Goal: Task Accomplishment & Management: Manage account settings

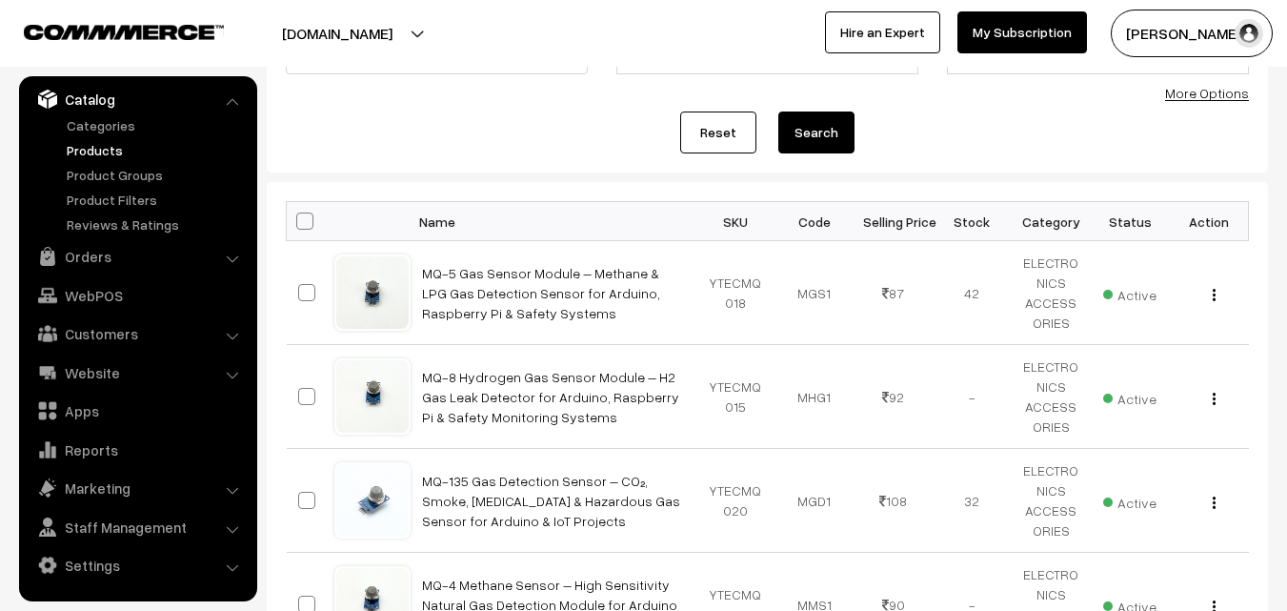
scroll to position [191, 0]
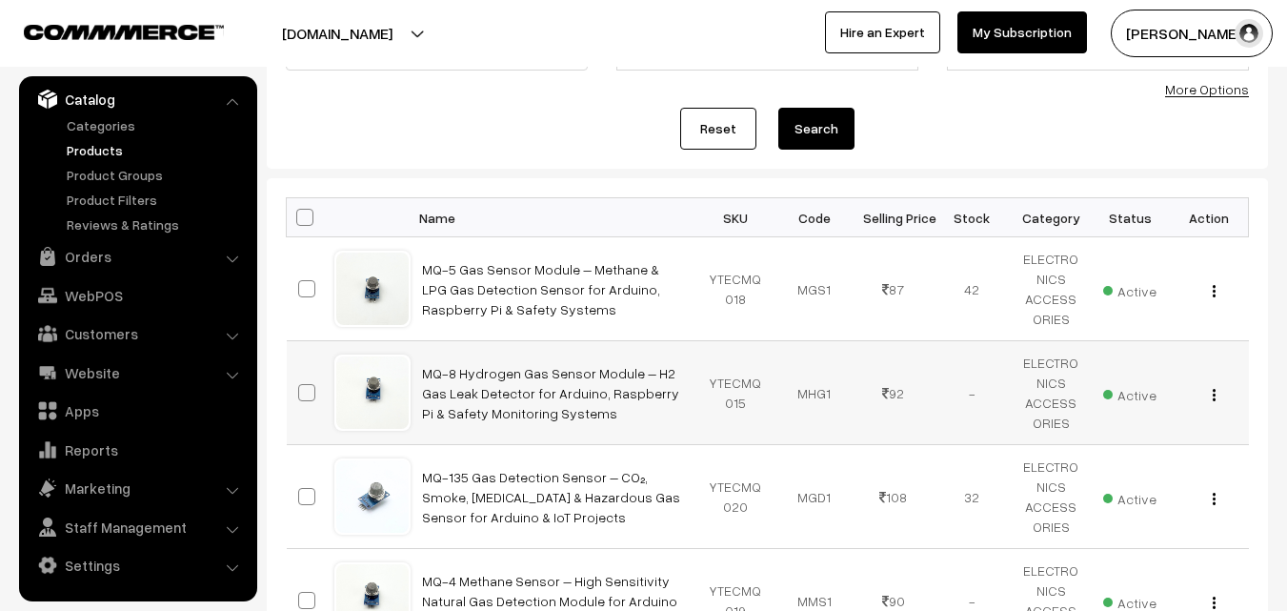
click at [1221, 392] on div "View Edit Delete" at bounding box center [1209, 393] width 56 height 20
click at [1213, 395] on img "button" at bounding box center [1214, 395] width 3 height 12
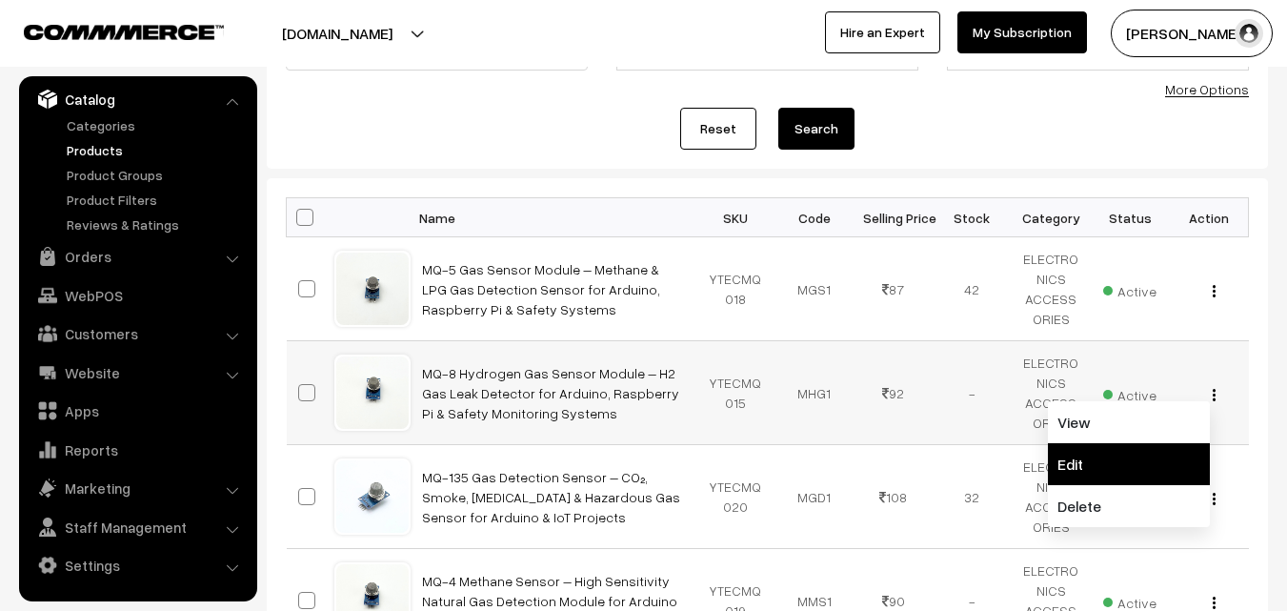
click at [1103, 470] on link "Edit" at bounding box center [1129, 464] width 162 height 42
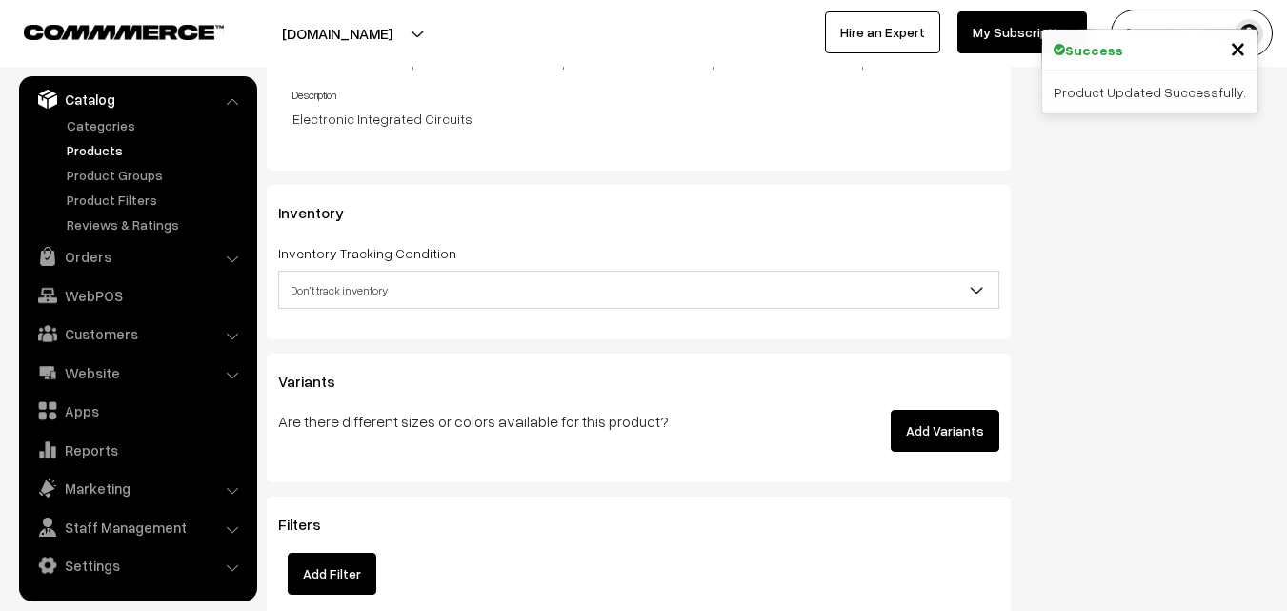
scroll to position [2096, 0]
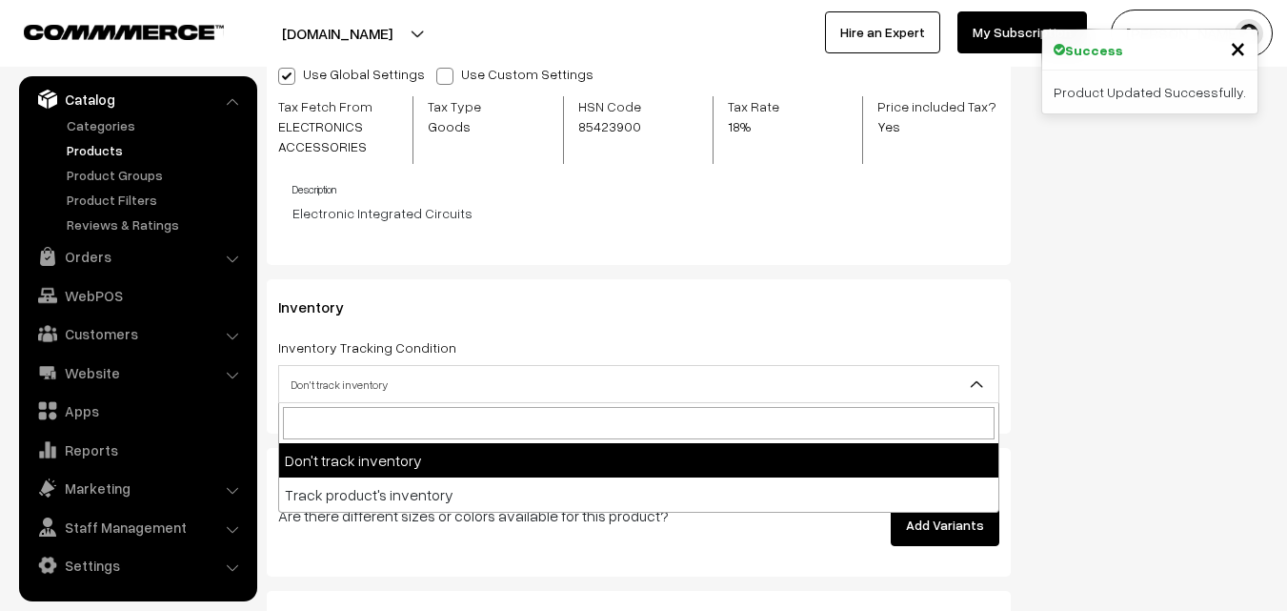
click at [514, 395] on span "Don't track inventory" at bounding box center [638, 384] width 719 height 33
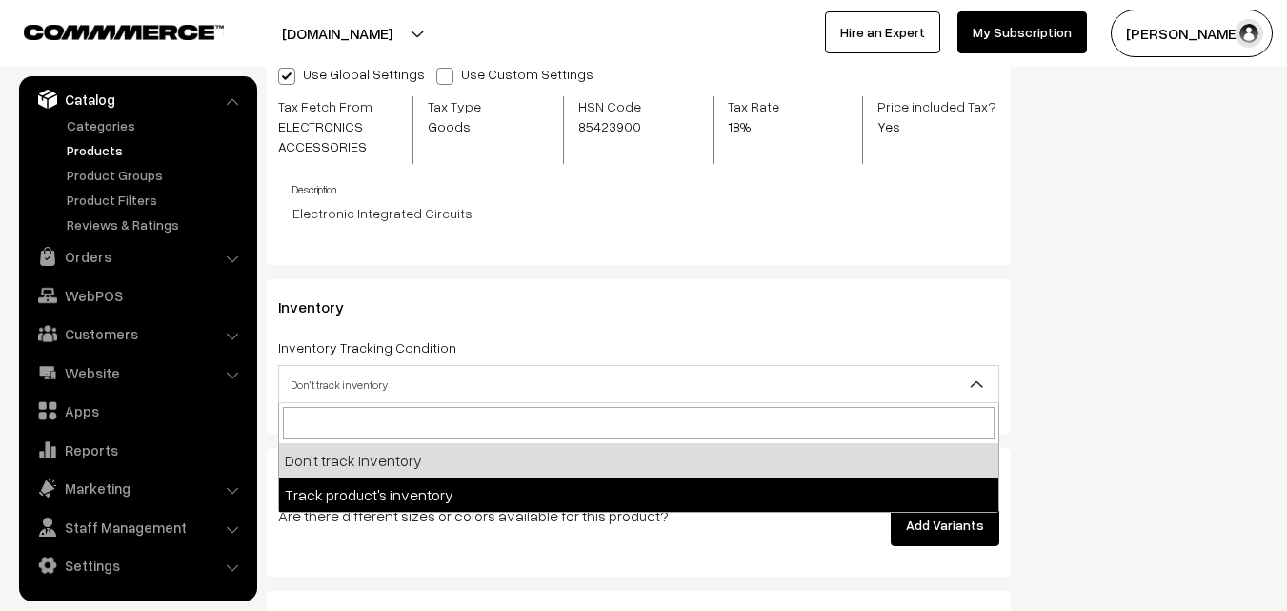
select select "2"
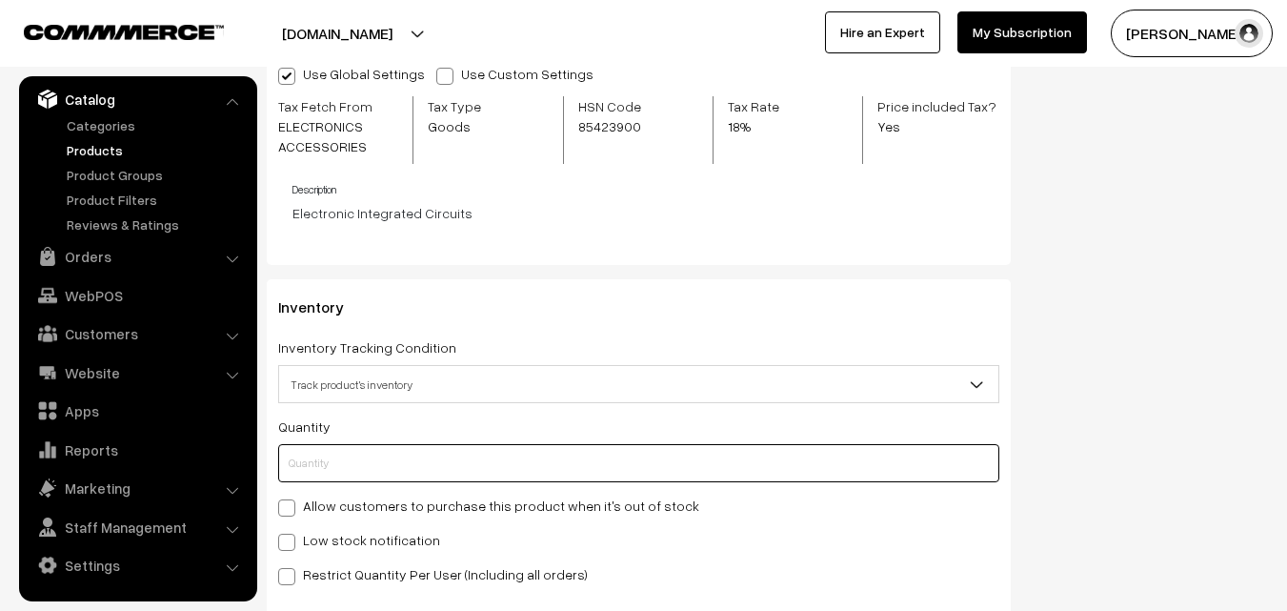
click at [436, 468] on input "text" at bounding box center [638, 463] width 721 height 38
type input "5"
type input "50"
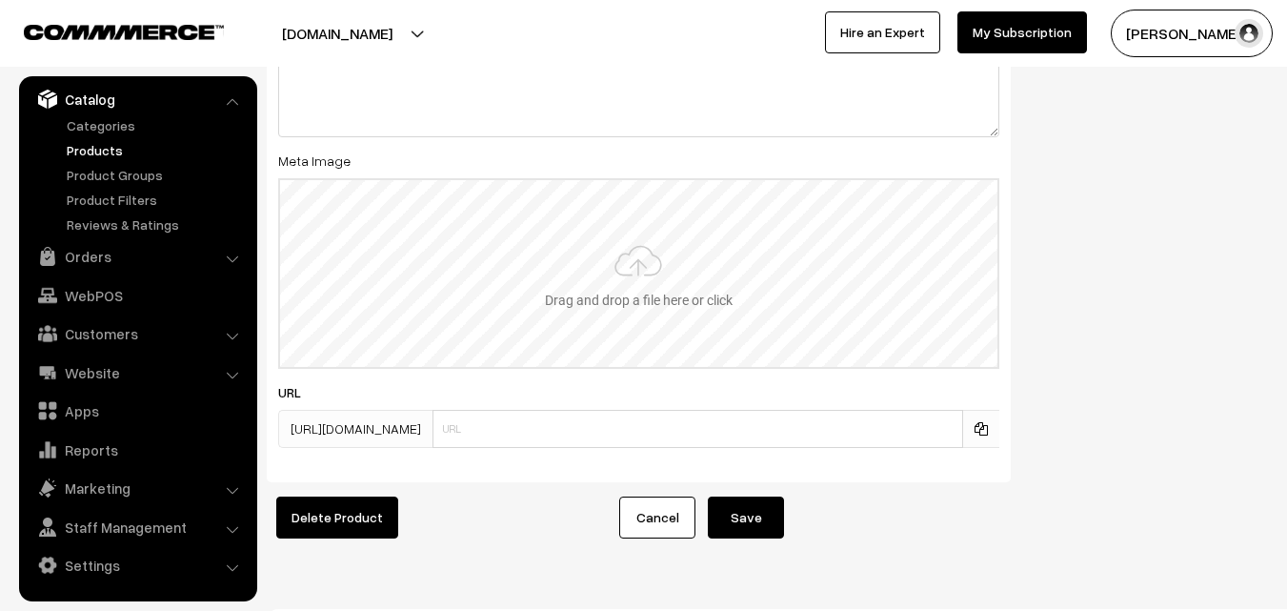
scroll to position [3305, 0]
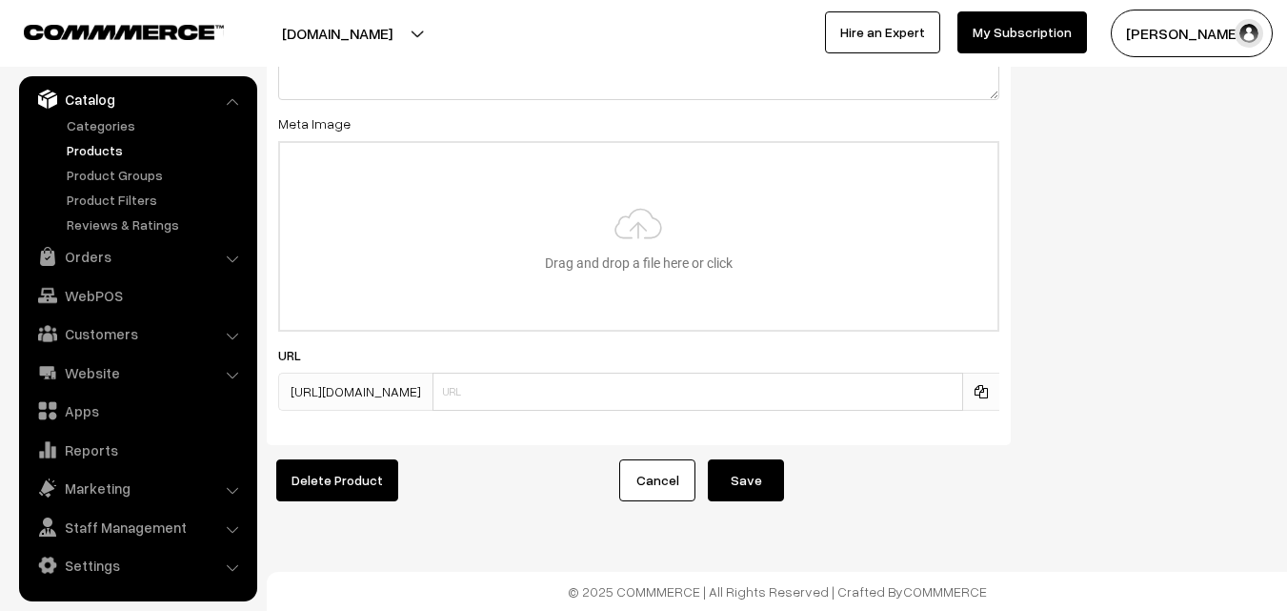
type input "50"
click at [749, 465] on button "Save" at bounding box center [746, 480] width 76 height 42
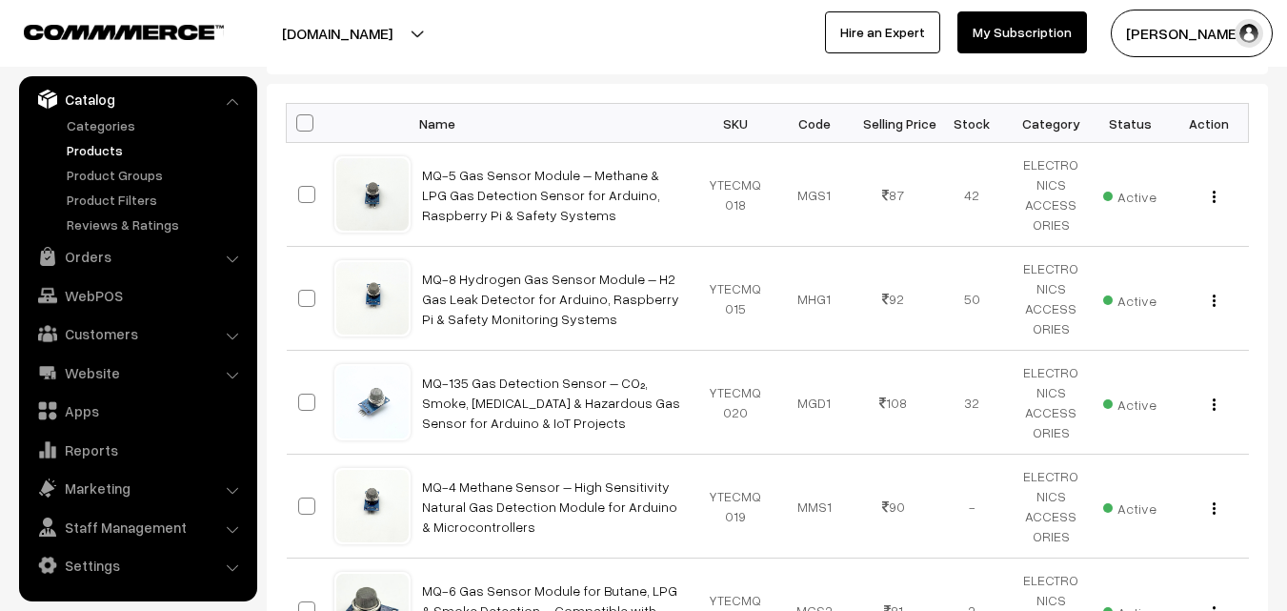
scroll to position [286, 0]
click at [1213, 406] on img "button" at bounding box center [1214, 403] width 3 height 12
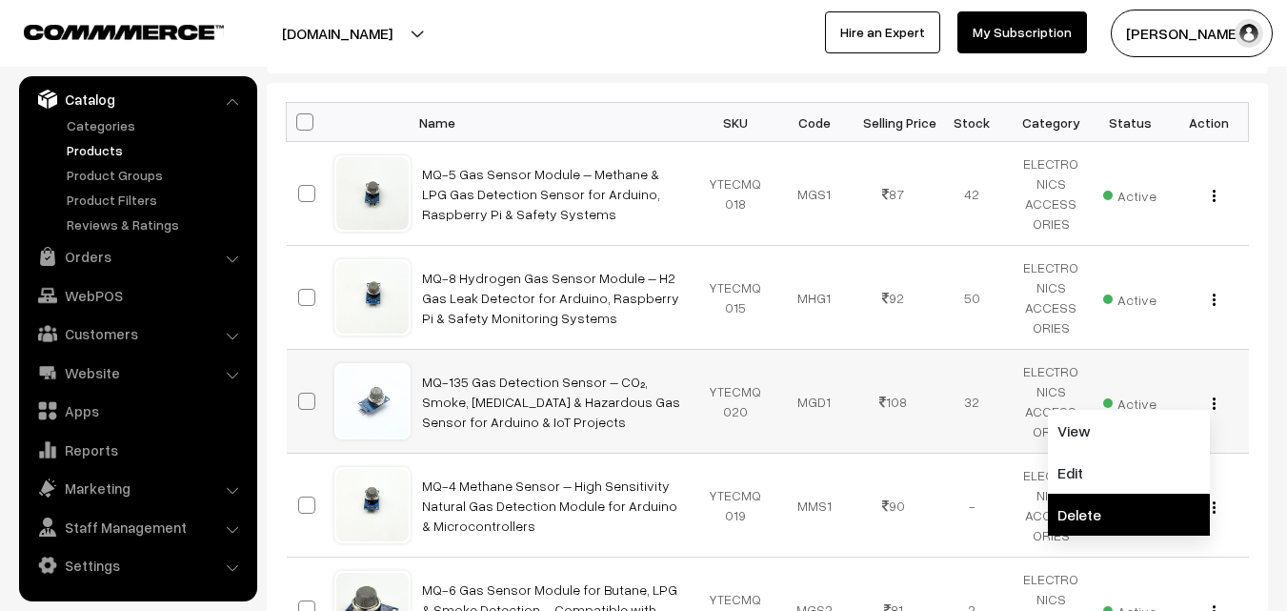
click at [1104, 496] on link "Delete" at bounding box center [1129, 515] width 162 height 42
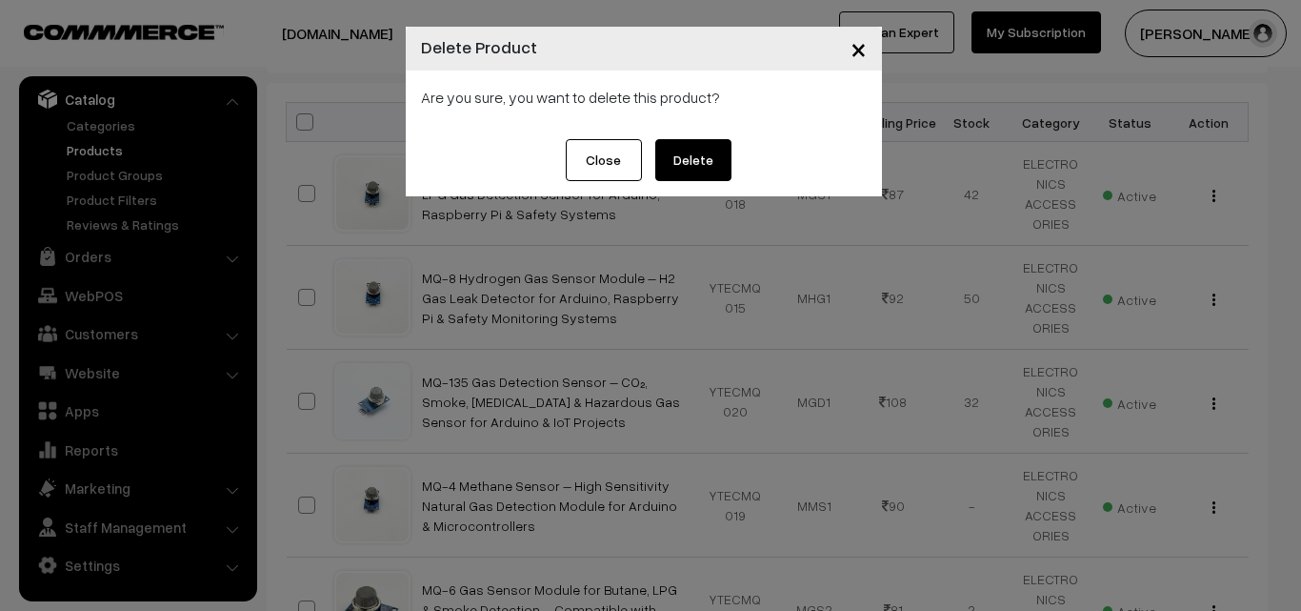
click at [858, 52] on span "×" at bounding box center [859, 47] width 16 height 35
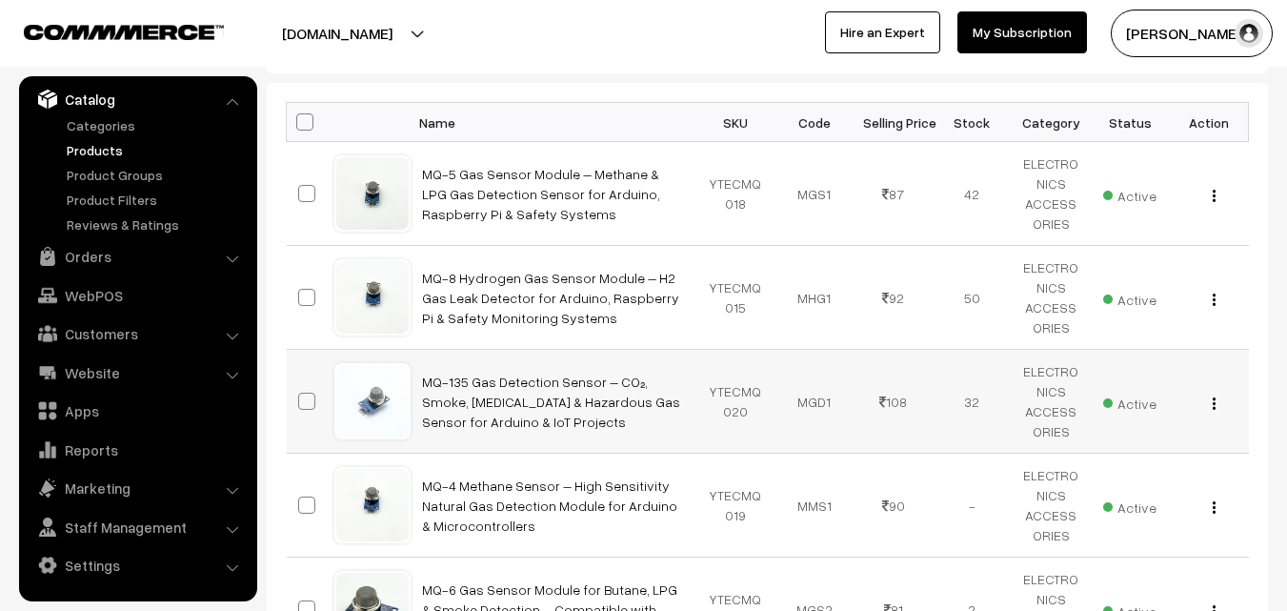
click at [1209, 404] on div "View Edit Delete" at bounding box center [1209, 402] width 56 height 20
click at [1217, 401] on div "View Edit Delete" at bounding box center [1209, 402] width 56 height 20
click at [1215, 406] on img "button" at bounding box center [1214, 403] width 3 height 12
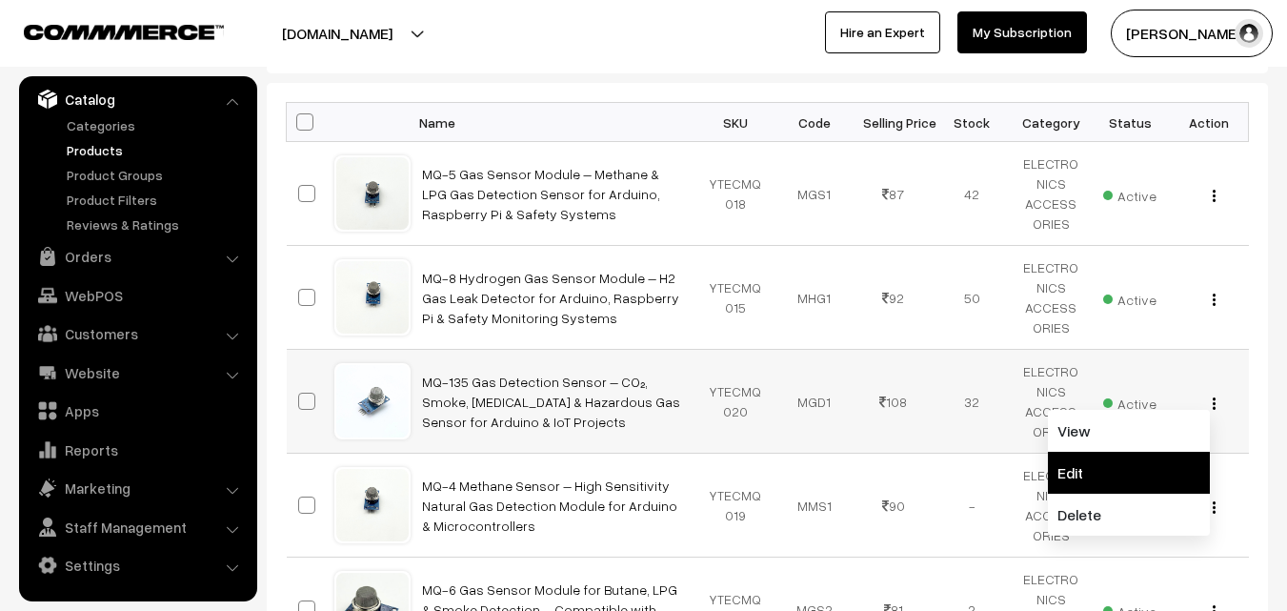
click at [1138, 465] on link "Edit" at bounding box center [1129, 473] width 162 height 42
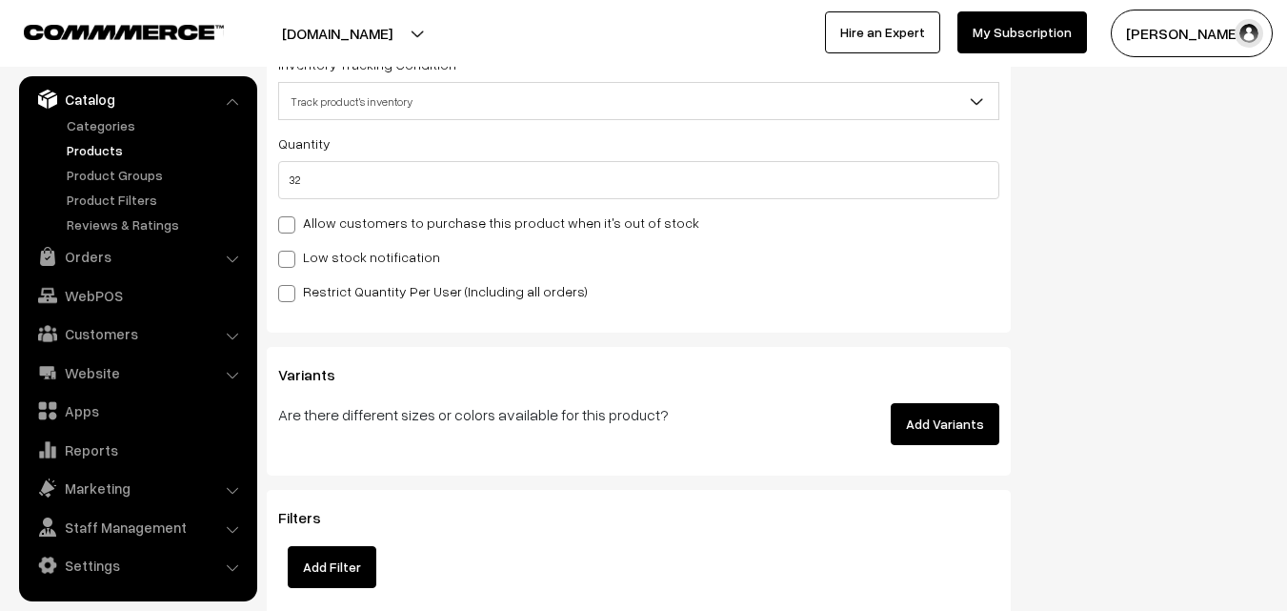
scroll to position [2382, 0]
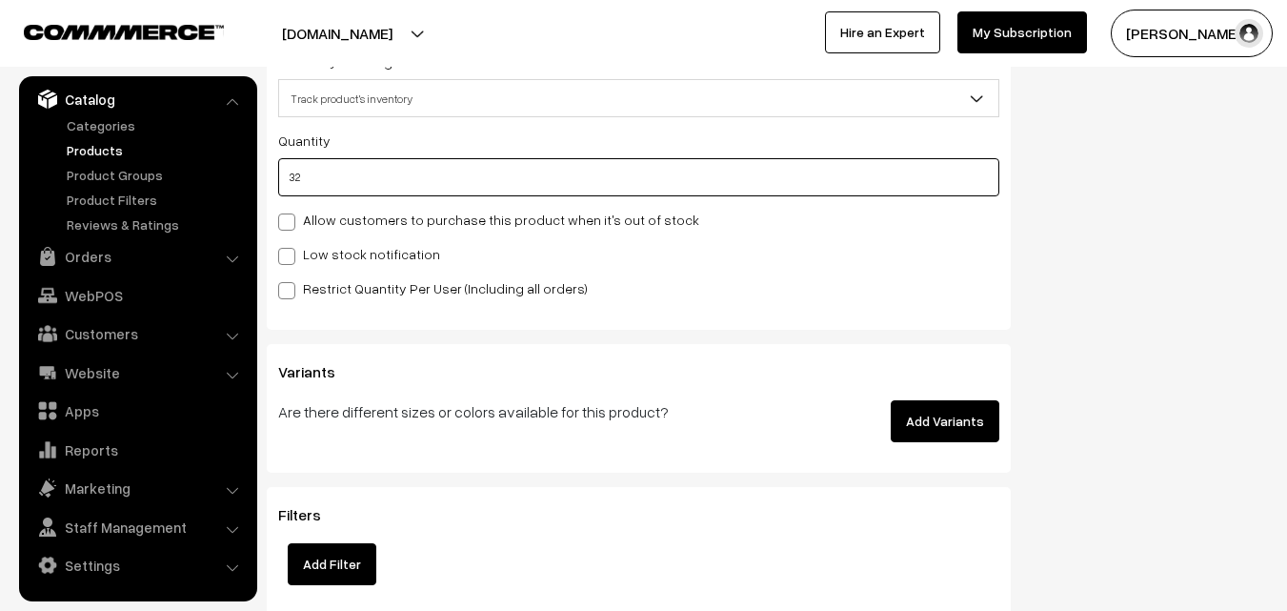
click at [325, 169] on input "32" at bounding box center [638, 177] width 721 height 38
type input "3"
type input "35"
type input "0"
type input "2"
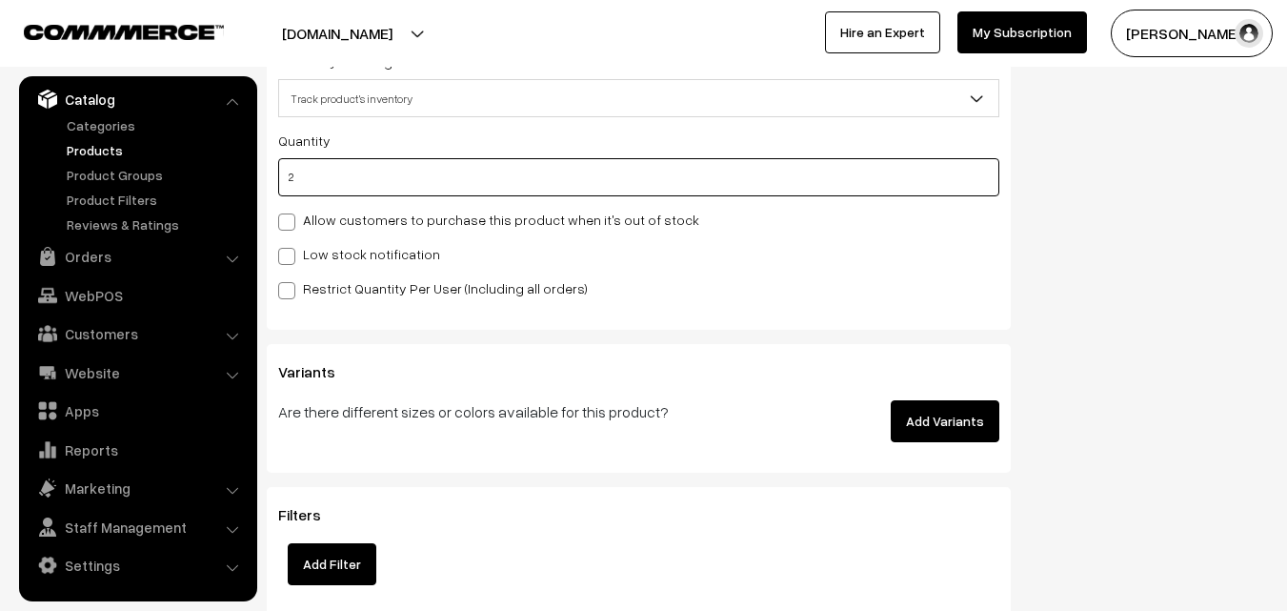
type input "34"
type input "26"
type input "58"
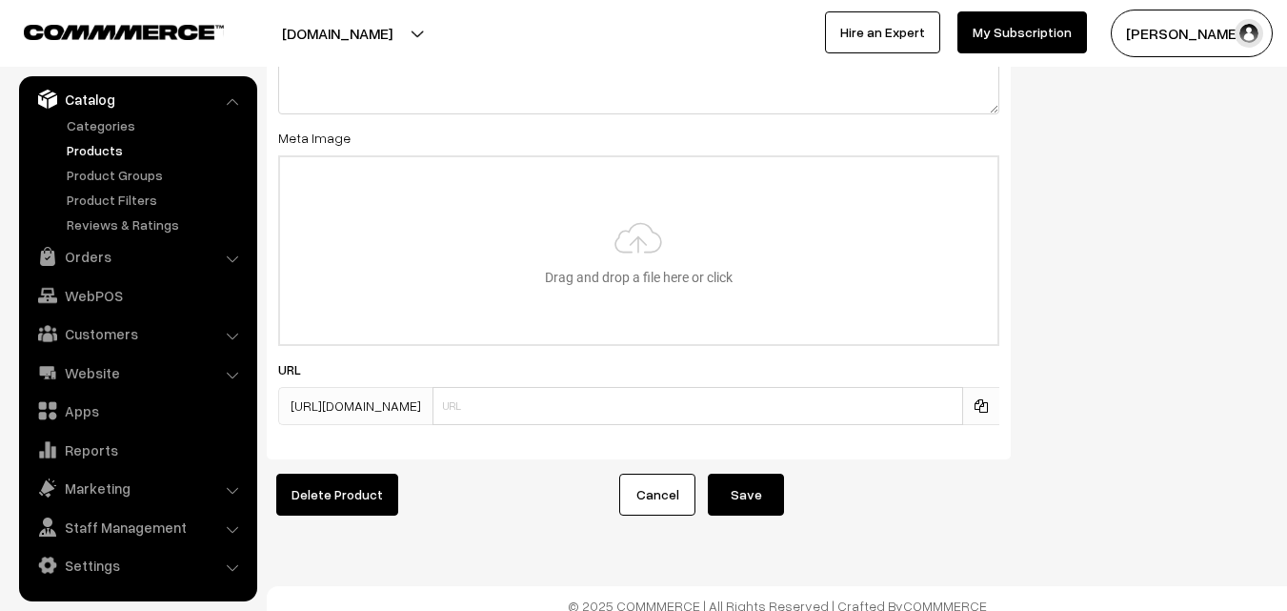
scroll to position [3305, 0]
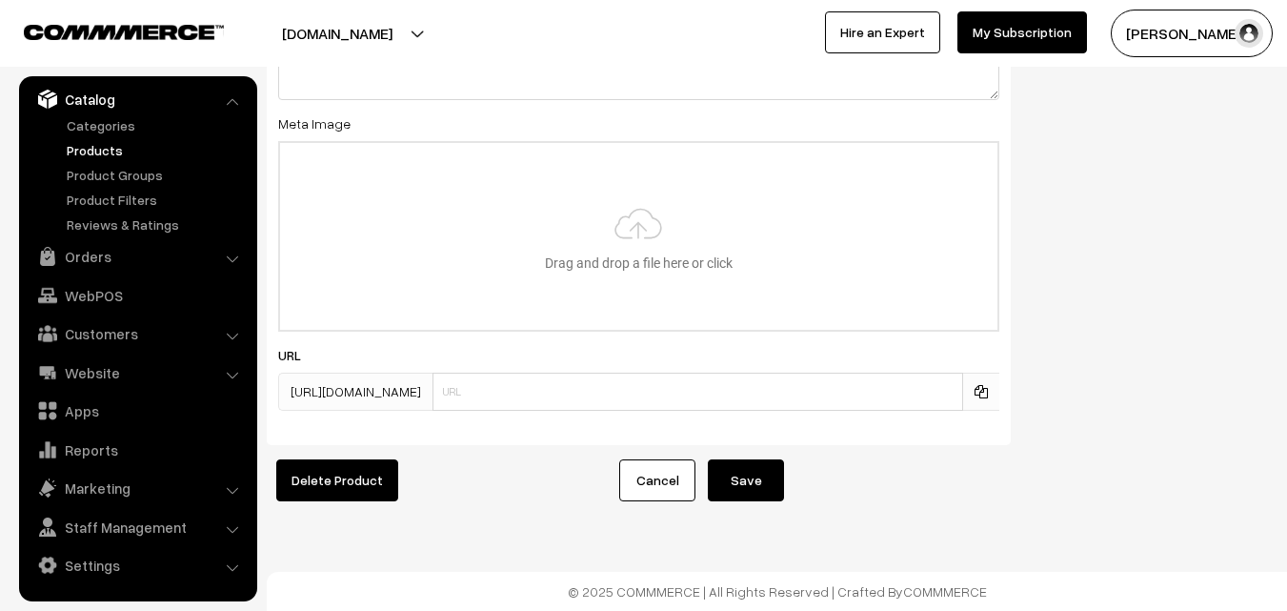
type input "26"
click at [737, 471] on button "Save" at bounding box center [746, 480] width 76 height 42
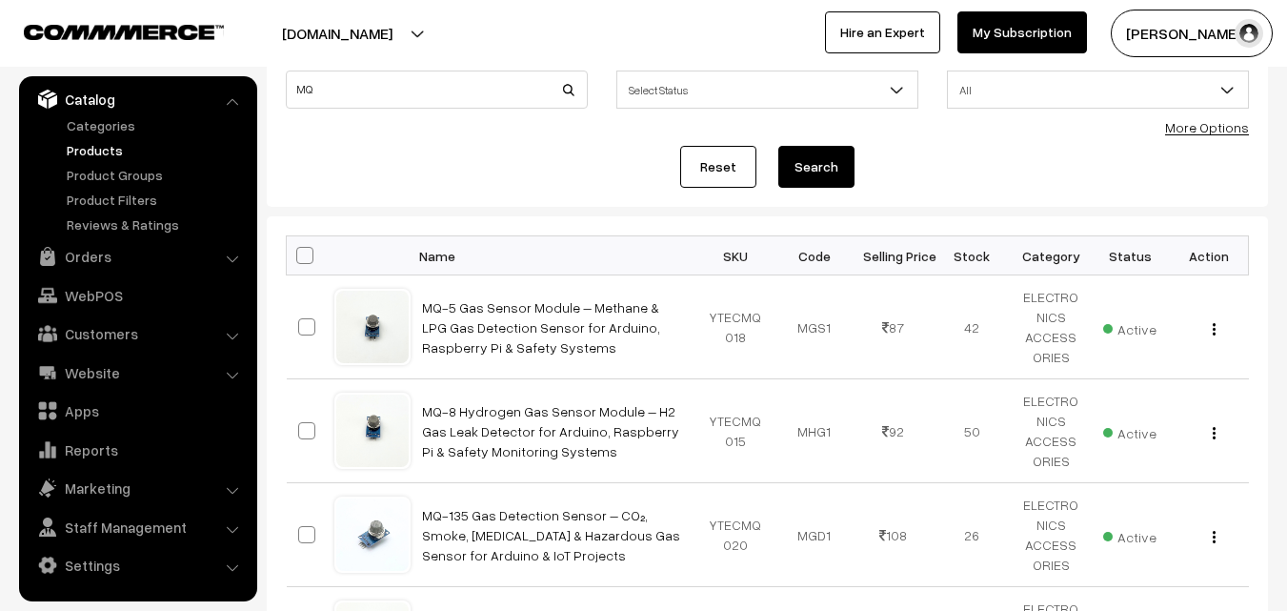
scroll to position [286, 0]
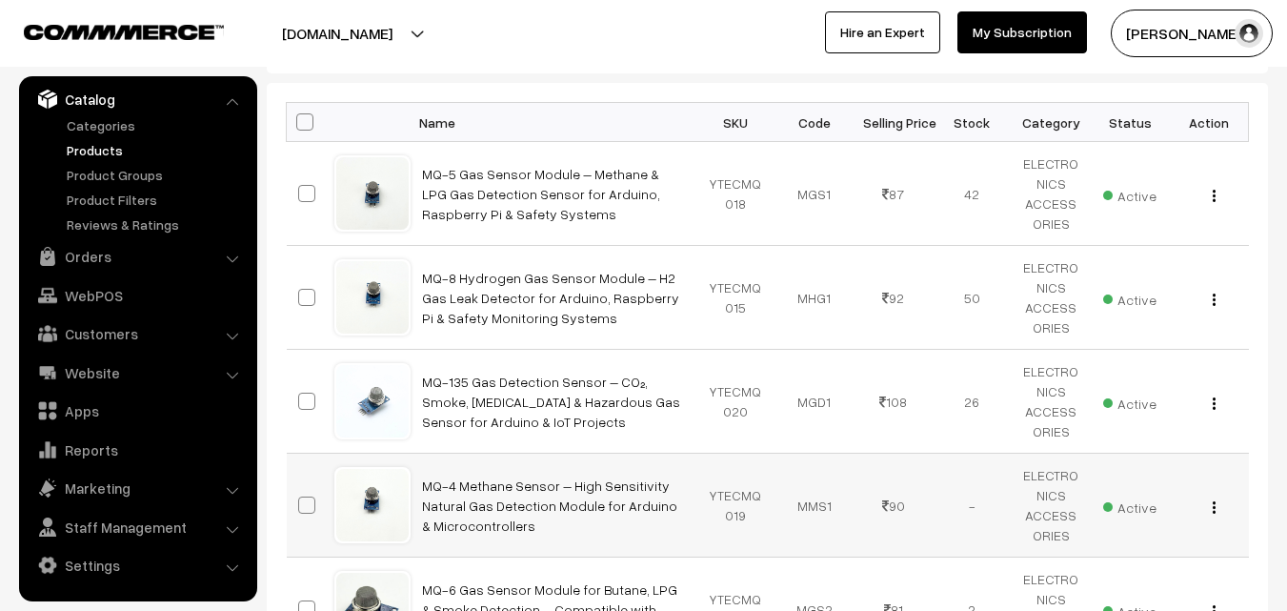
click at [1212, 507] on button "button" at bounding box center [1214, 506] width 5 height 15
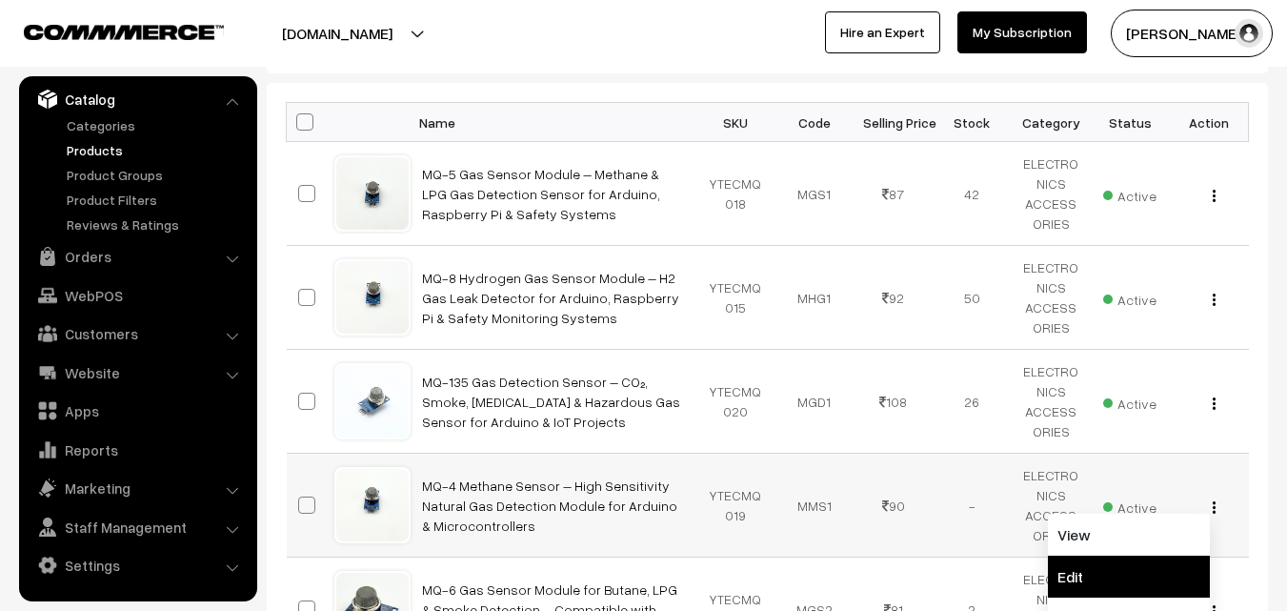
click at [1133, 593] on link "Edit" at bounding box center [1129, 576] width 162 height 42
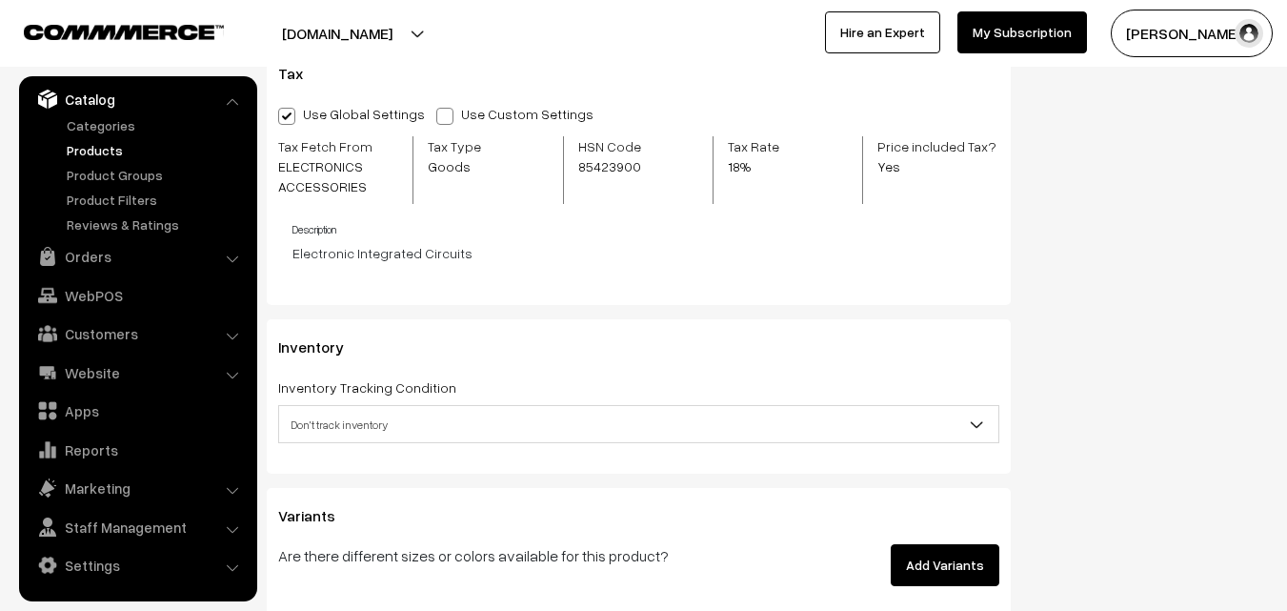
scroll to position [2096, 0]
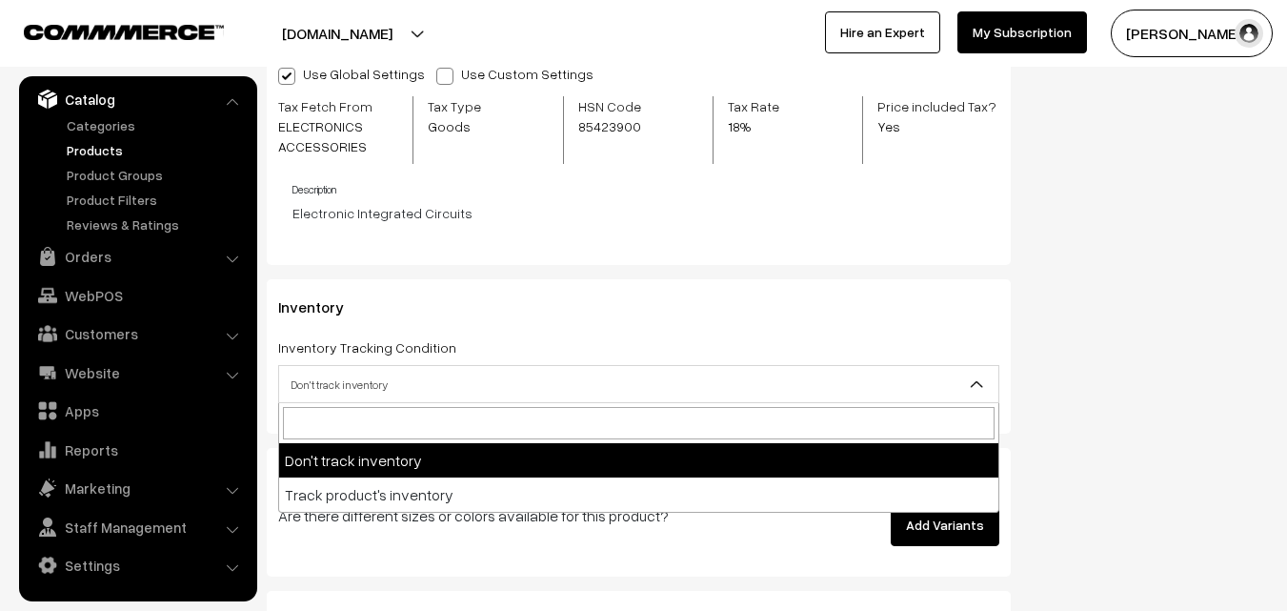
click at [714, 384] on span "Don't track inventory" at bounding box center [638, 384] width 719 height 33
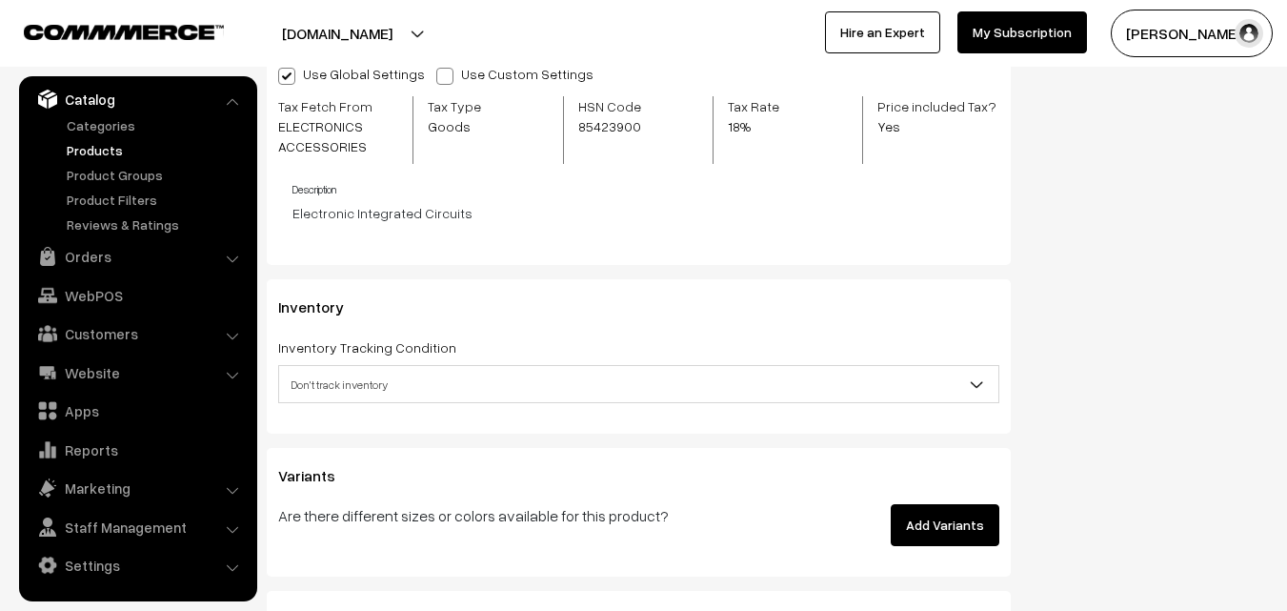
click at [547, 517] on p "Are there different sizes or colors available for this product?" at bounding box center [513, 515] width 471 height 23
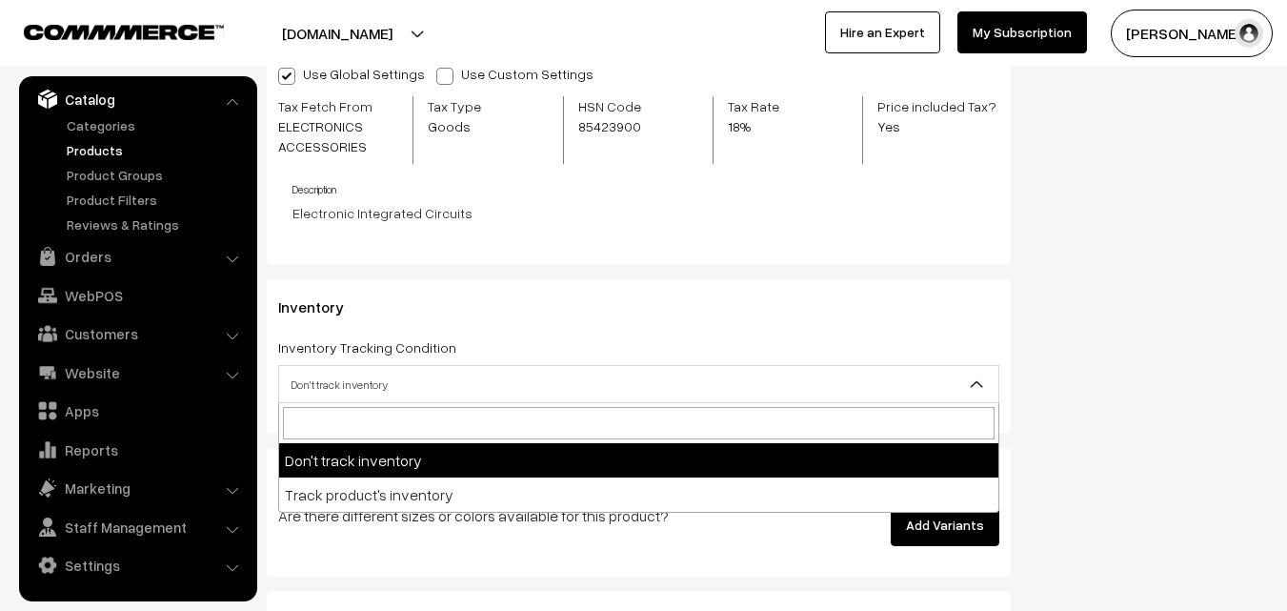
click at [552, 371] on span "Don't track inventory" at bounding box center [638, 384] width 719 height 33
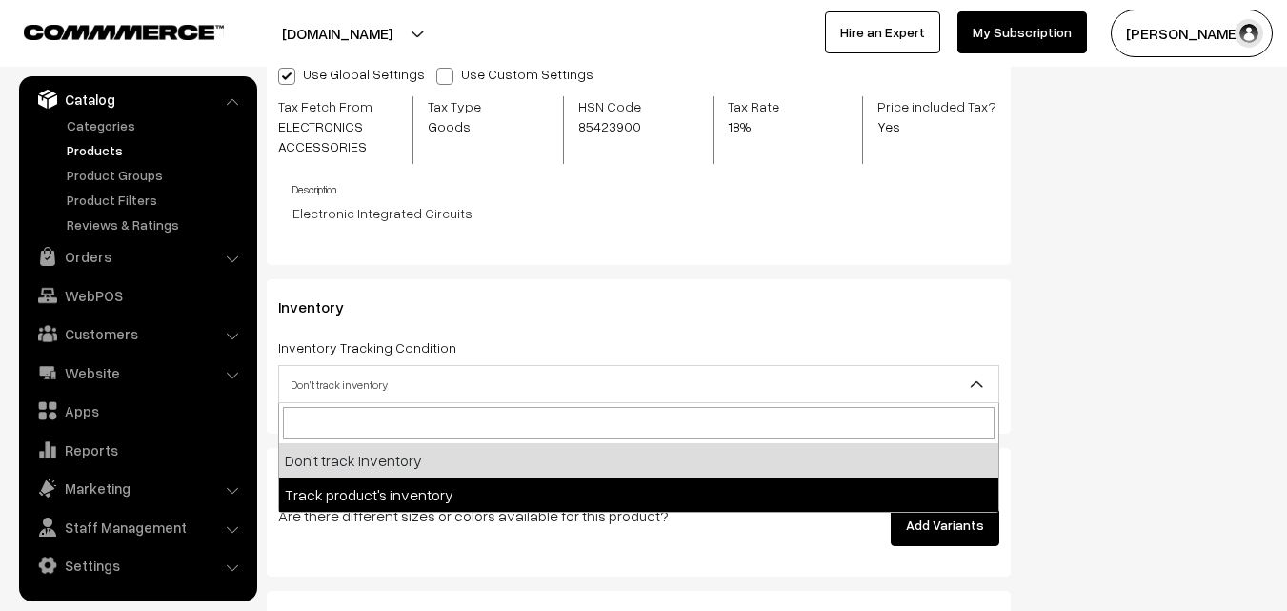
select select "2"
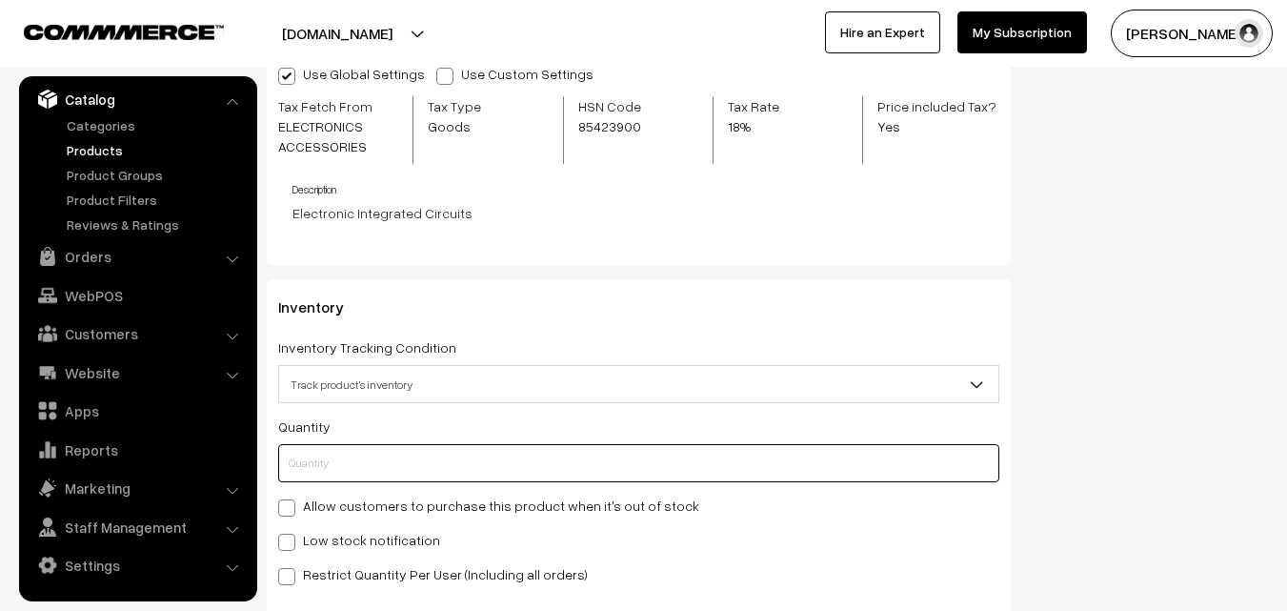
click at [455, 480] on input "text" at bounding box center [638, 463] width 721 height 38
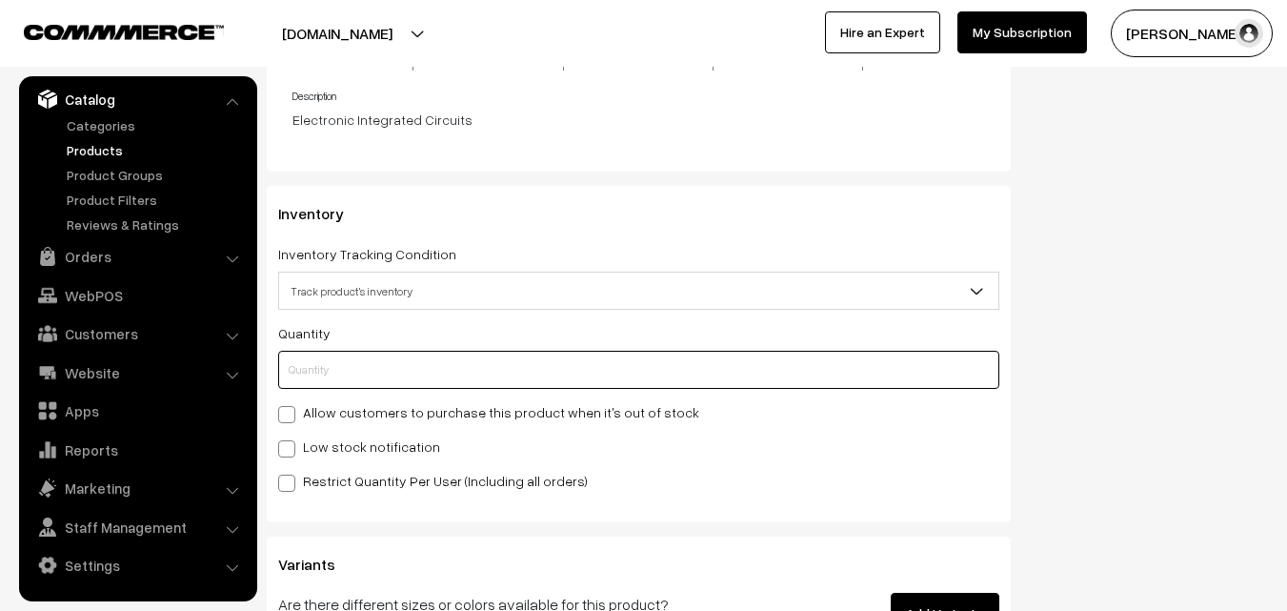
scroll to position [2191, 0]
type input "2"
type input "20"
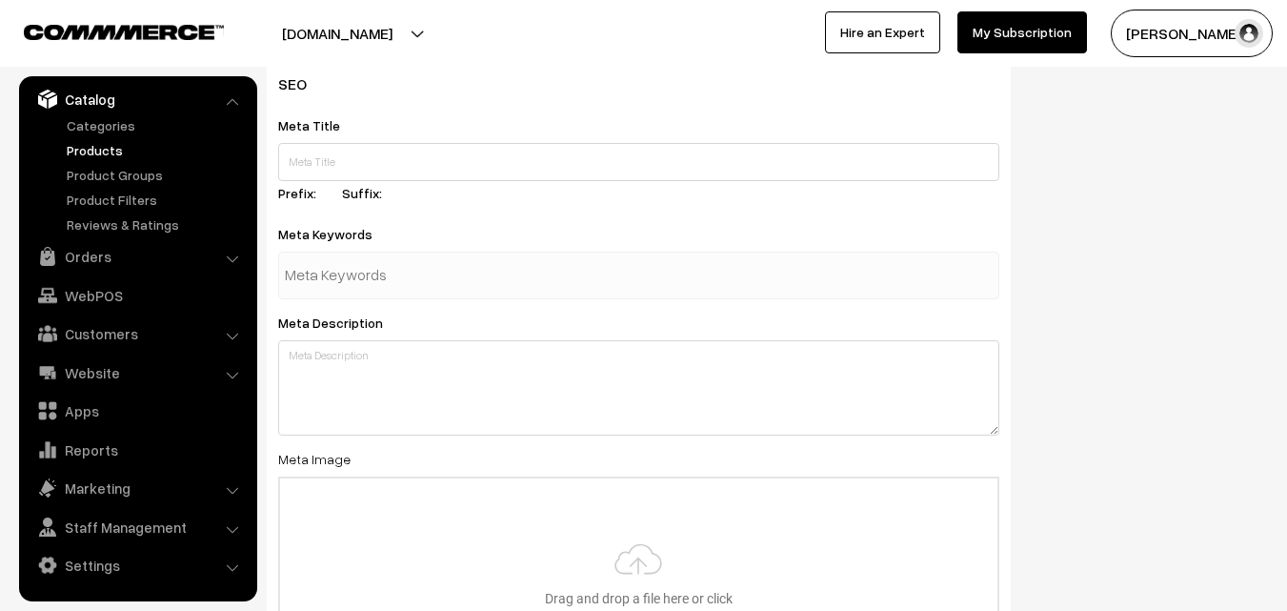
scroll to position [3305, 0]
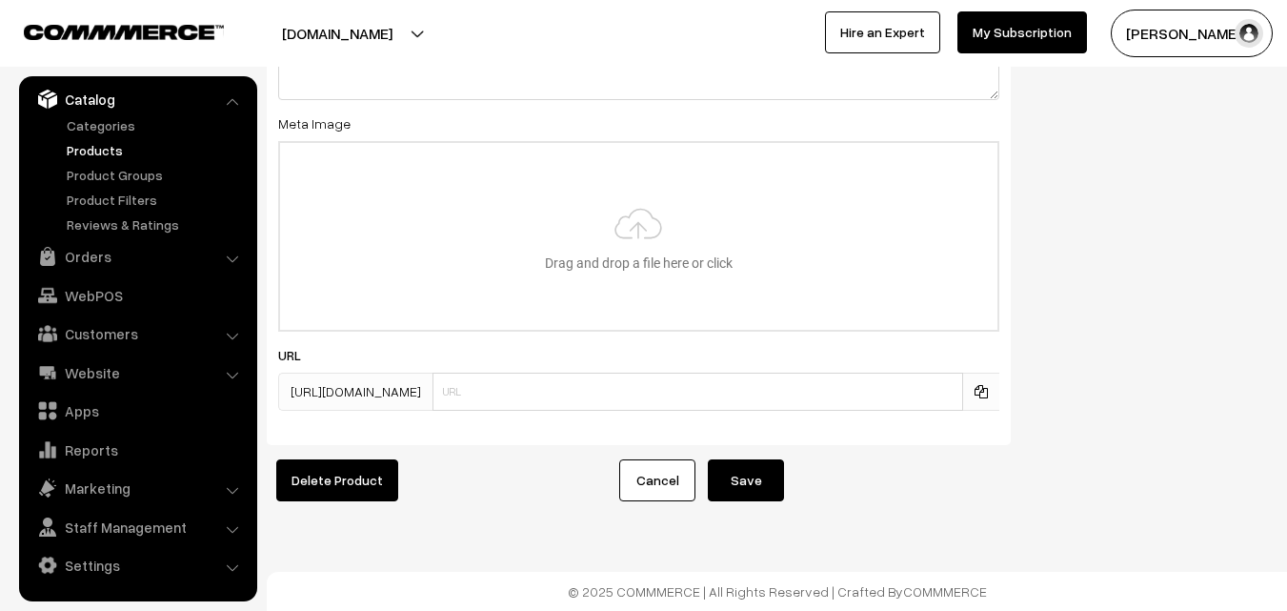
type input "20"
click at [745, 459] on button "Save" at bounding box center [746, 480] width 76 height 42
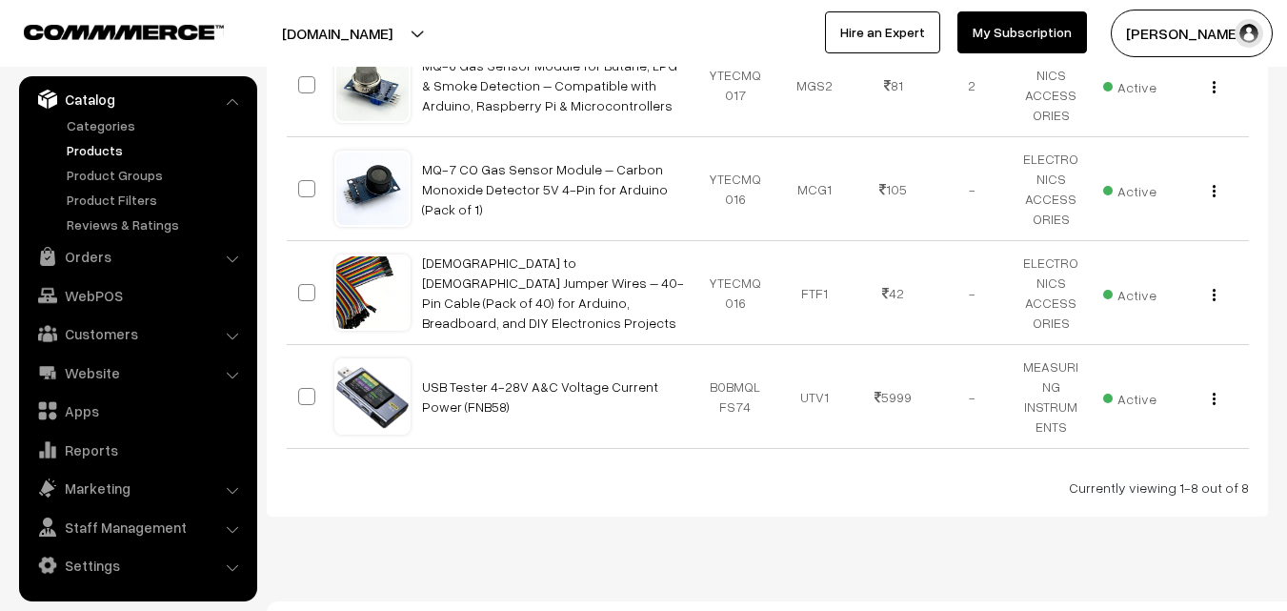
scroll to position [839, 0]
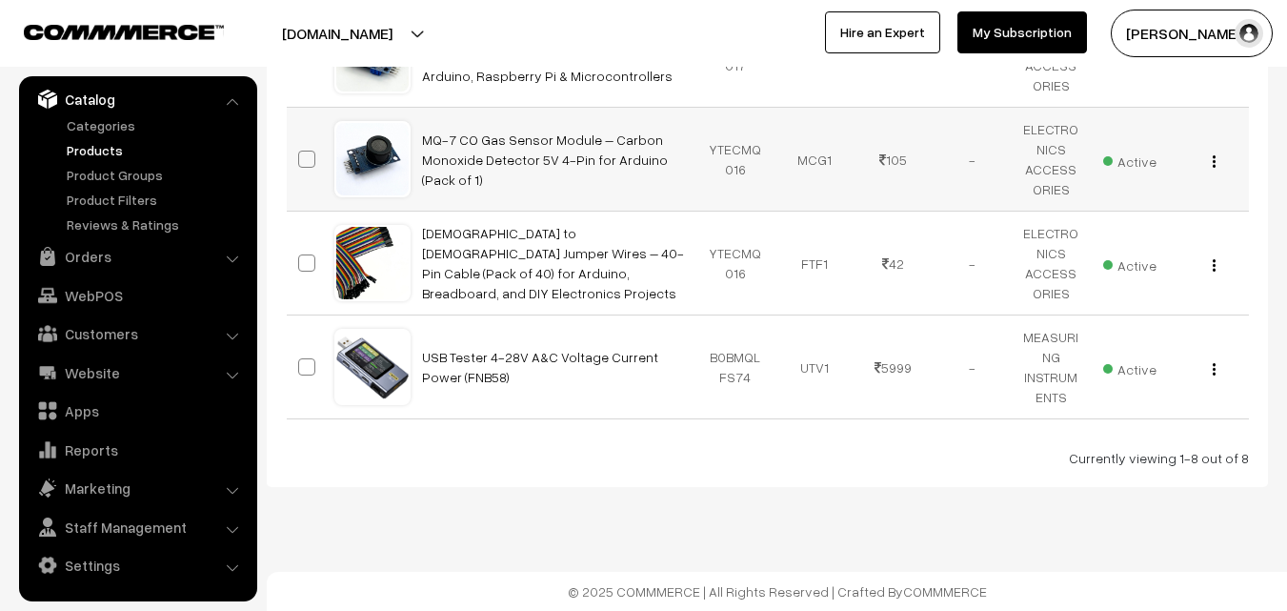
click at [1217, 163] on div "View Edit Delete" at bounding box center [1209, 160] width 56 height 20
click at [1216, 163] on button "button" at bounding box center [1214, 160] width 5 height 15
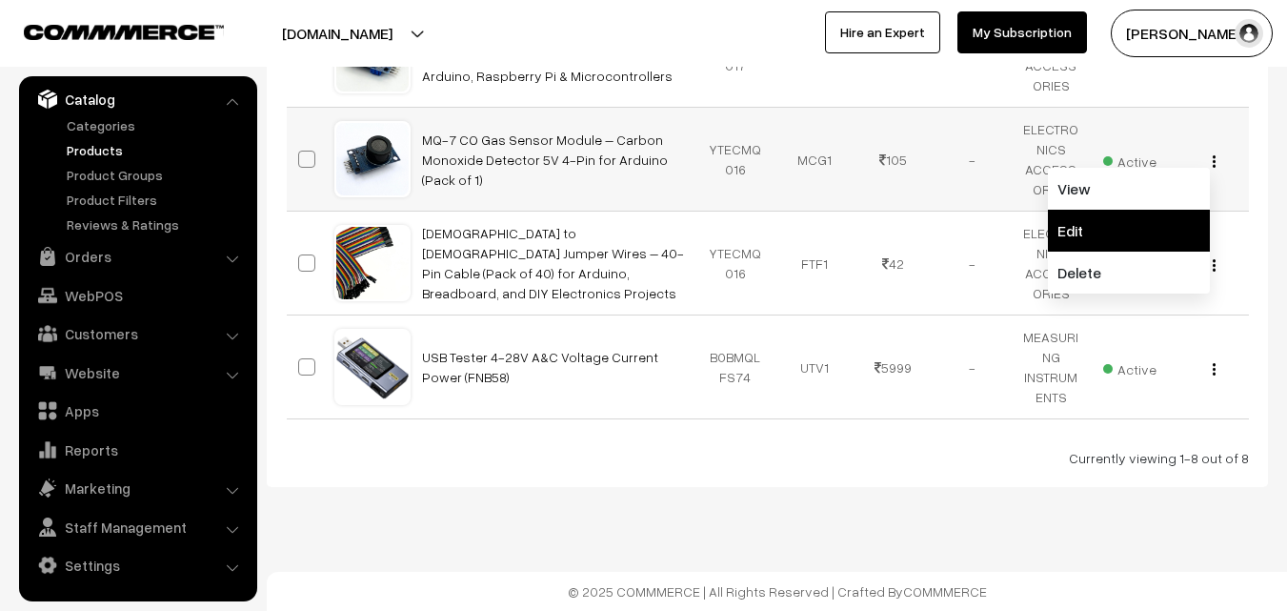
click at [1179, 246] on link "Edit" at bounding box center [1129, 231] width 162 height 42
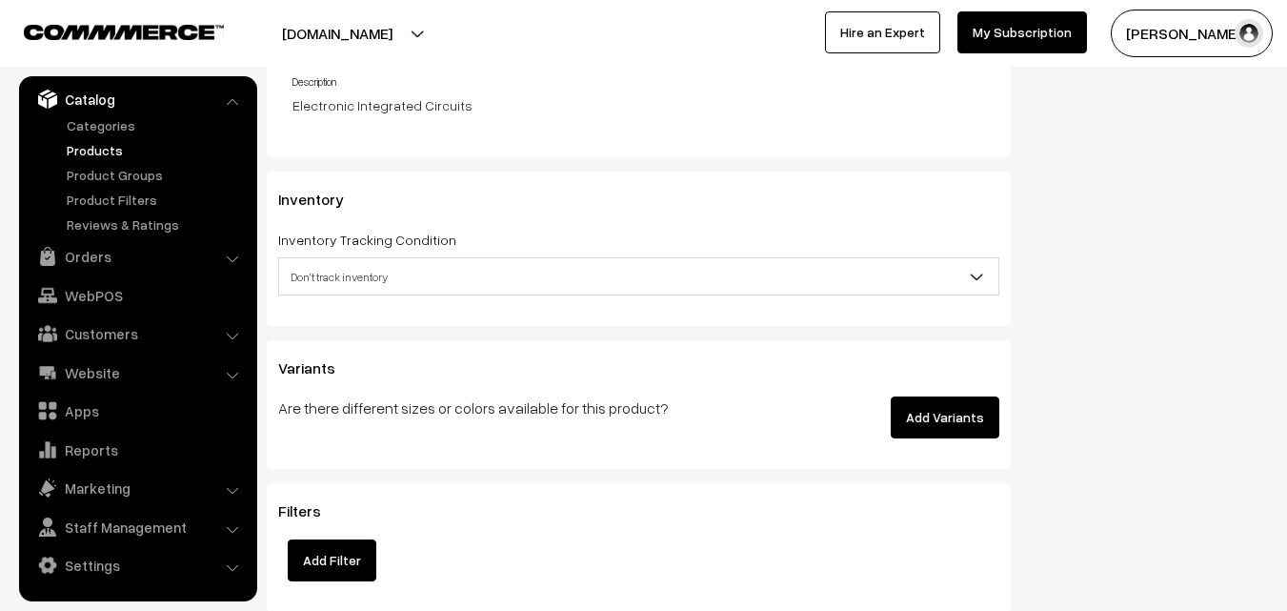
scroll to position [2170, 0]
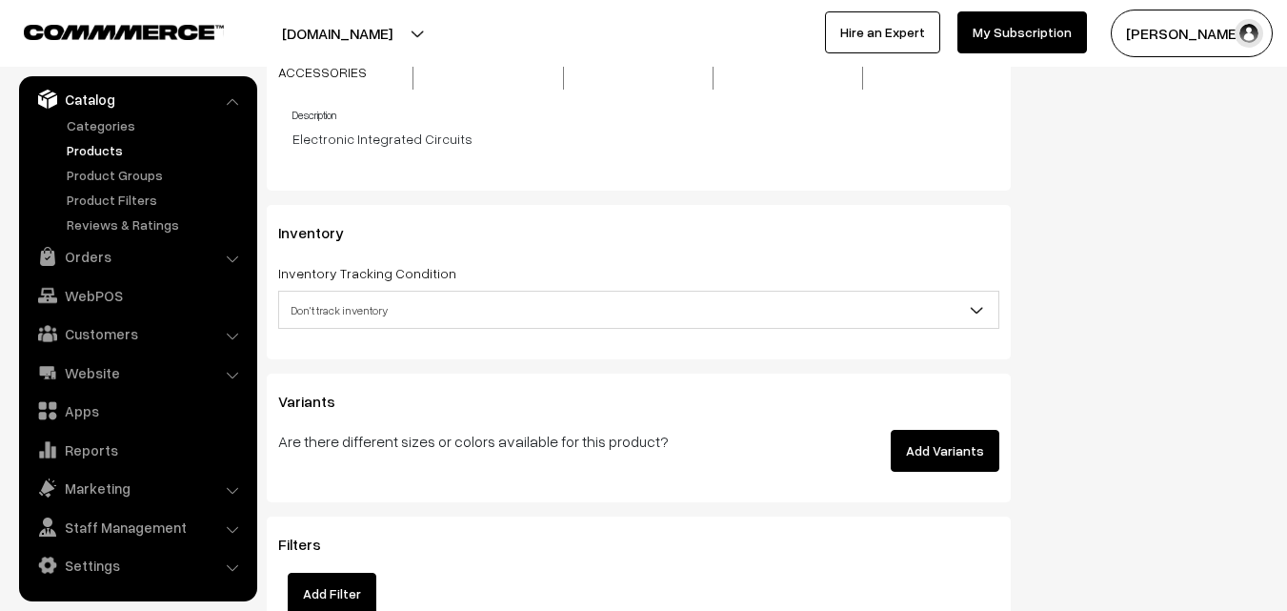
click at [668, 292] on span "Don't track inventory" at bounding box center [638, 310] width 721 height 38
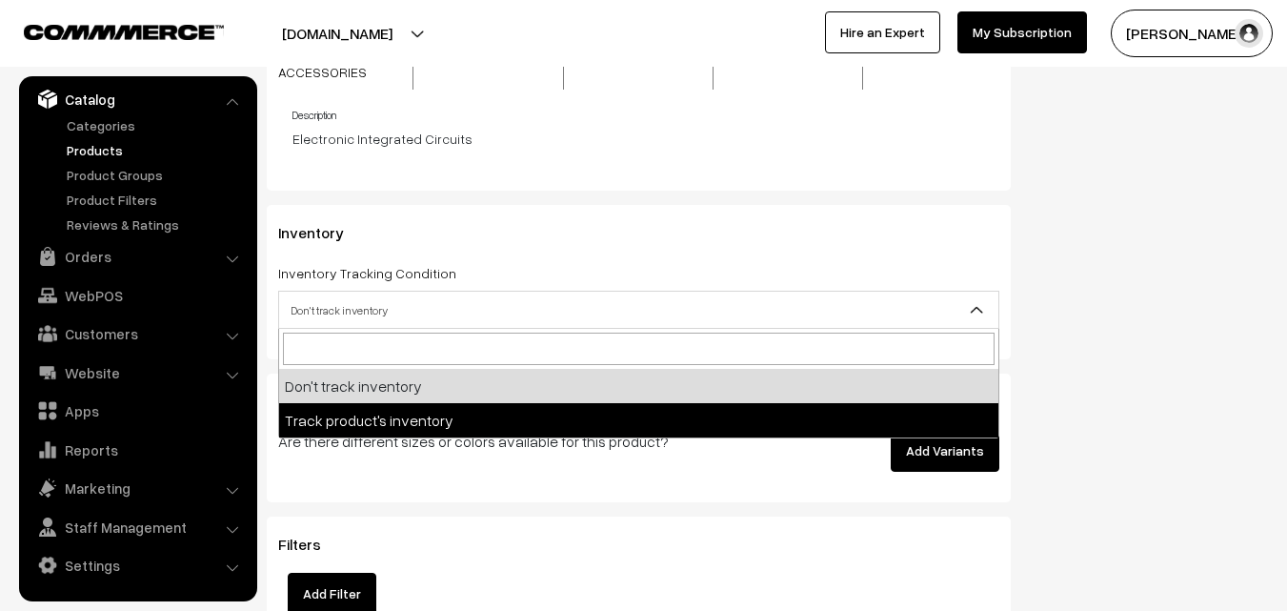
select select "2"
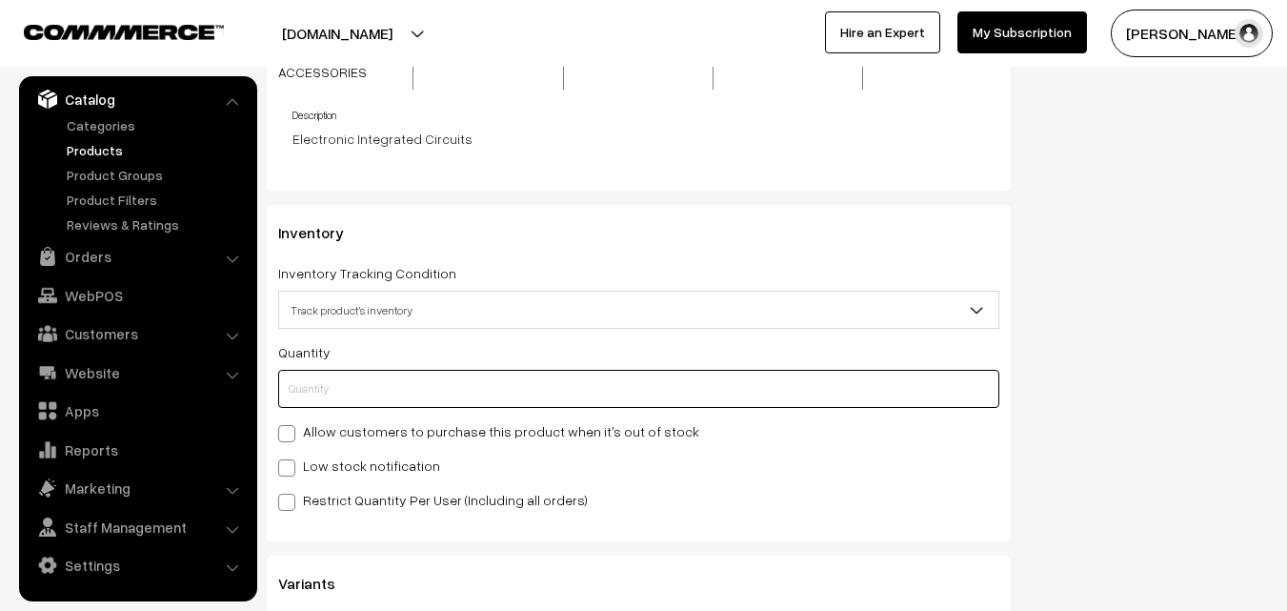
click at [585, 390] on input "text" at bounding box center [638, 389] width 721 height 38
type input "5"
type input "50"
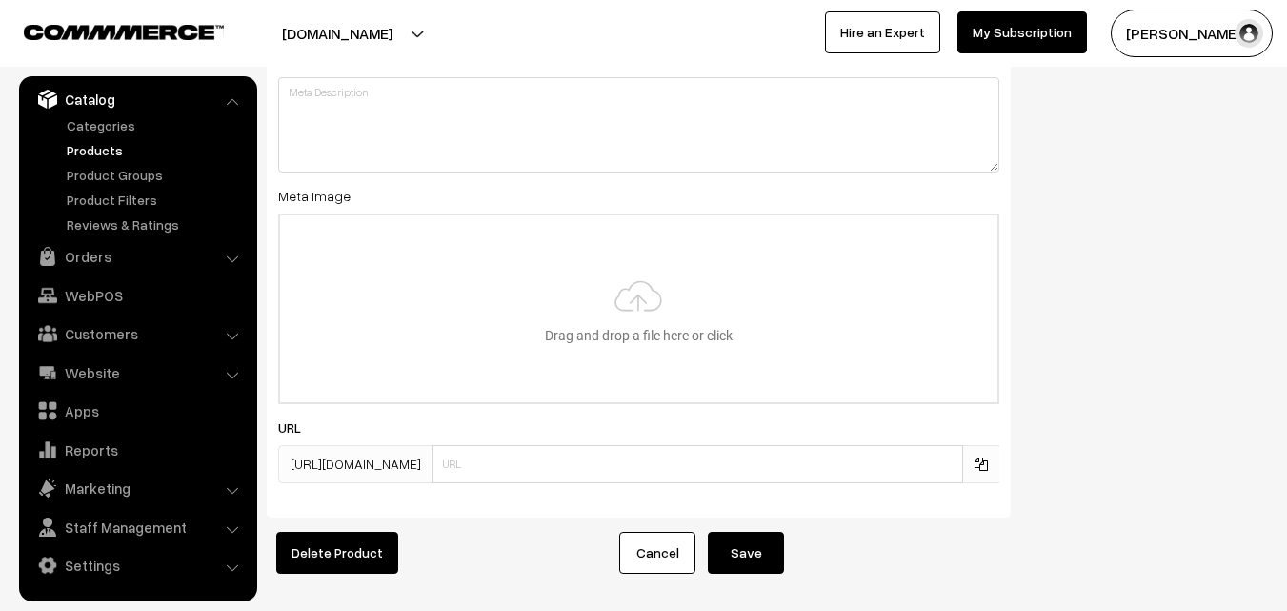
scroll to position [3305, 0]
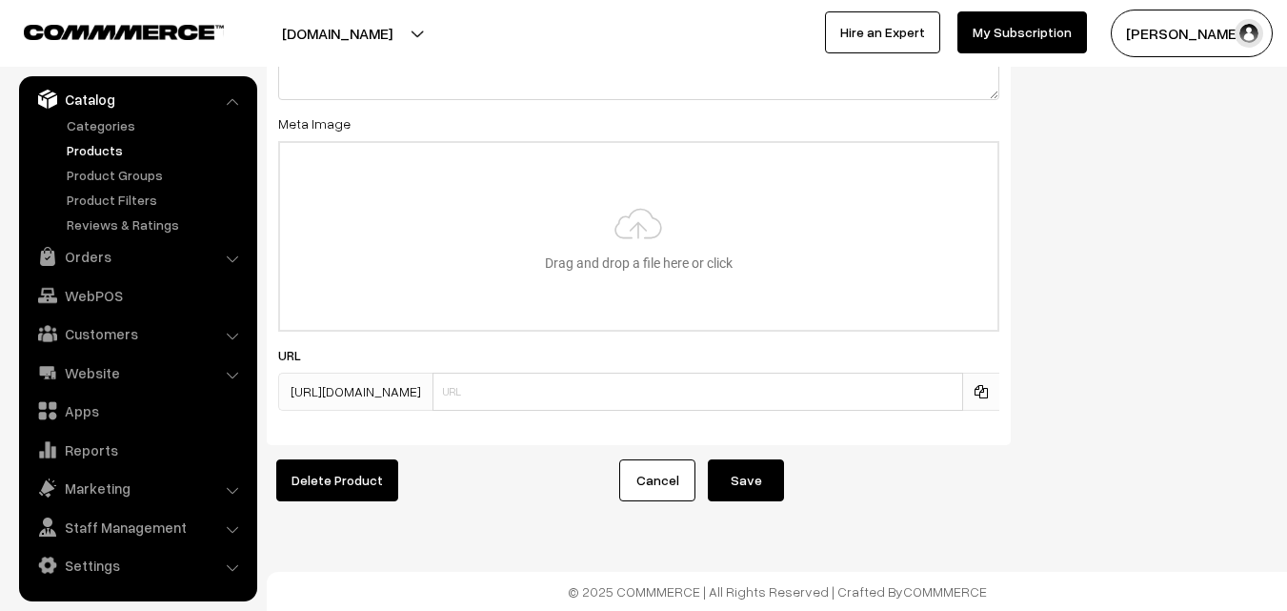
type input "50"
click at [741, 470] on button "Save" at bounding box center [746, 480] width 76 height 42
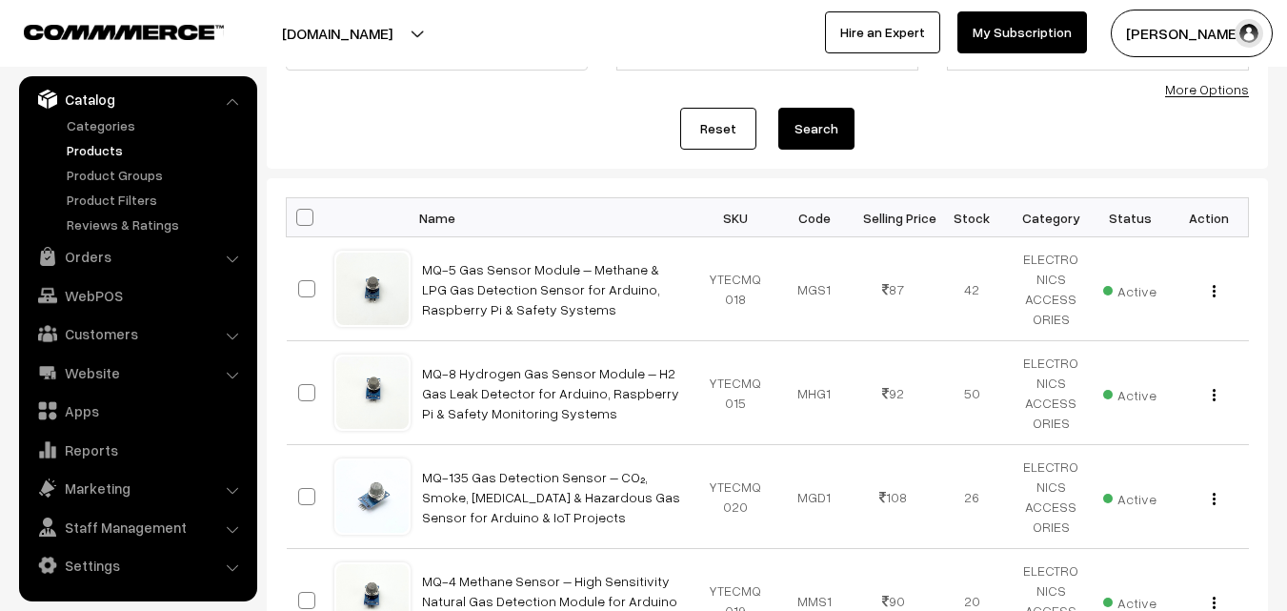
scroll to position [95, 0]
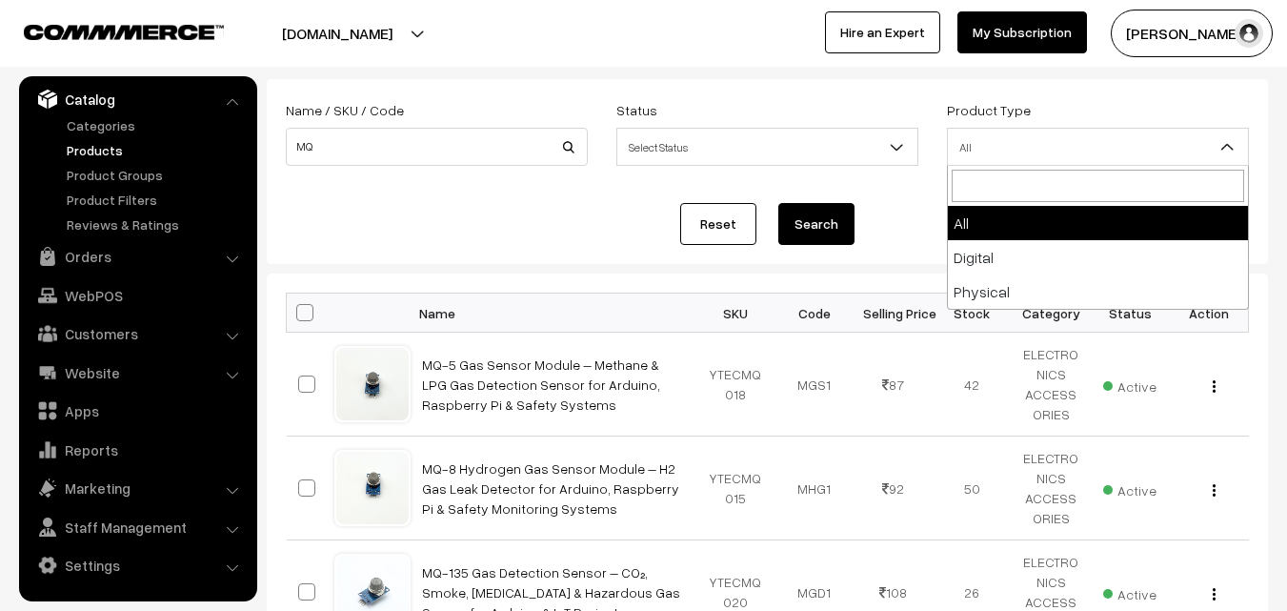
click at [1095, 141] on span "All" at bounding box center [1098, 147] width 300 height 33
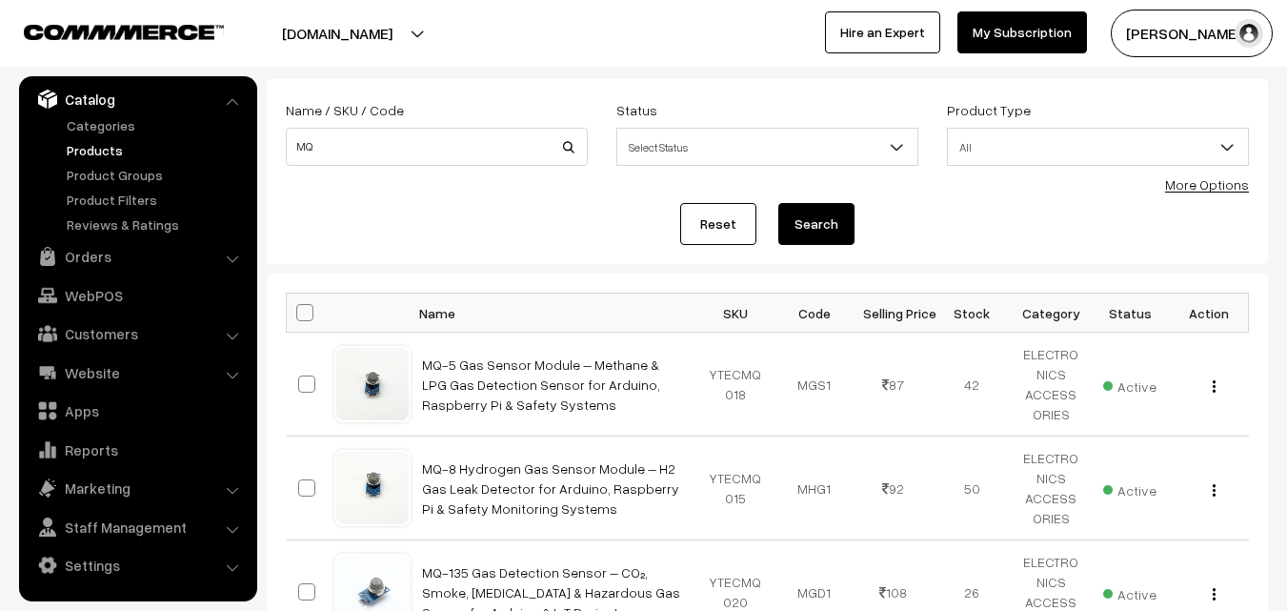
click at [1095, 141] on span "All" at bounding box center [1098, 147] width 300 height 33
click at [904, 147] on b at bounding box center [896, 146] width 19 height 19
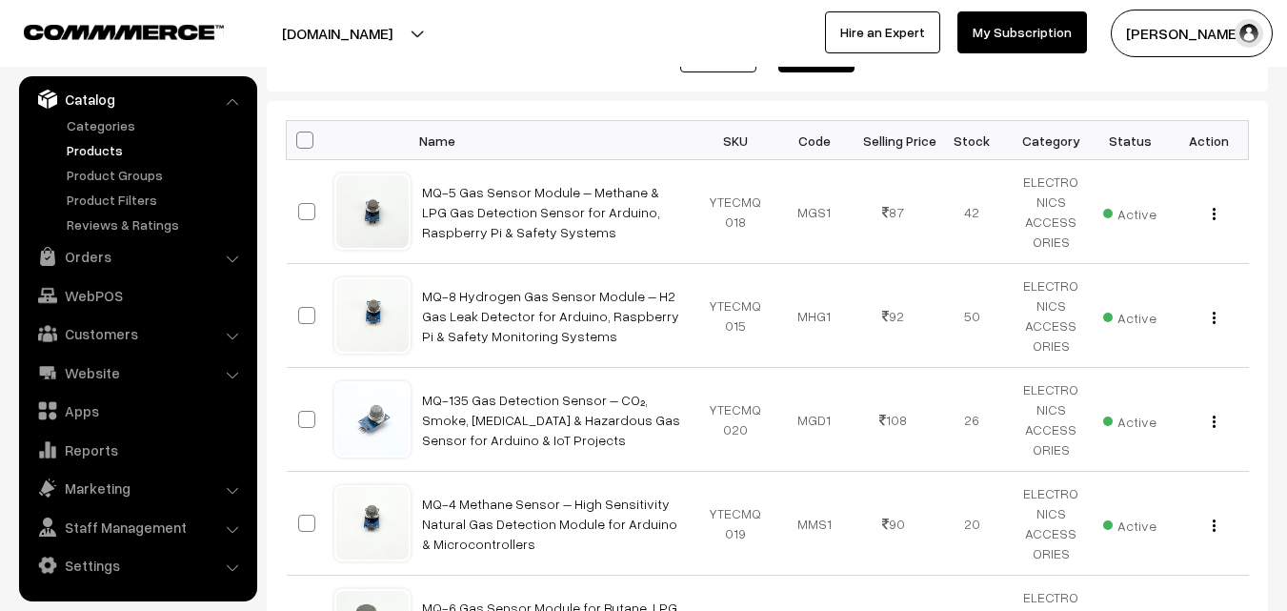
scroll to position [0, 0]
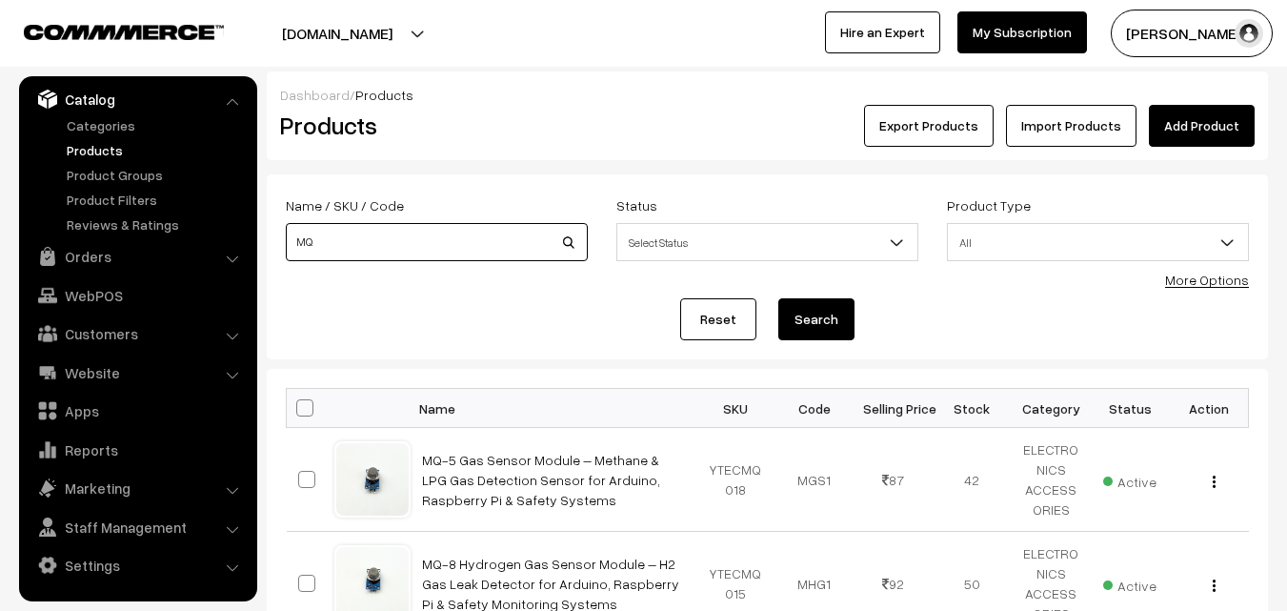
click at [448, 234] on input "MQ" at bounding box center [437, 242] width 302 height 38
type input "M"
type input "LIMIT"
click at [831, 304] on button "Search" at bounding box center [816, 319] width 76 height 42
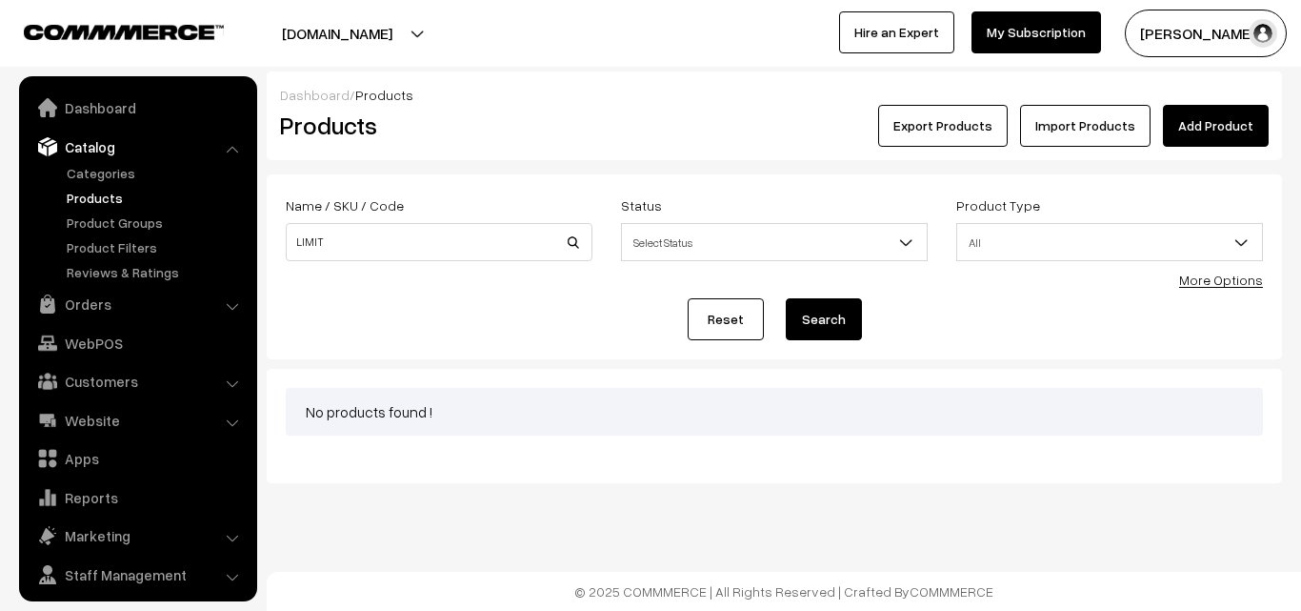
scroll to position [48, 0]
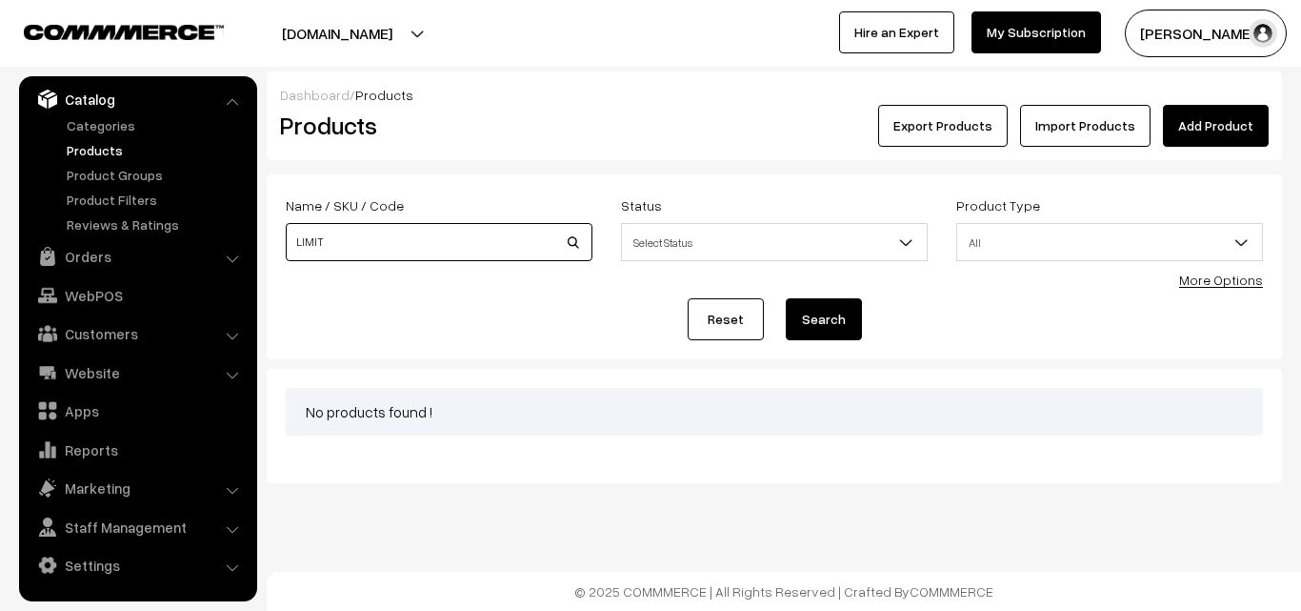
click at [424, 246] on input "LIMIT" at bounding box center [439, 242] width 307 height 38
type input "L"
type input "SG002"
click at [838, 315] on button "Search" at bounding box center [824, 319] width 76 height 42
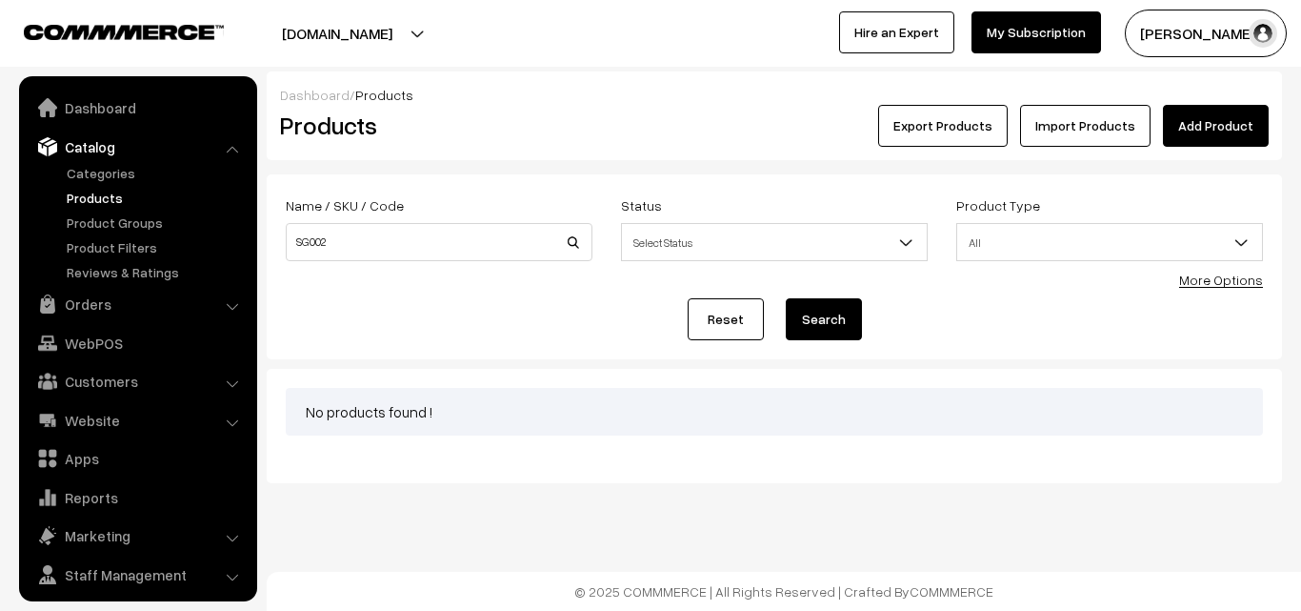
scroll to position [48, 0]
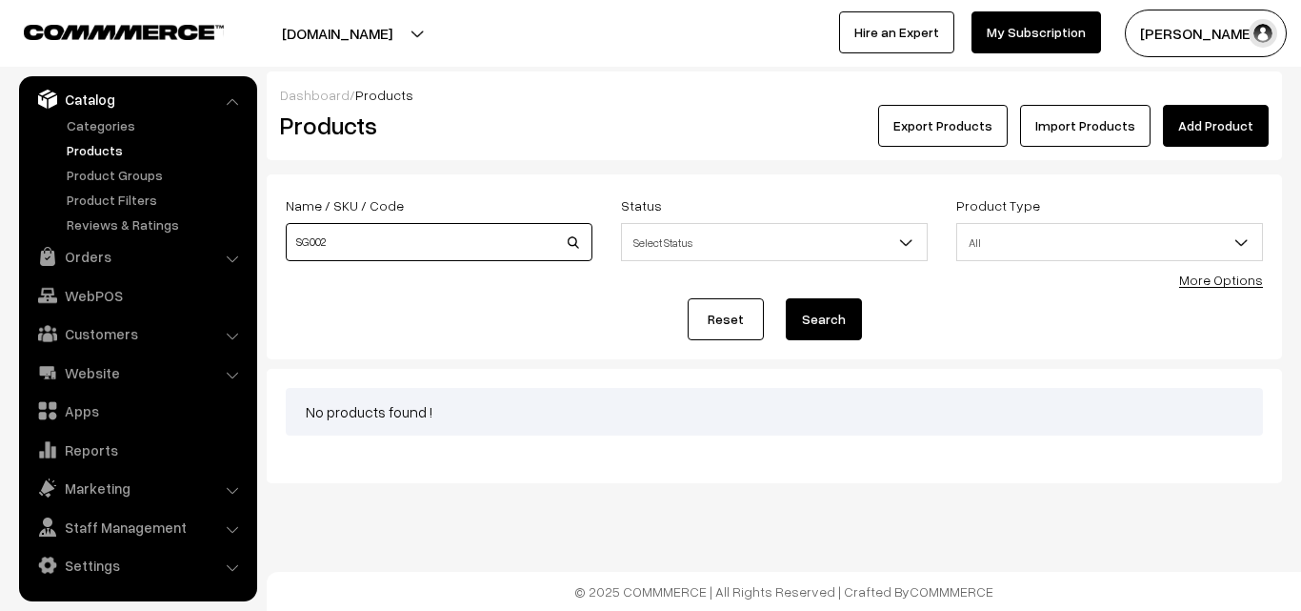
drag, startPoint x: 387, startPoint y: 244, endPoint x: 253, endPoint y: 240, distance: 133.4
click at [254, 240] on body "Thank you for showing interest. Our team will call you shortly. Close [DOMAIN_N…" at bounding box center [650, 305] width 1301 height 611
type input "1NF"
click at [840, 310] on button "Search" at bounding box center [824, 319] width 76 height 42
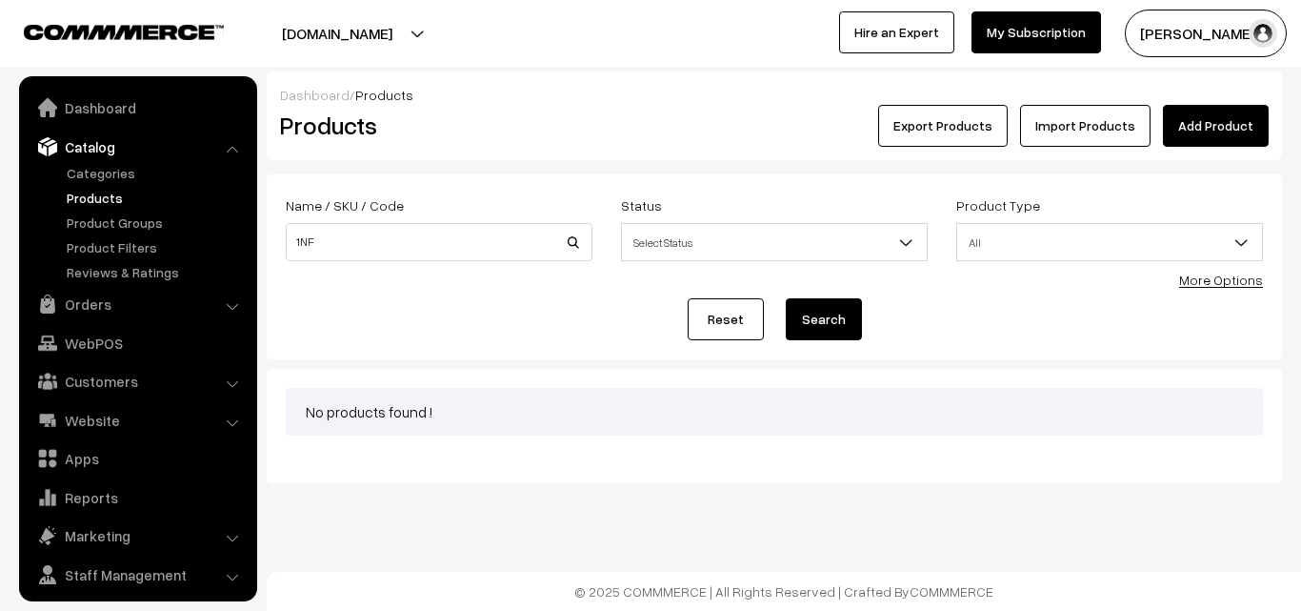
scroll to position [48, 0]
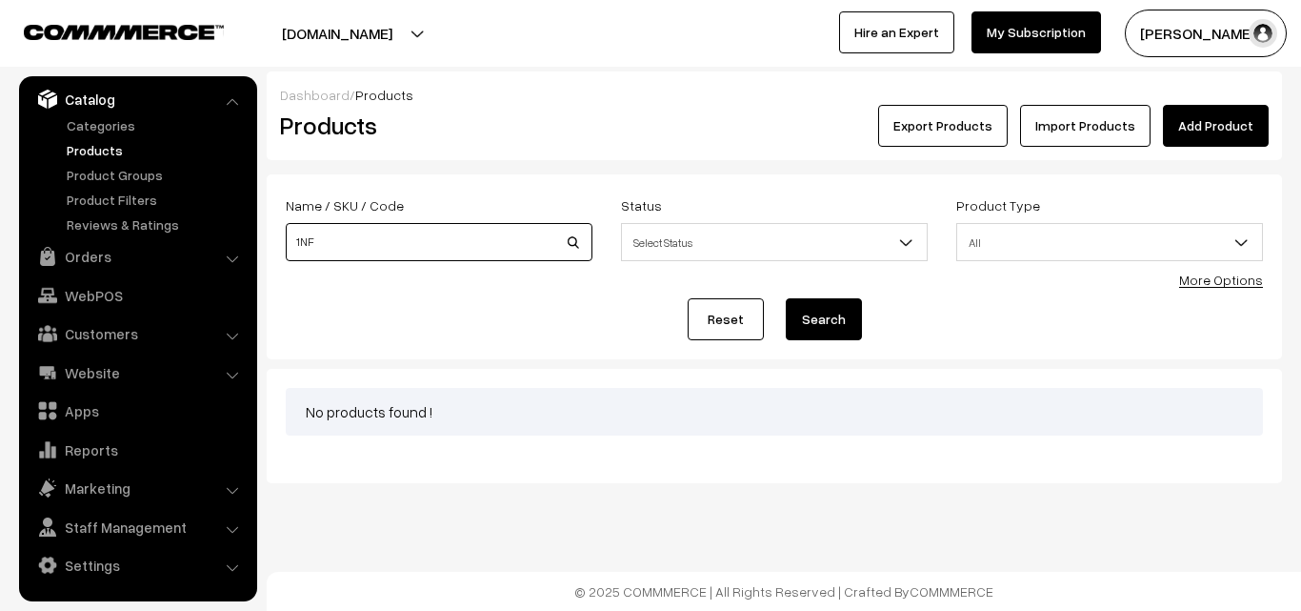
click at [379, 239] on input "1NF" at bounding box center [439, 242] width 307 height 38
type input "1"
type input "1014d"
click at [832, 320] on button "Search" at bounding box center [824, 319] width 76 height 42
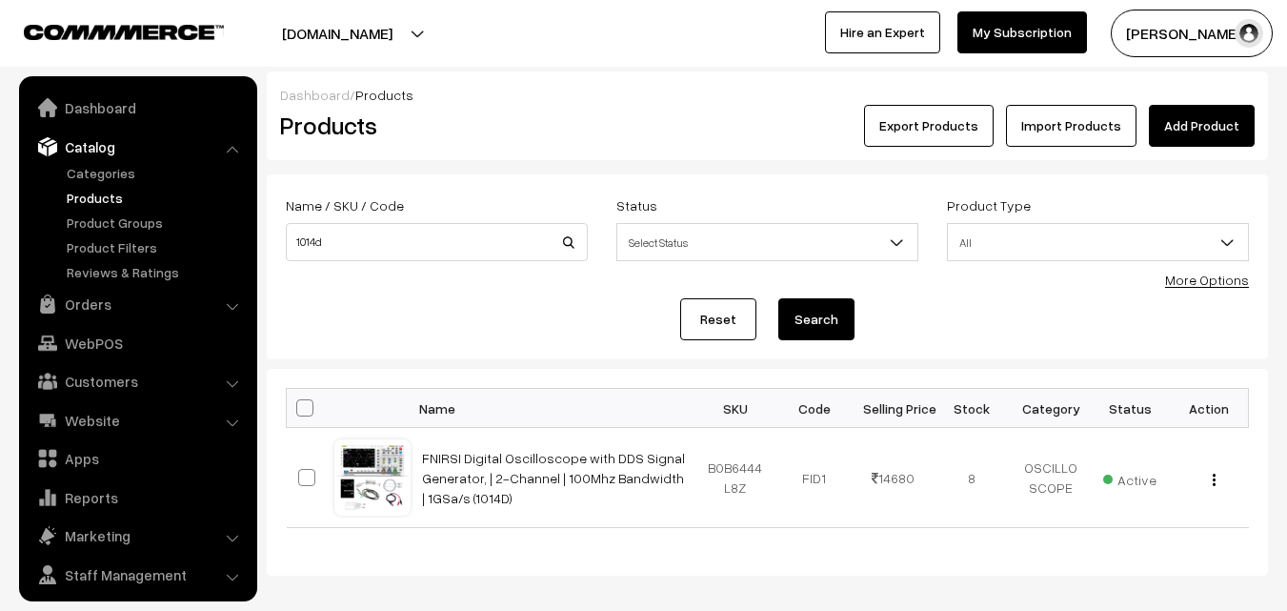
scroll to position [48, 0]
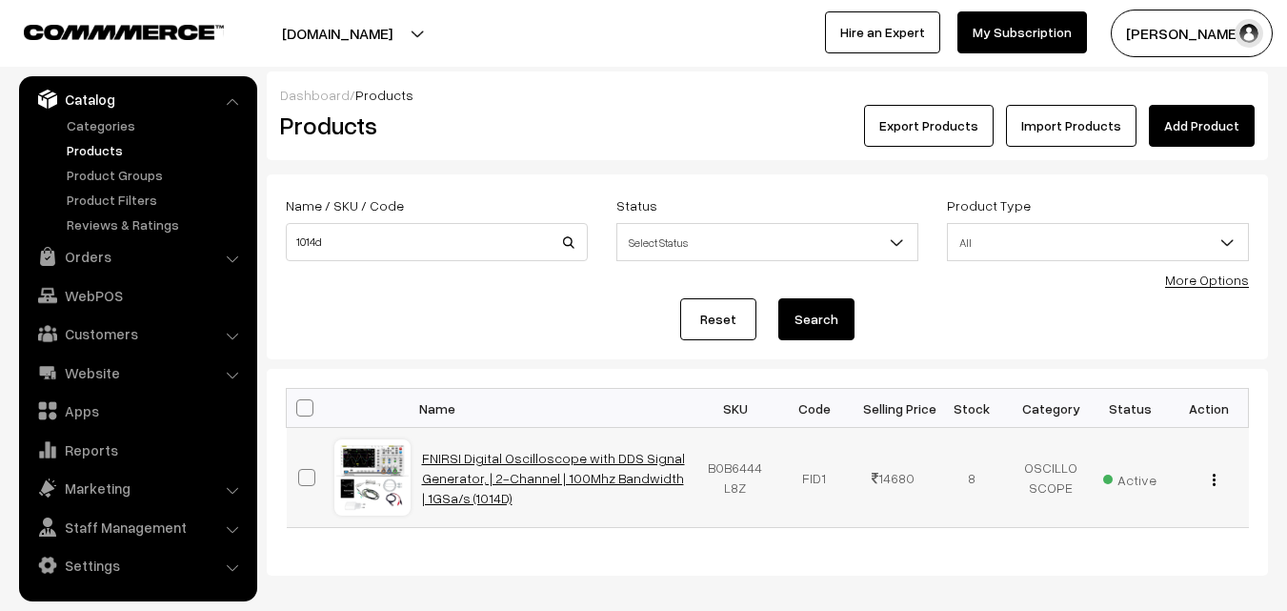
click at [601, 472] on link "FNIRSI Digital Oscilloscope with DDS Signal Generator, | 2-Channel | 100Mhz Ban…" at bounding box center [553, 478] width 263 height 56
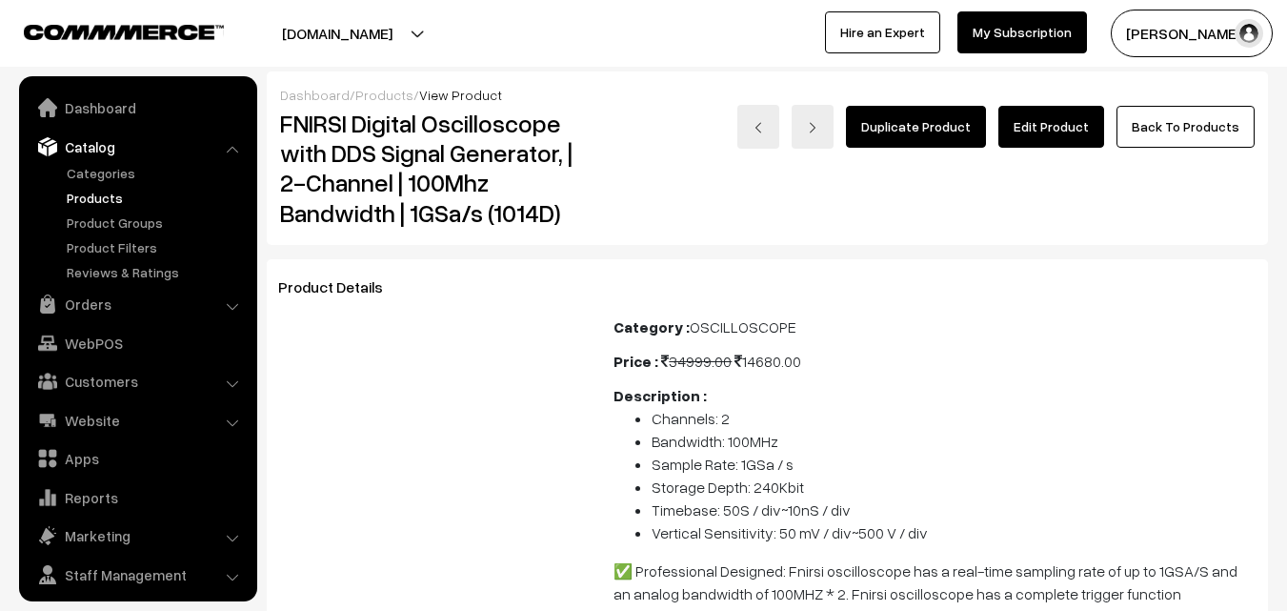
scroll to position [48, 0]
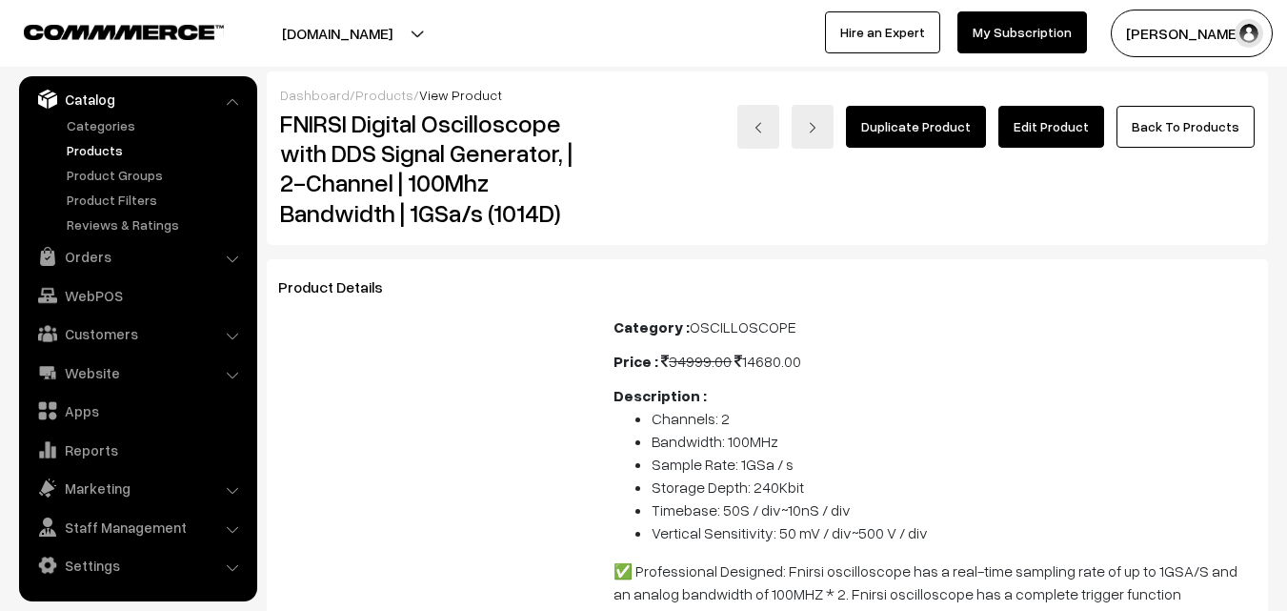
click at [1076, 133] on link "Edit Product" at bounding box center [1051, 127] width 106 height 42
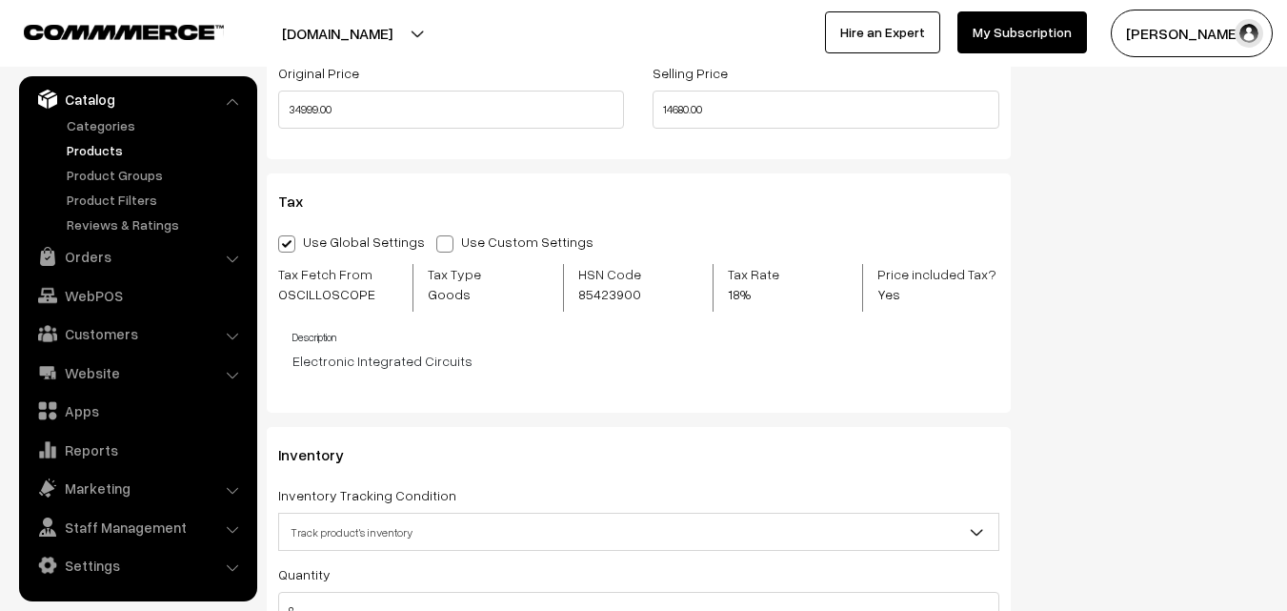
scroll to position [2191, 0]
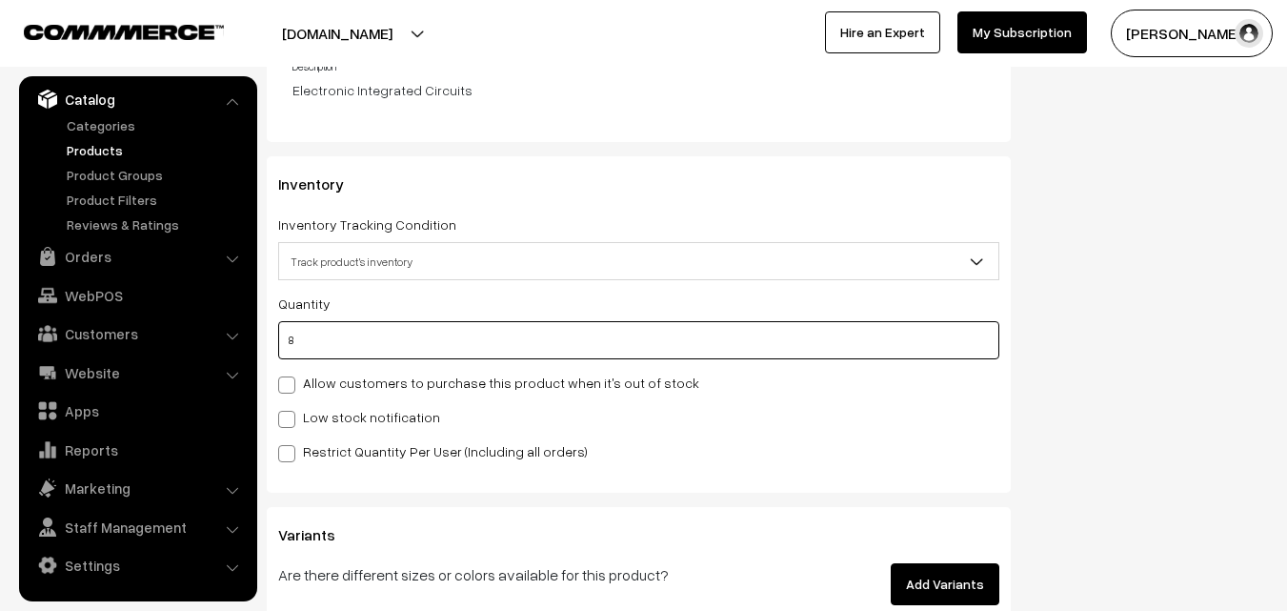
click at [325, 350] on input "8" at bounding box center [638, 340] width 721 height 38
type input "1"
type input "9"
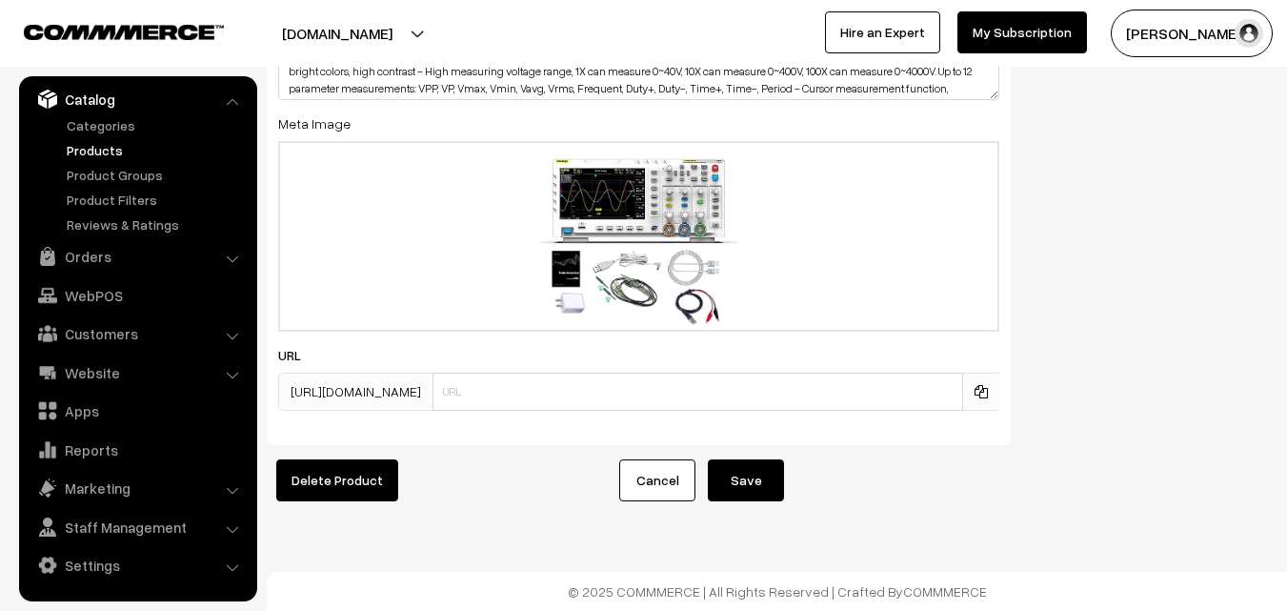
scroll to position [3780, 0]
type input "1"
click at [767, 459] on button "Save" at bounding box center [746, 480] width 76 height 42
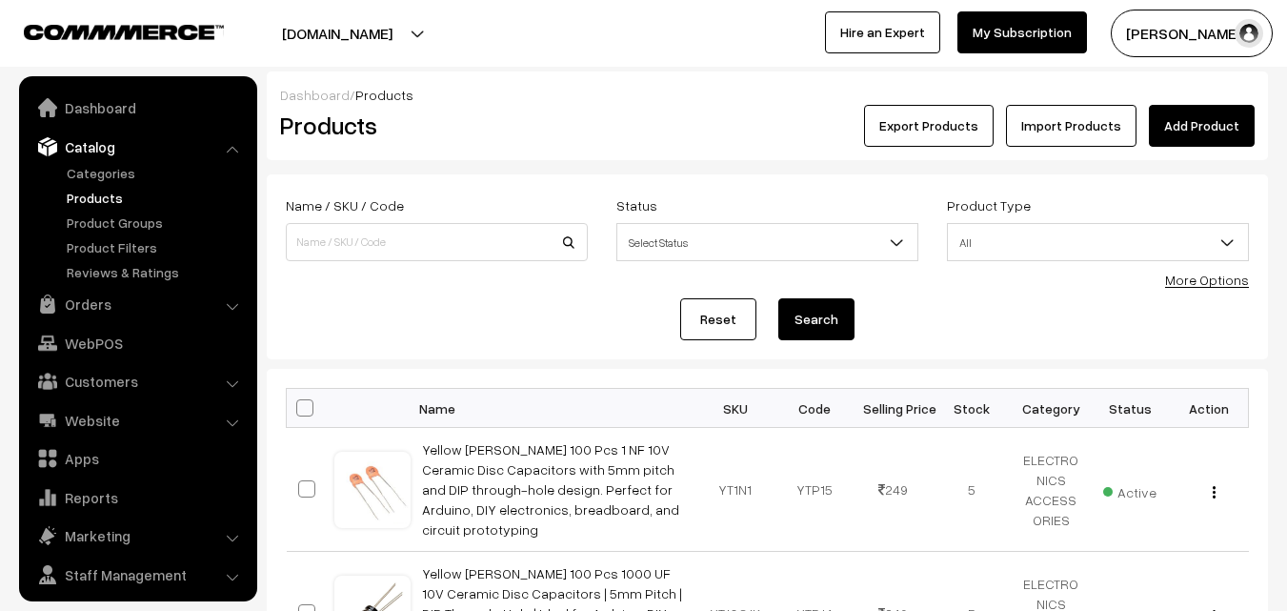
scroll to position [48, 0]
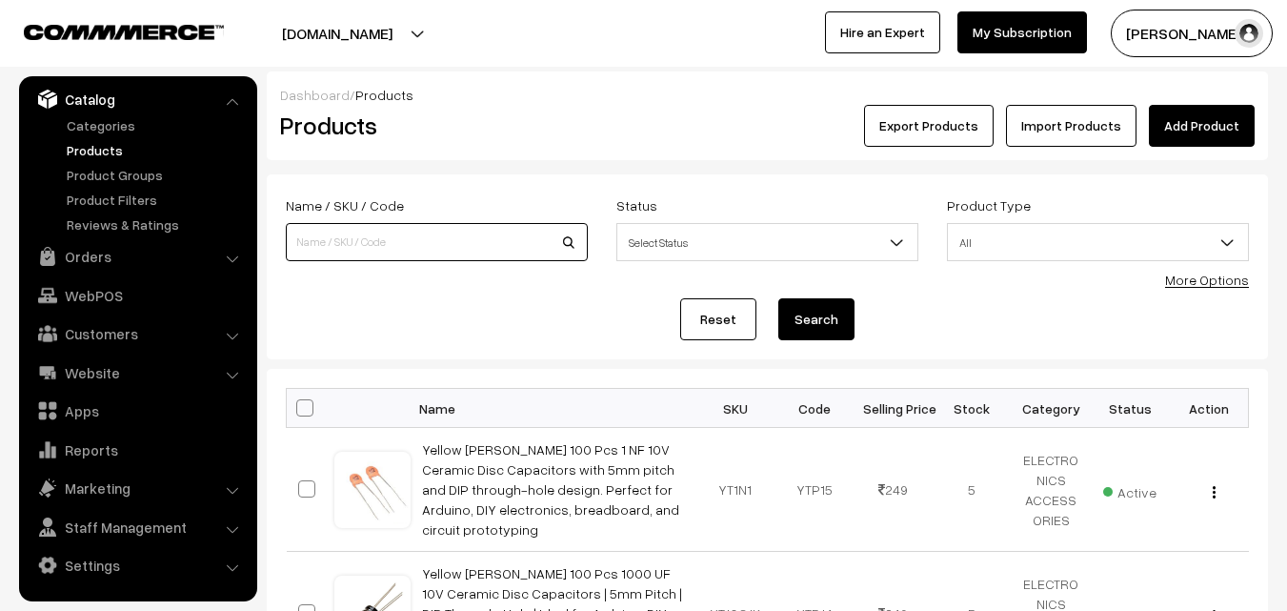
click at [330, 242] on input at bounding box center [437, 242] width 302 height 38
type input "DPOX180H"
click at [797, 320] on button "Search" at bounding box center [816, 319] width 76 height 42
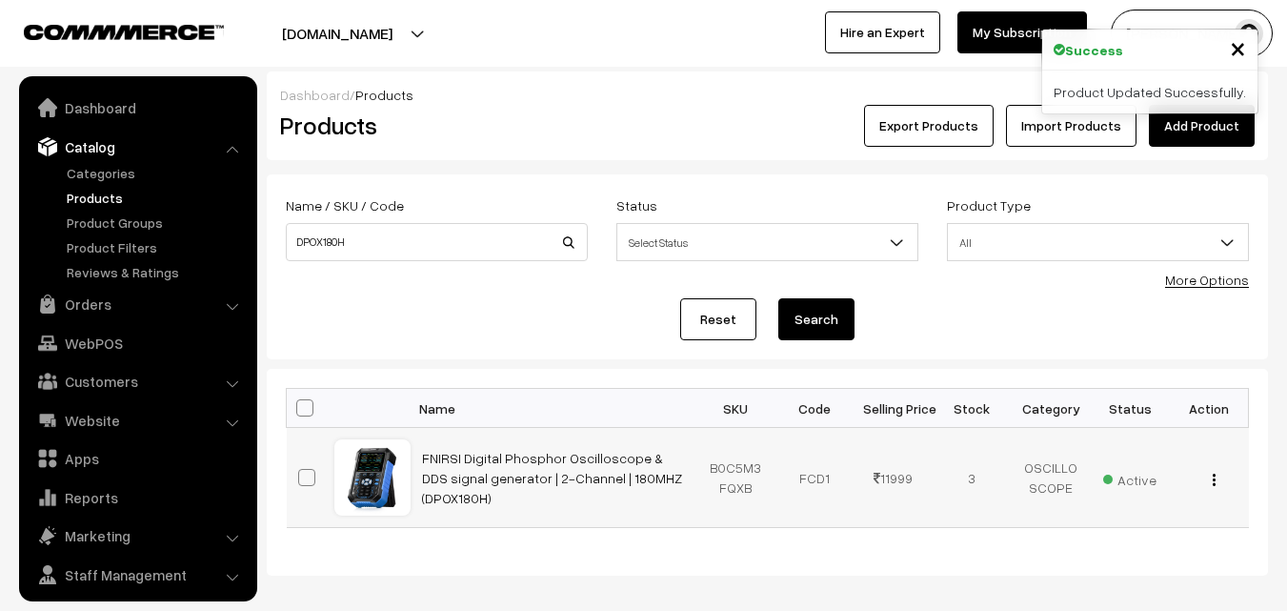
scroll to position [48, 0]
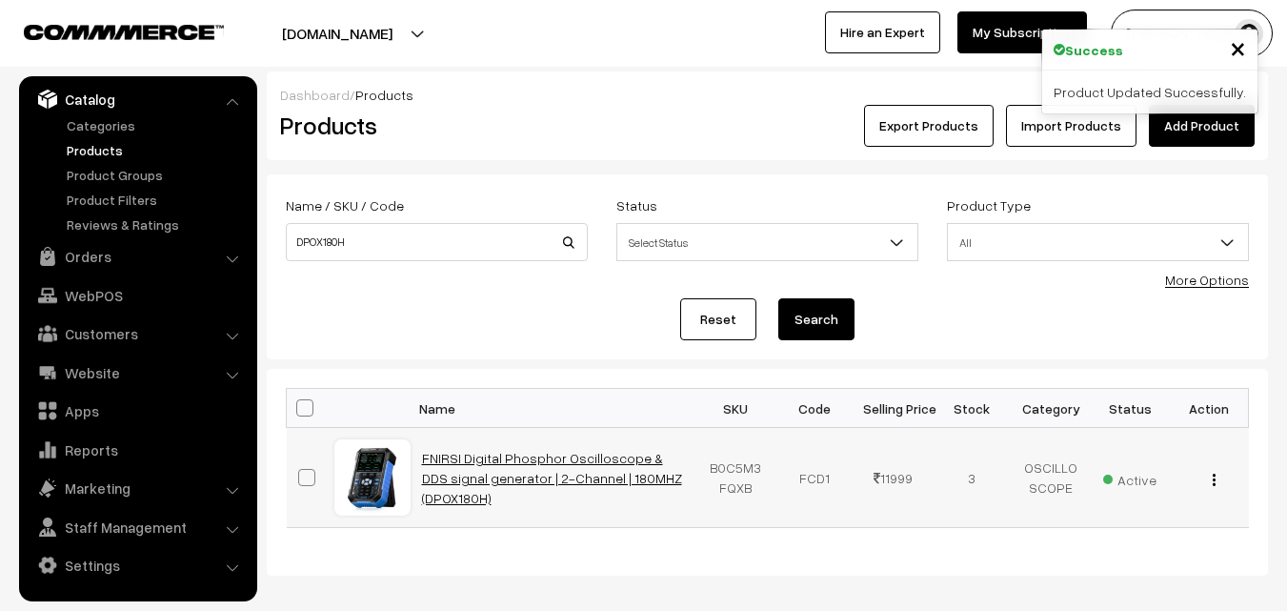
click at [560, 473] on link "FNIRSI Digital Phosphor Oscilloscope & DDS signal generator | 2-Channel | 180MH…" at bounding box center [552, 478] width 260 height 56
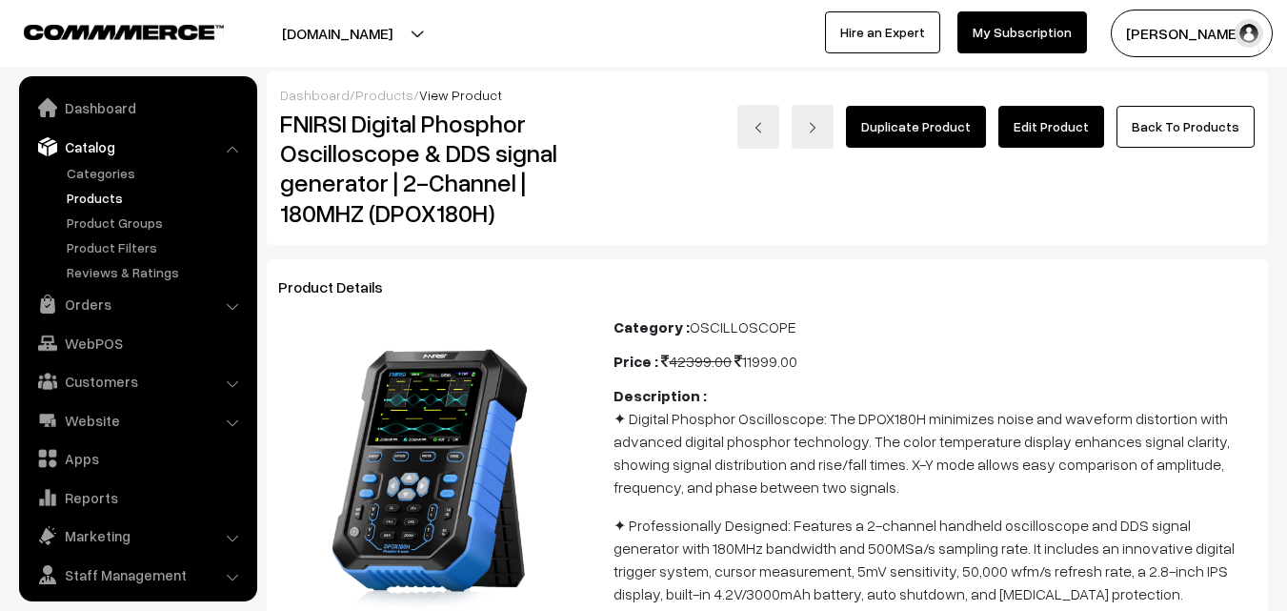
scroll to position [48, 0]
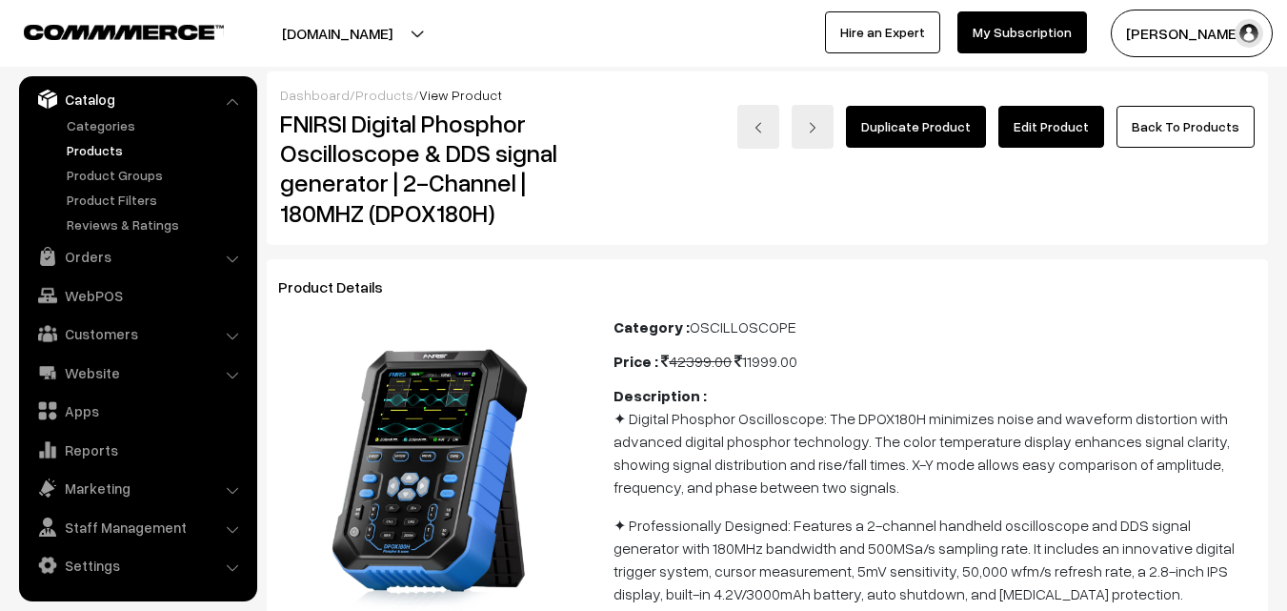
click at [1058, 122] on link "Edit Product" at bounding box center [1051, 127] width 106 height 42
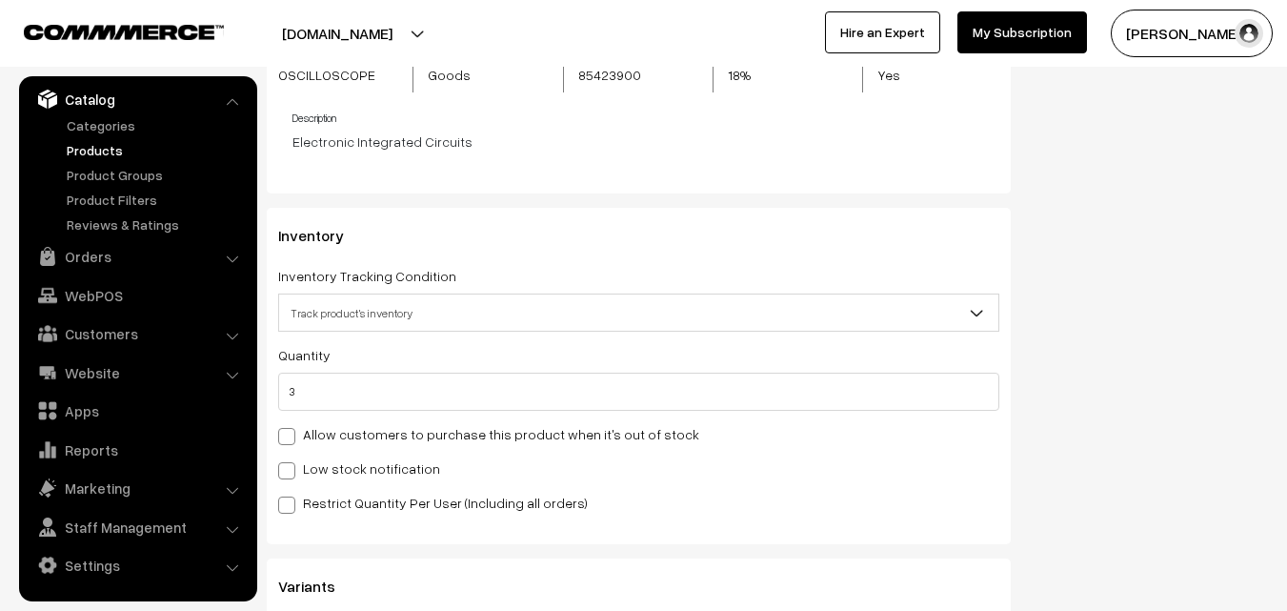
scroll to position [2001, 0]
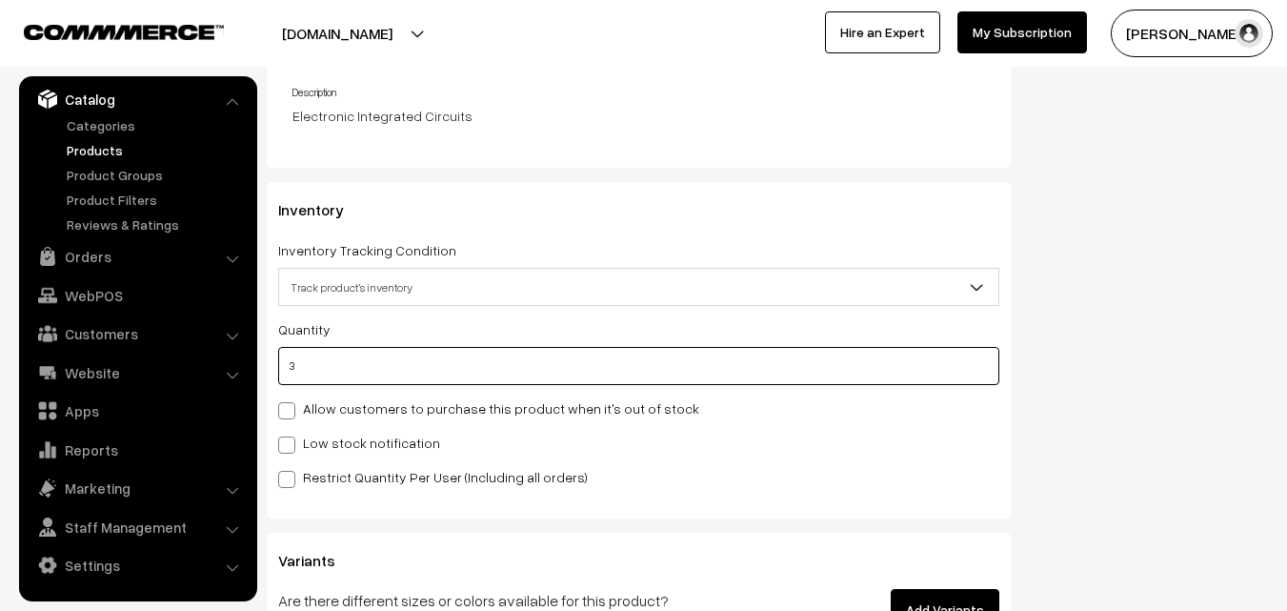
click at [557, 384] on input "3" at bounding box center [638, 366] width 721 height 38
type input "0"
type input "3"
type input "0"
type input "1"
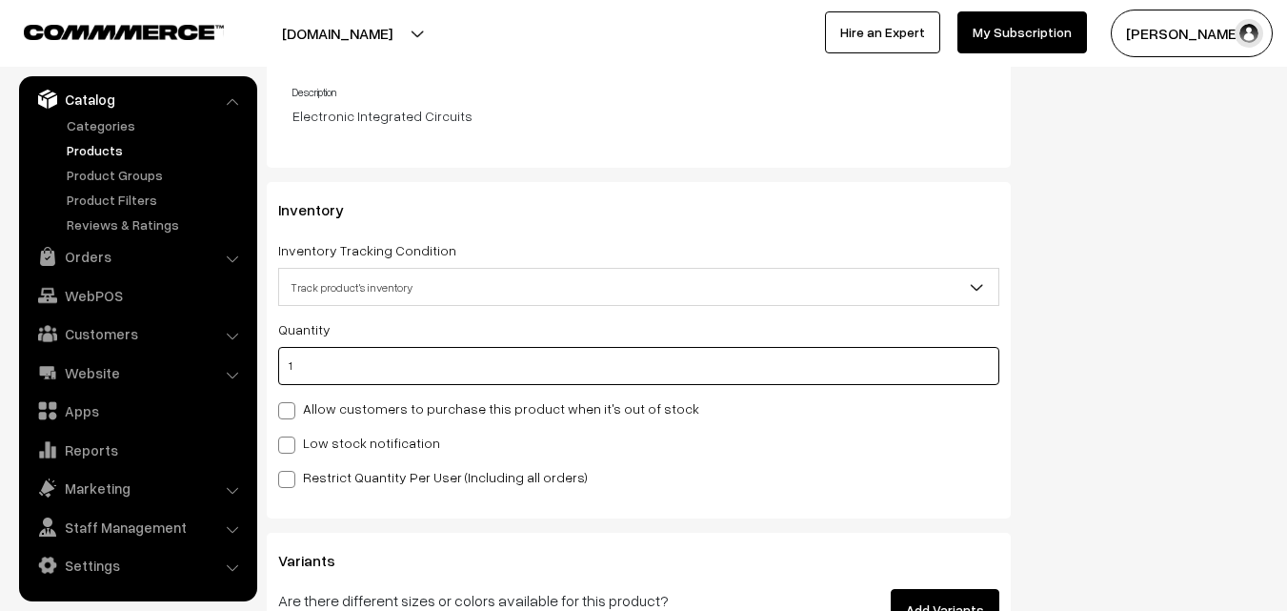
type input "4"
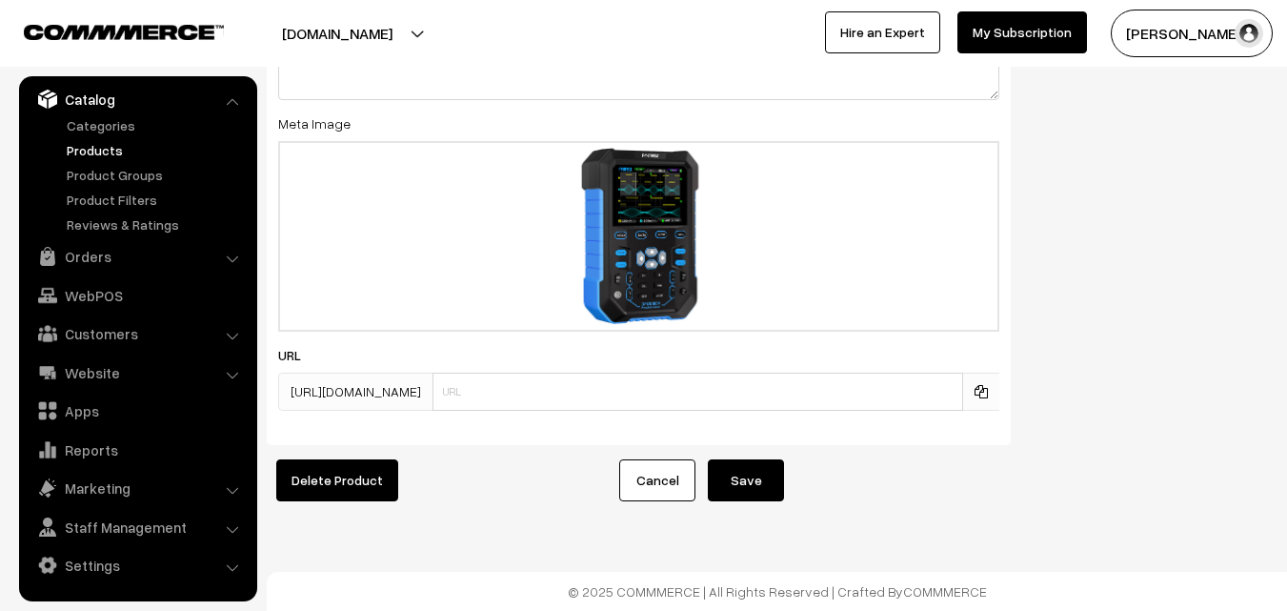
scroll to position [3524, 0]
type input "1"
click at [776, 459] on button "Save" at bounding box center [746, 480] width 76 height 42
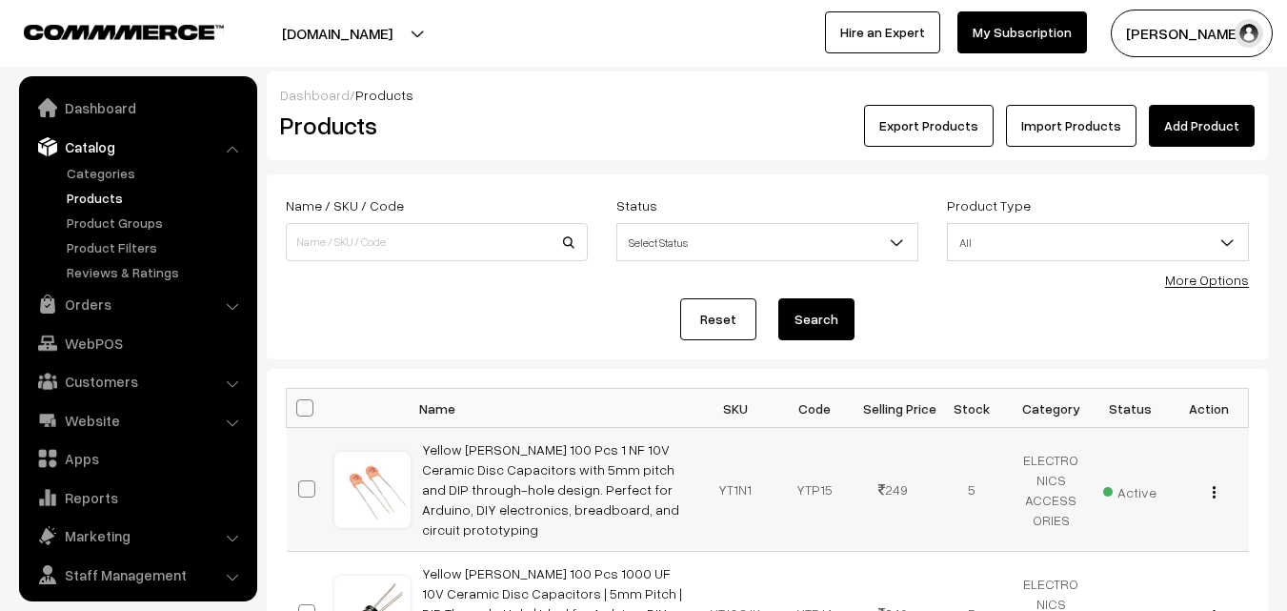
scroll to position [48, 0]
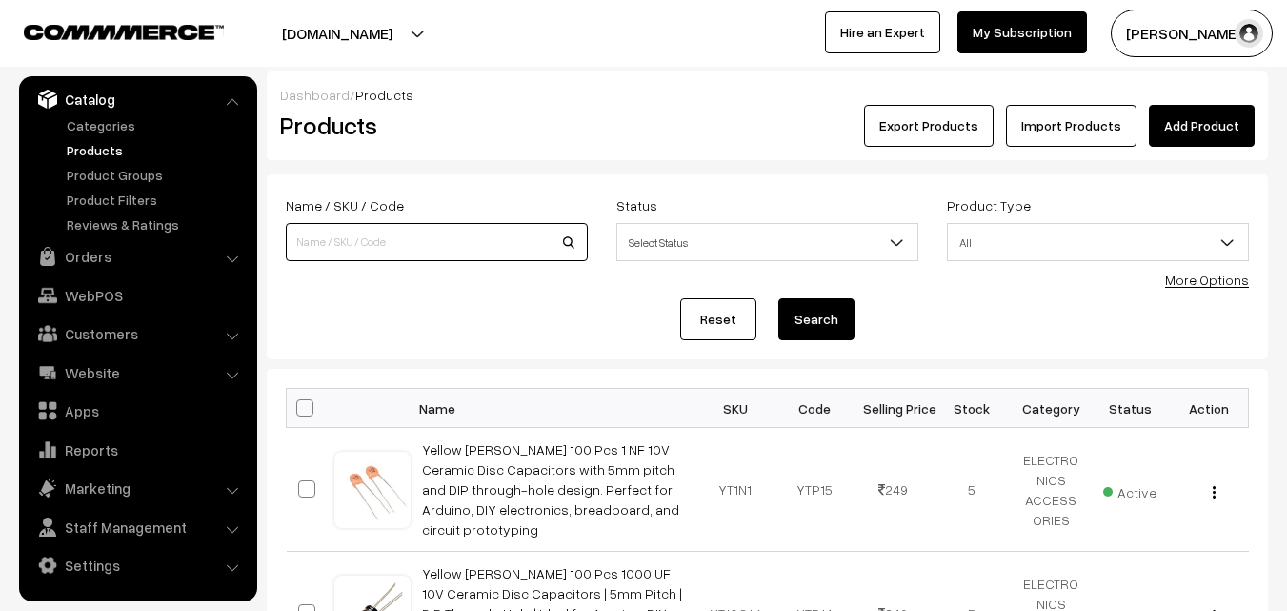
click at [496, 235] on input at bounding box center [437, 242] width 302 height 38
type input "SWM"
click at [816, 306] on button "Search" at bounding box center [816, 319] width 76 height 42
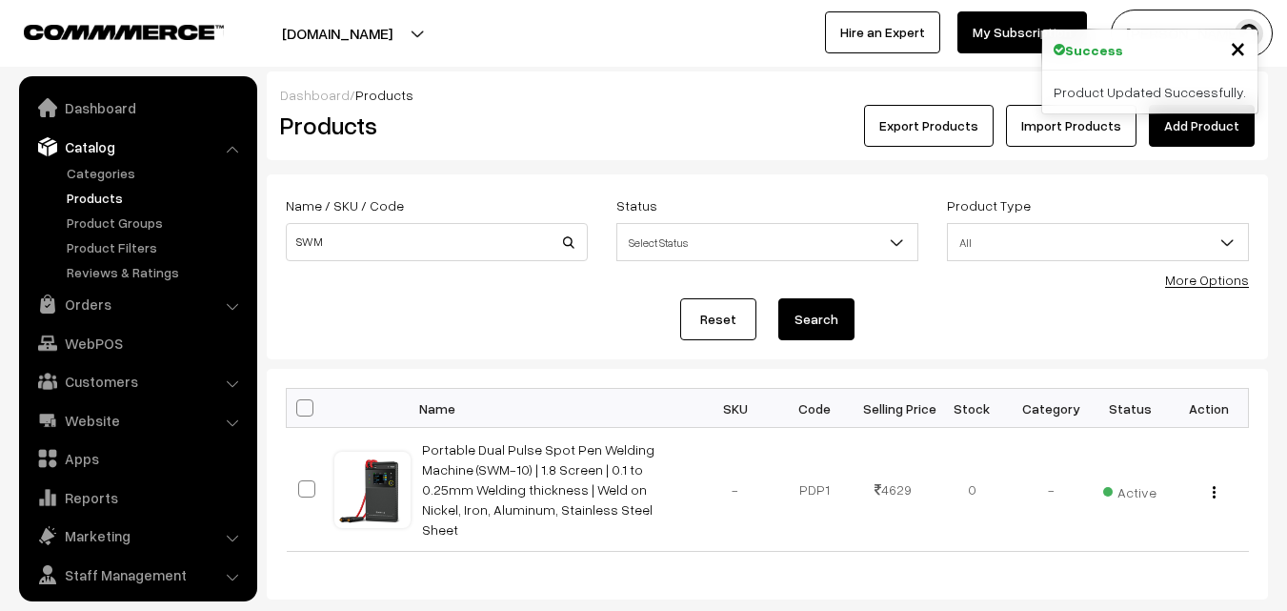
scroll to position [48, 0]
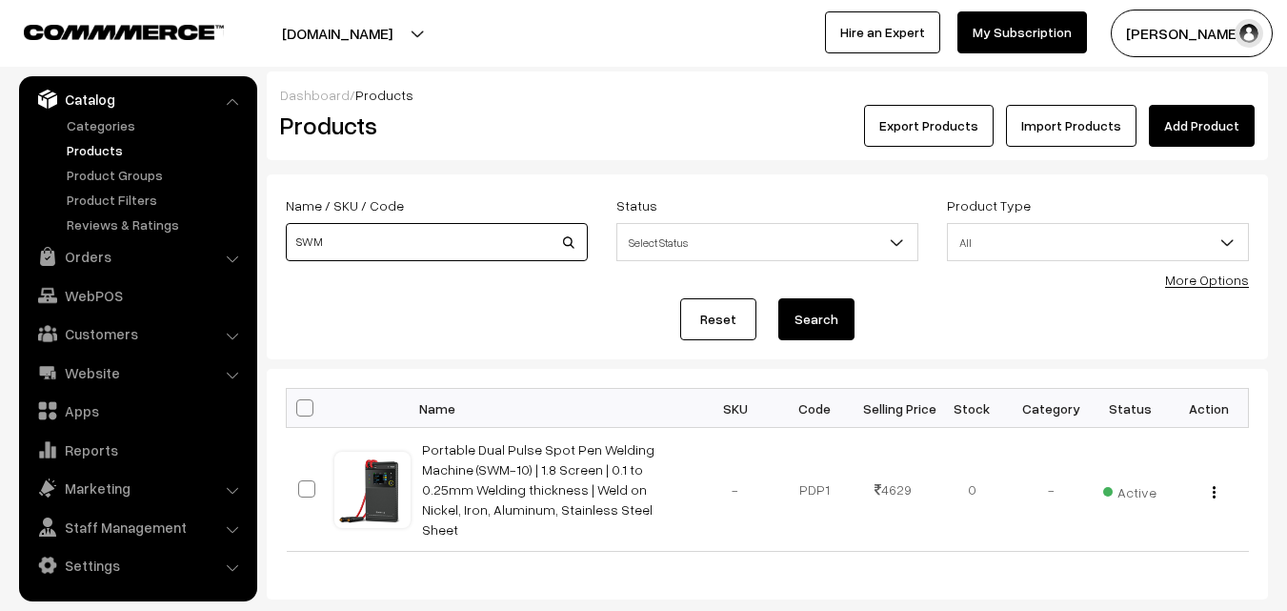
click at [367, 253] on input "SWM" at bounding box center [437, 242] width 302 height 38
type input "S"
type input "LCR-ST1"
click at [821, 307] on button "Search" at bounding box center [816, 319] width 76 height 42
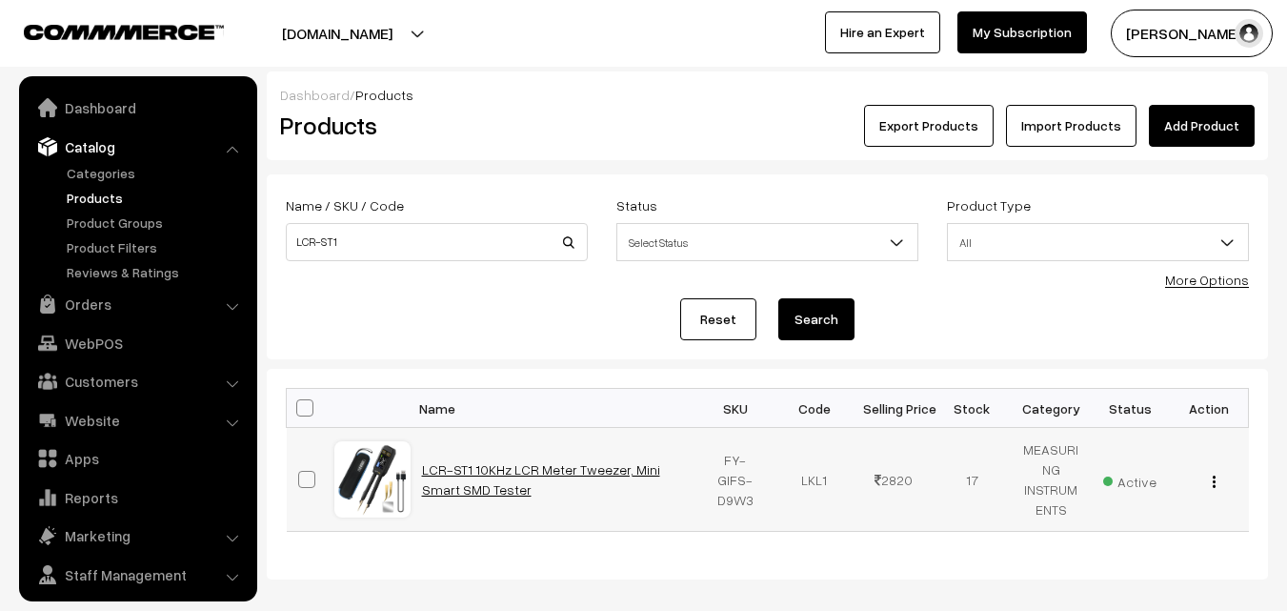
scroll to position [48, 0]
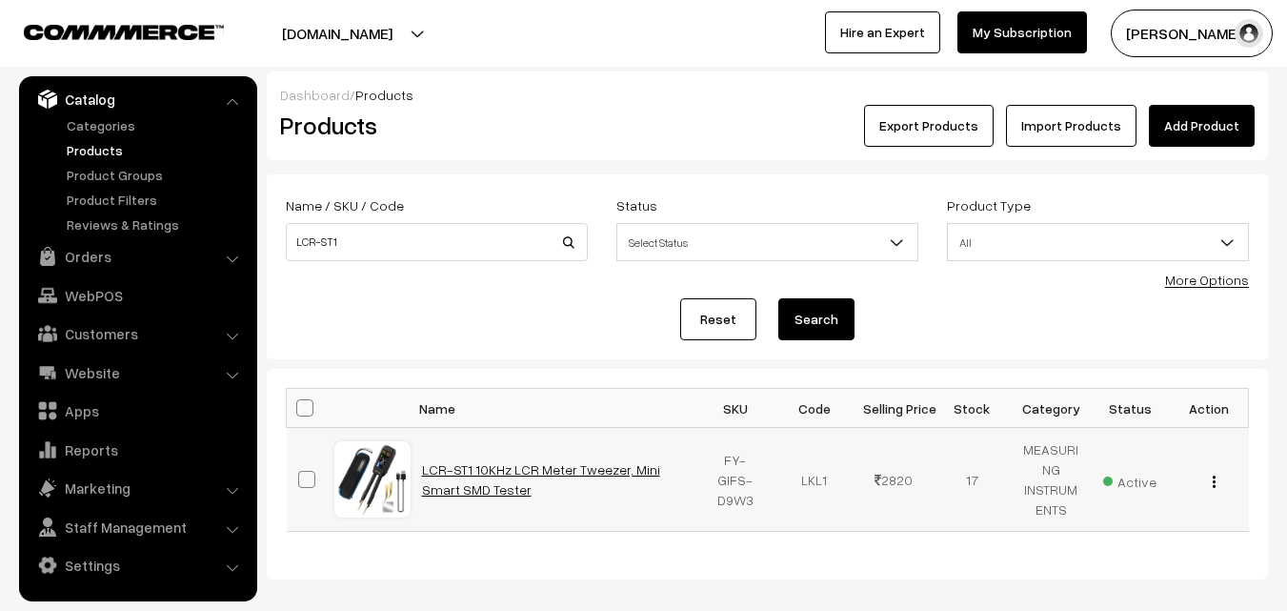
click at [530, 470] on link "LCR-ST1 10KHz LCR Meter Tweezer, Mini Smart SMD Tester" at bounding box center [541, 479] width 238 height 36
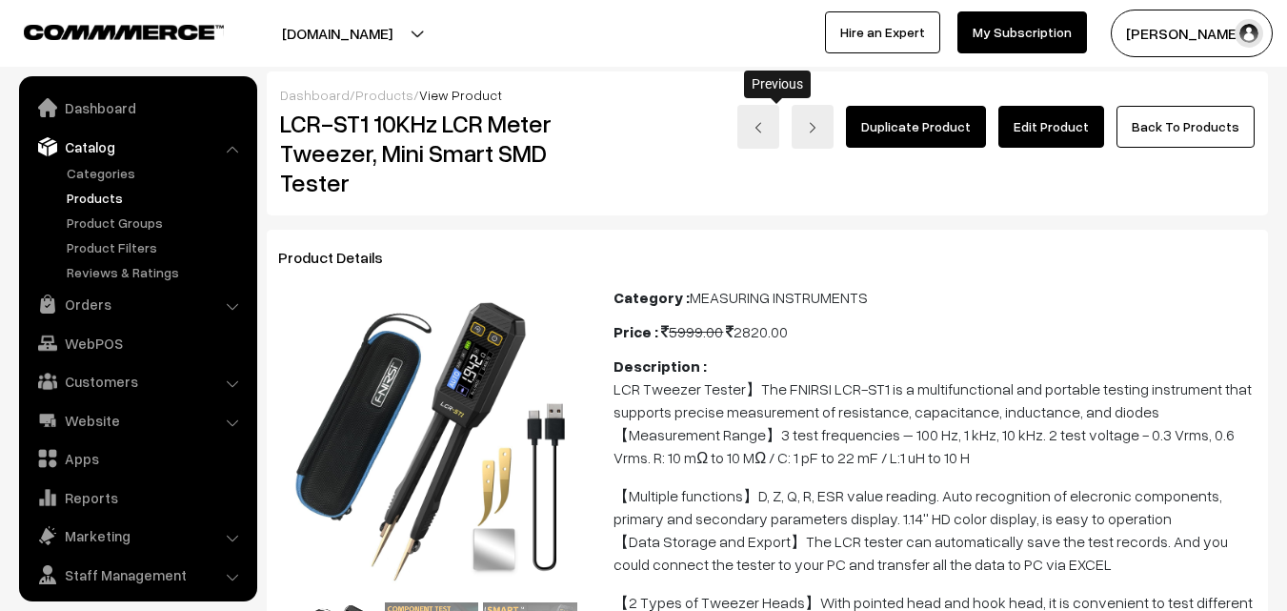
scroll to position [48, 0]
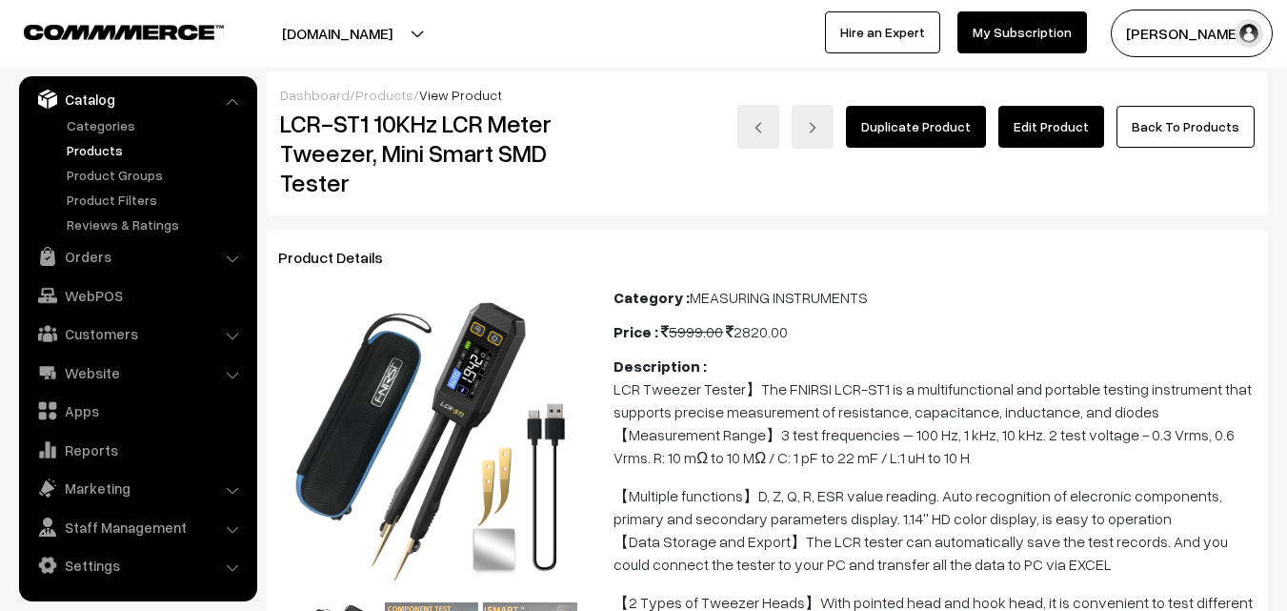
click at [1062, 125] on link "Edit Product" at bounding box center [1051, 127] width 106 height 42
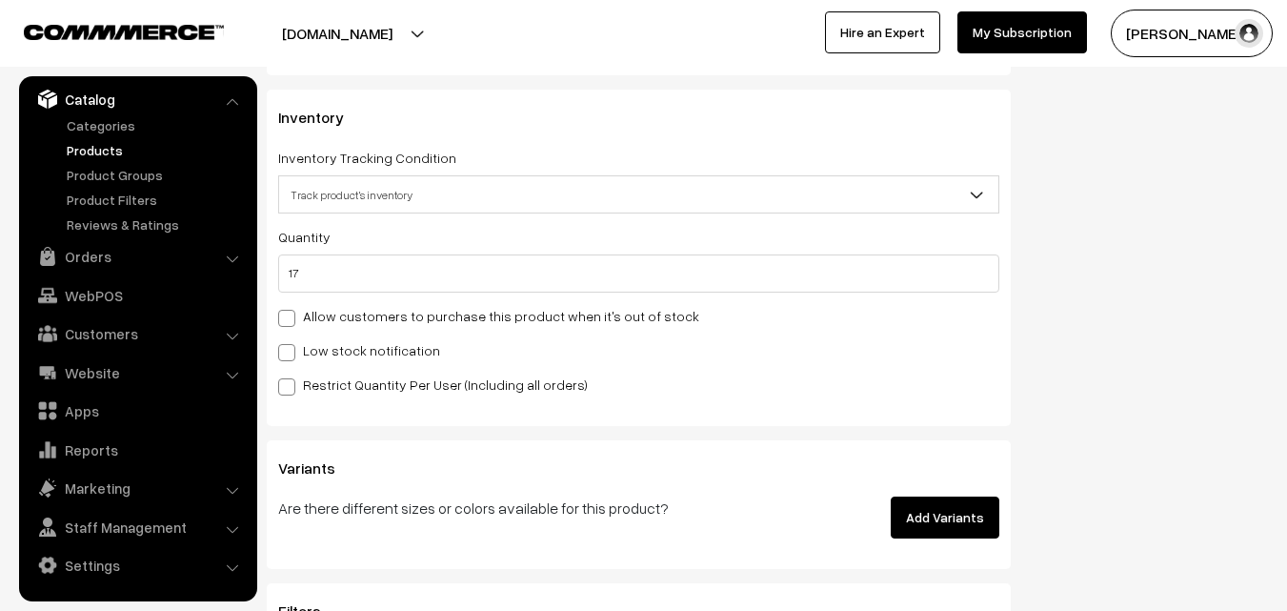
scroll to position [2286, 0]
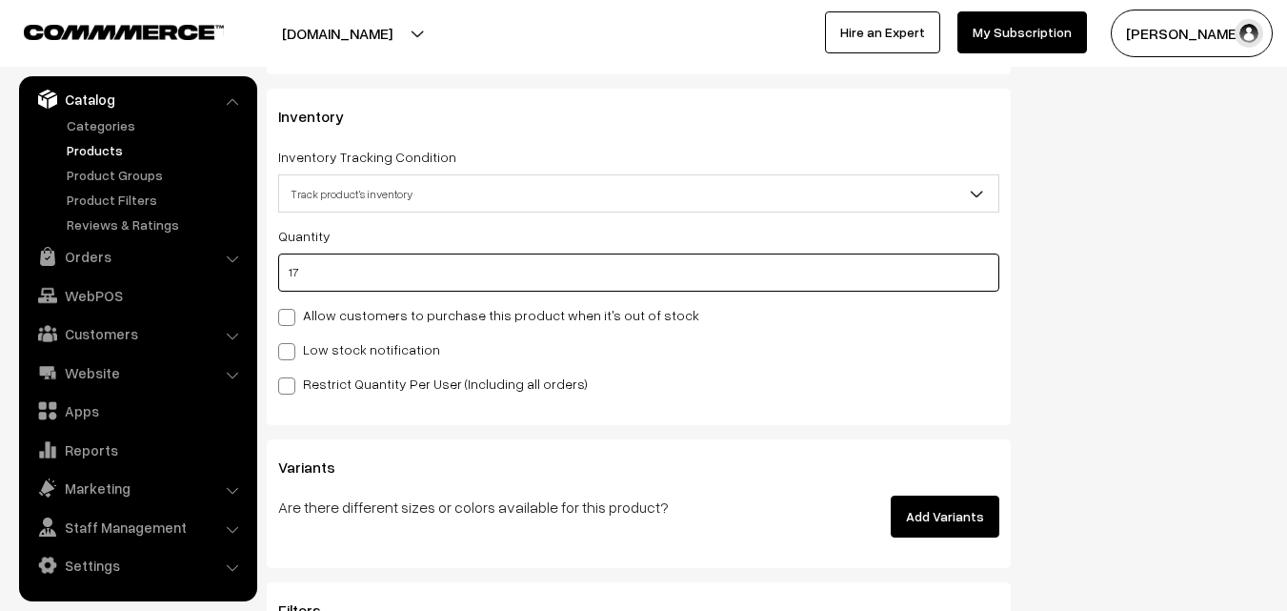
click at [391, 268] on input "17" at bounding box center [638, 272] width 721 height 38
type input "1"
type input "18"
type input "0"
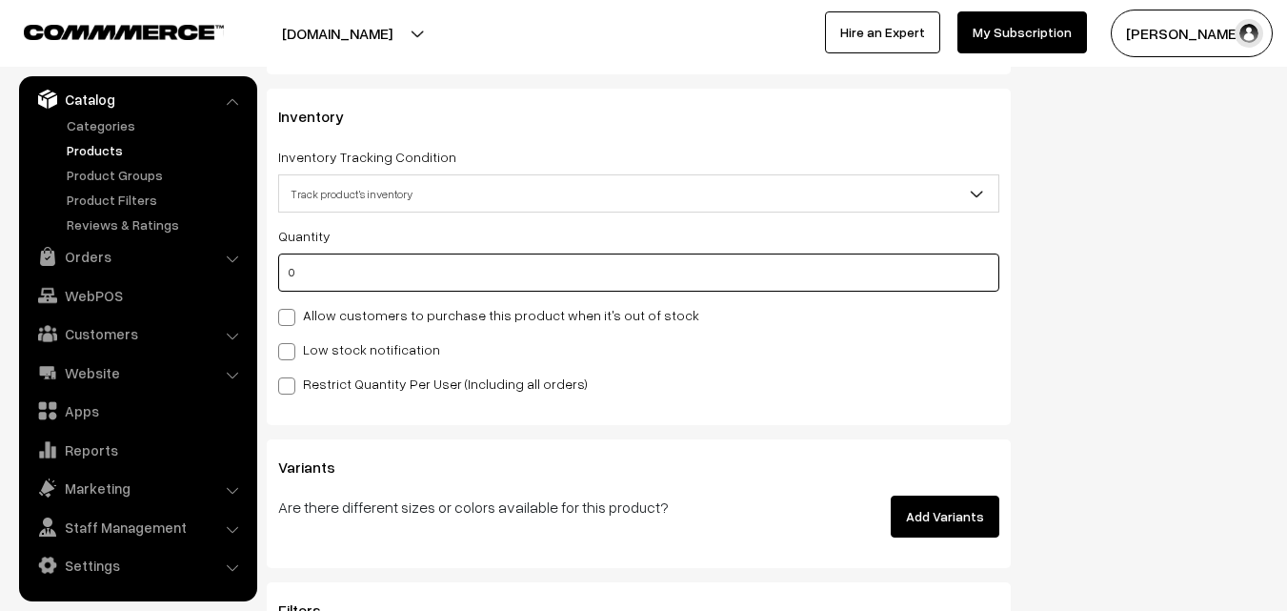
type input "17"
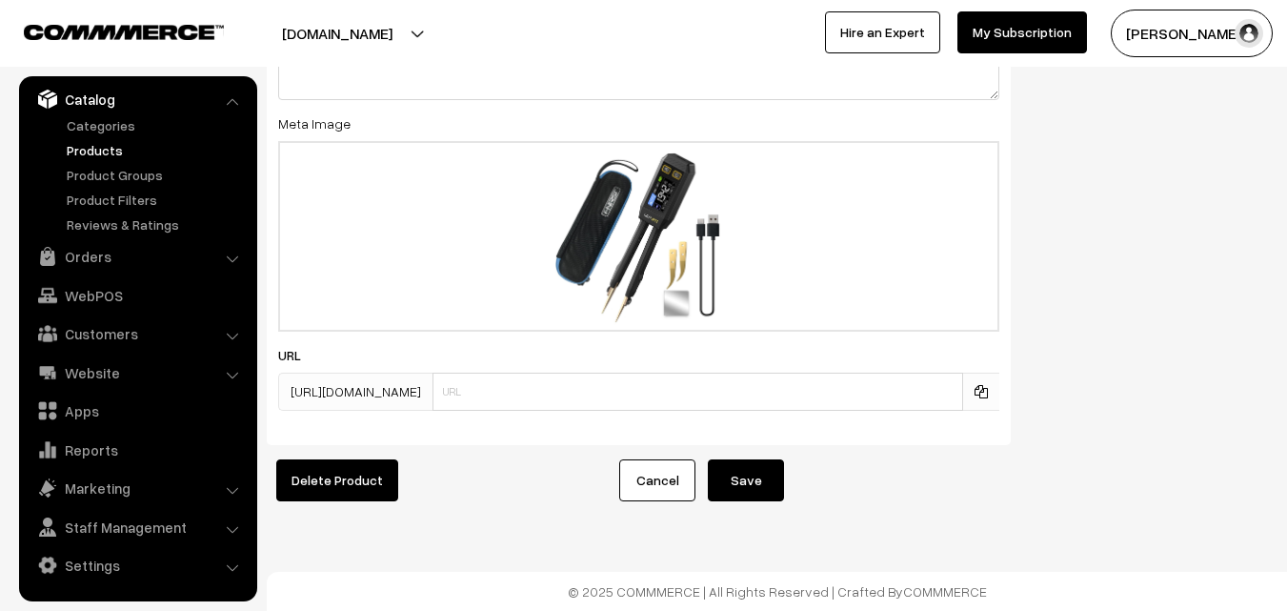
scroll to position [3396, 0]
type input "0"
click at [750, 461] on button "Save" at bounding box center [746, 480] width 76 height 42
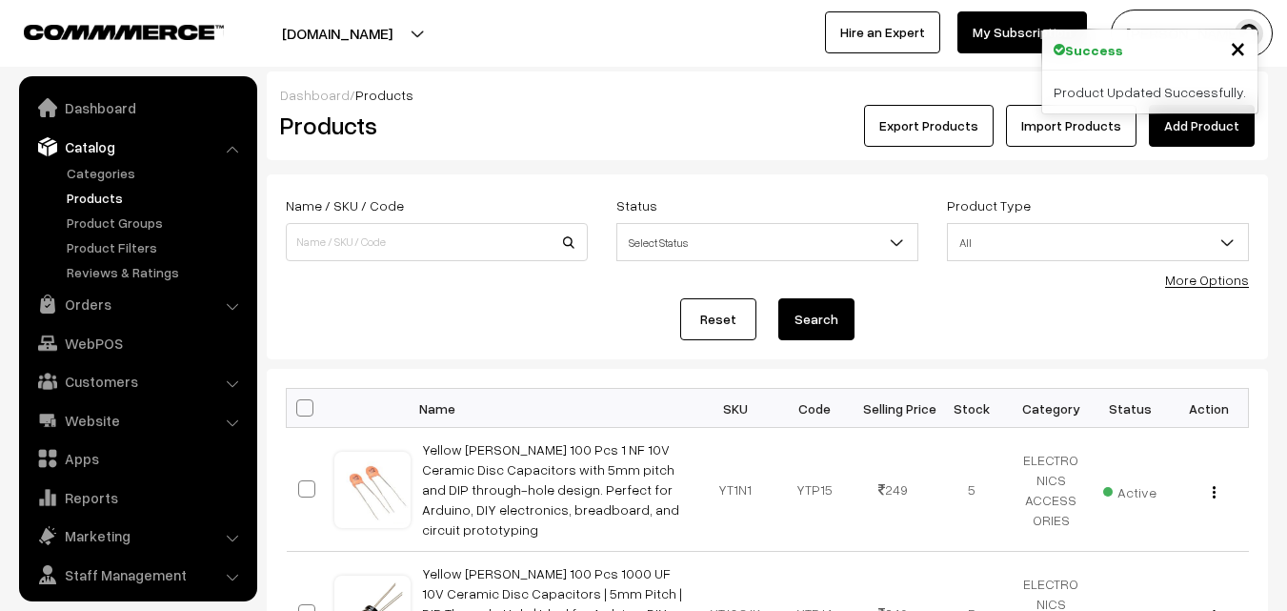
scroll to position [48, 0]
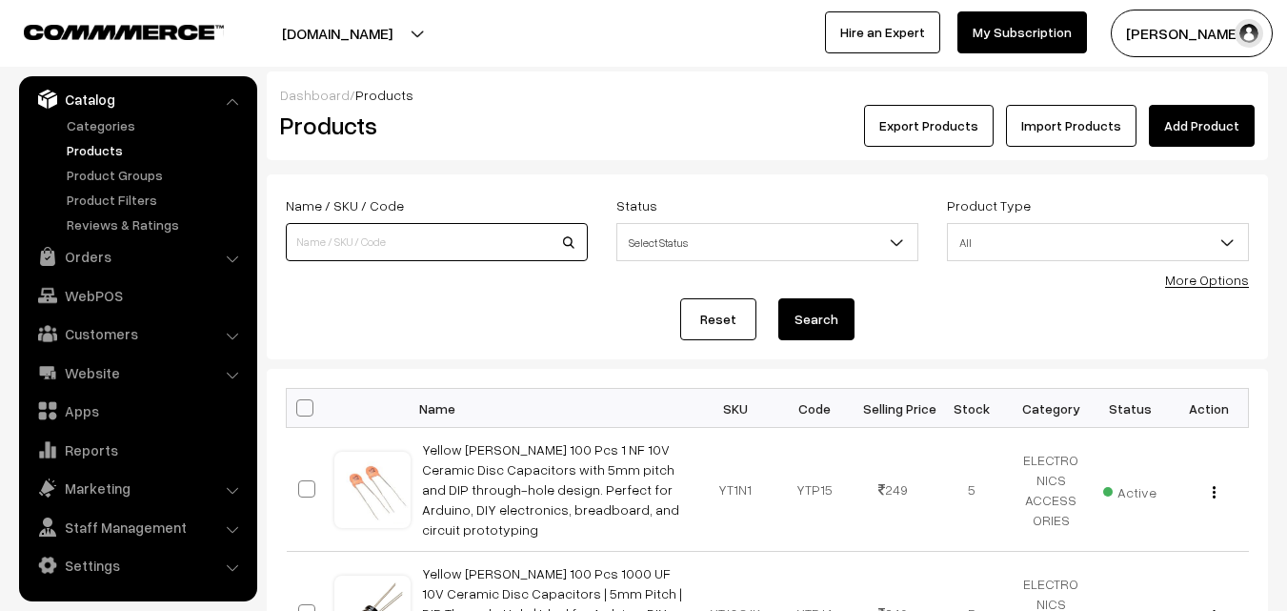
click at [367, 243] on input at bounding box center [437, 242] width 302 height 38
type input "14419"
click at [834, 311] on button "Search" at bounding box center [816, 319] width 76 height 42
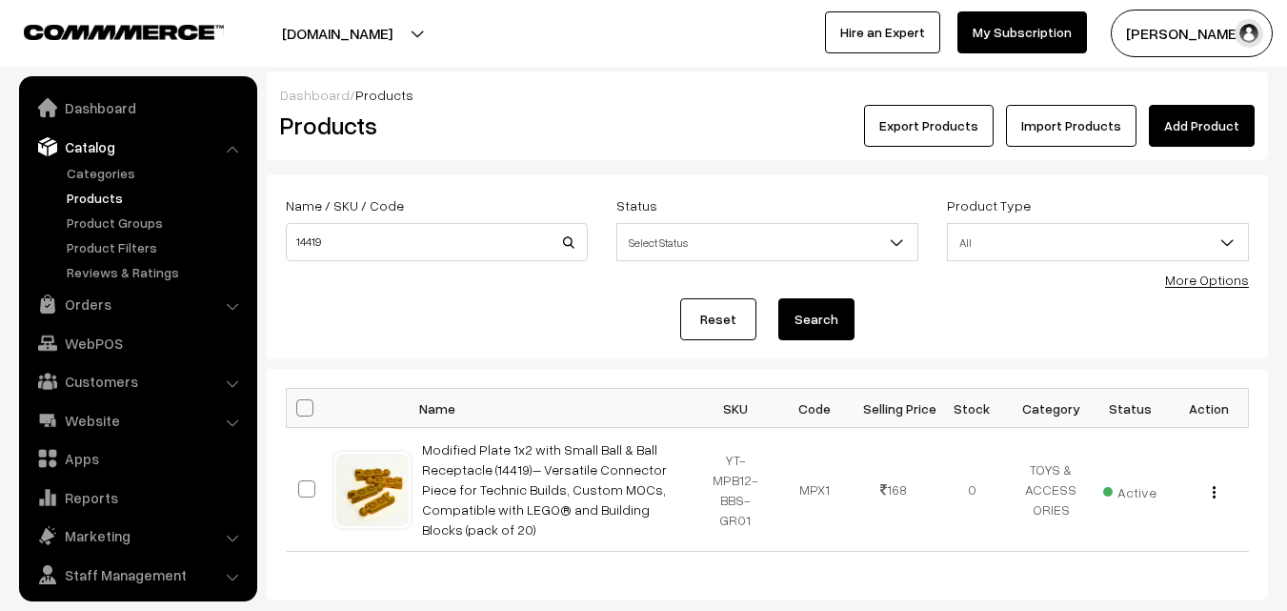
scroll to position [48, 0]
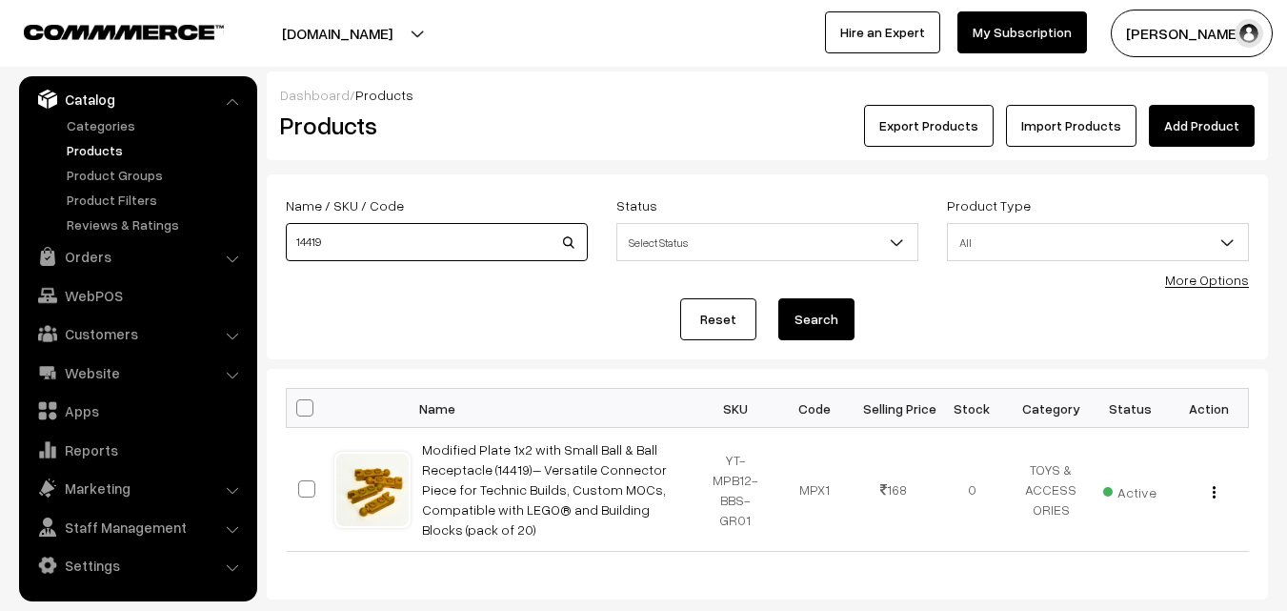
drag, startPoint x: 349, startPoint y: 242, endPoint x: 289, endPoint y: 240, distance: 60.1
click at [289, 240] on input "14419" at bounding box center [437, 242] width 302 height 38
type input "3028"
click at [816, 312] on button "Search" at bounding box center [816, 319] width 76 height 42
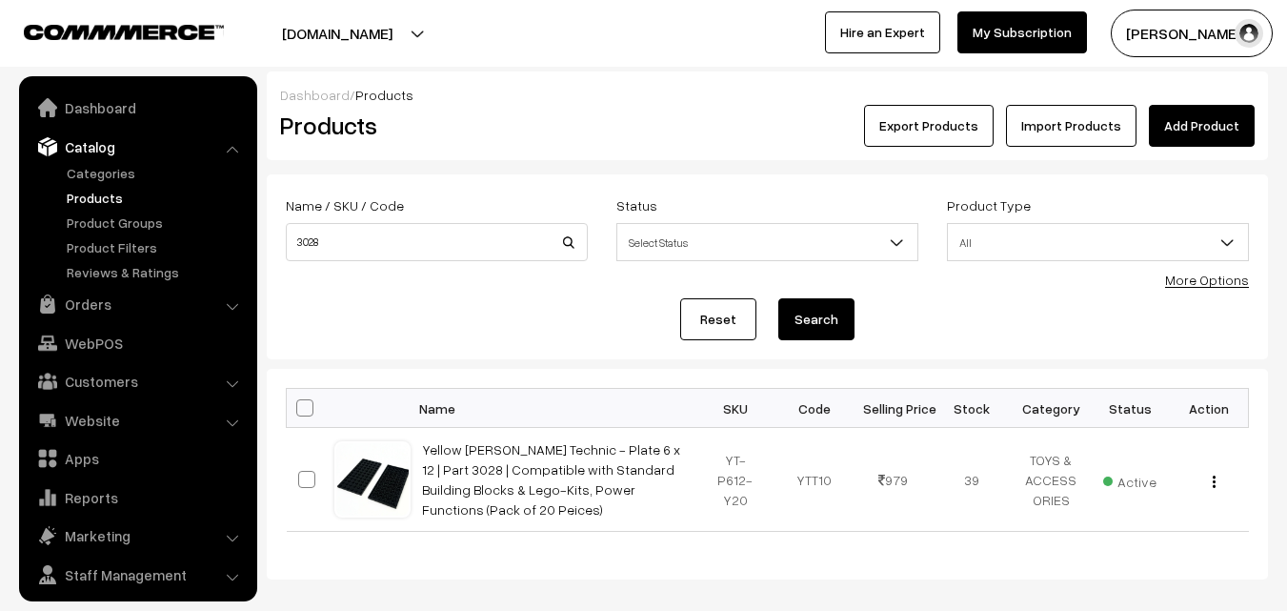
scroll to position [48, 0]
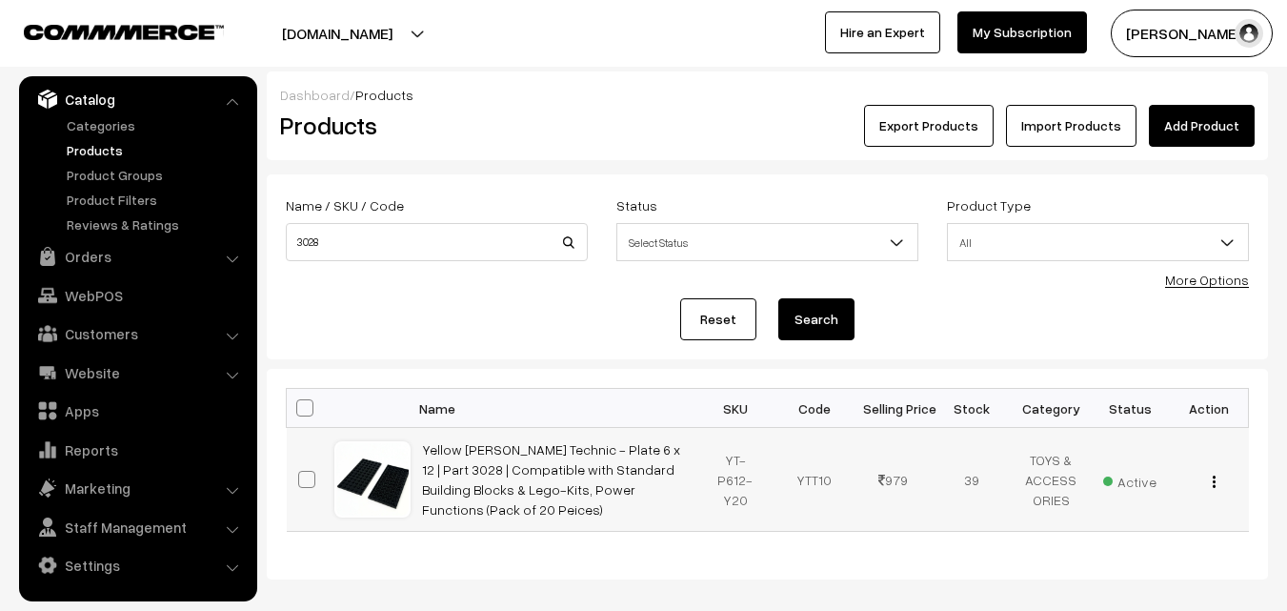
click at [1219, 477] on div "View Edit Delete" at bounding box center [1209, 480] width 56 height 20
click at [1214, 479] on img "button" at bounding box center [1214, 481] width 3 height 12
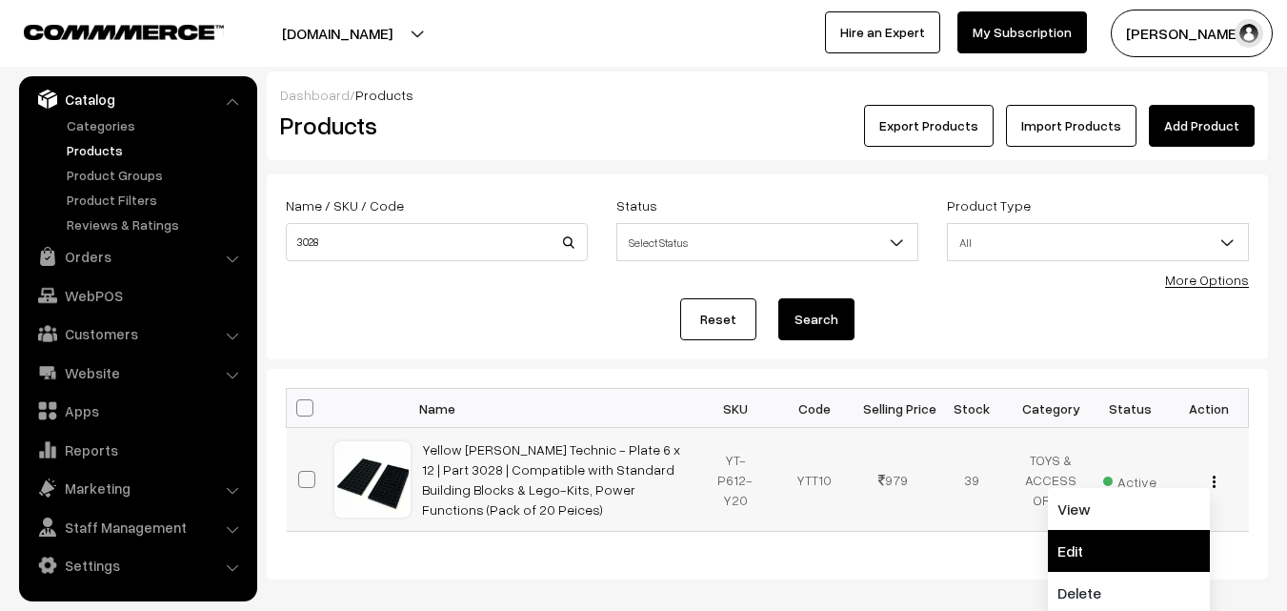
click at [1099, 550] on link "Edit" at bounding box center [1129, 551] width 162 height 42
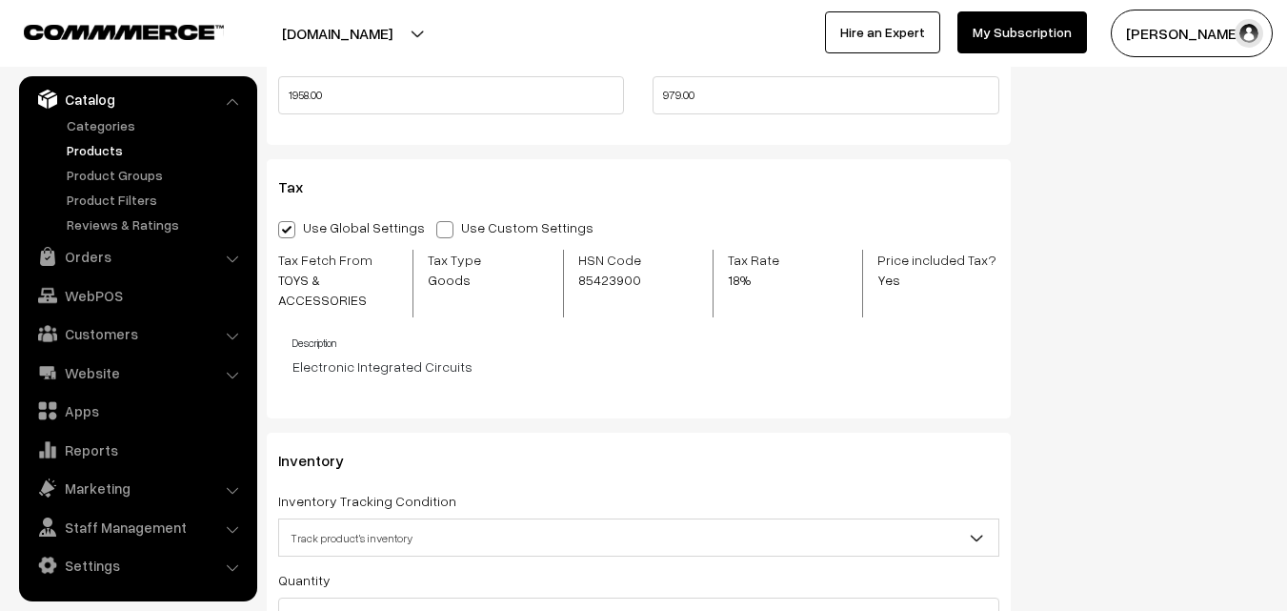
scroll to position [2096, 0]
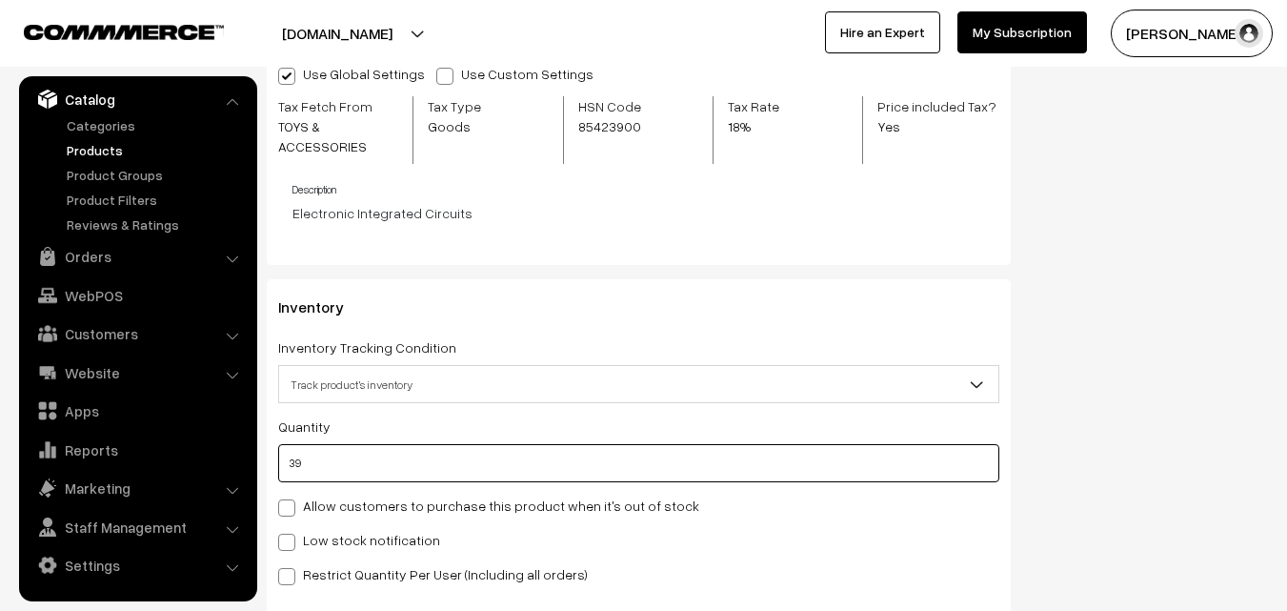
click at [558, 457] on input "39" at bounding box center [638, 463] width 721 height 38
type input "3"
type input "42"
type input "0"
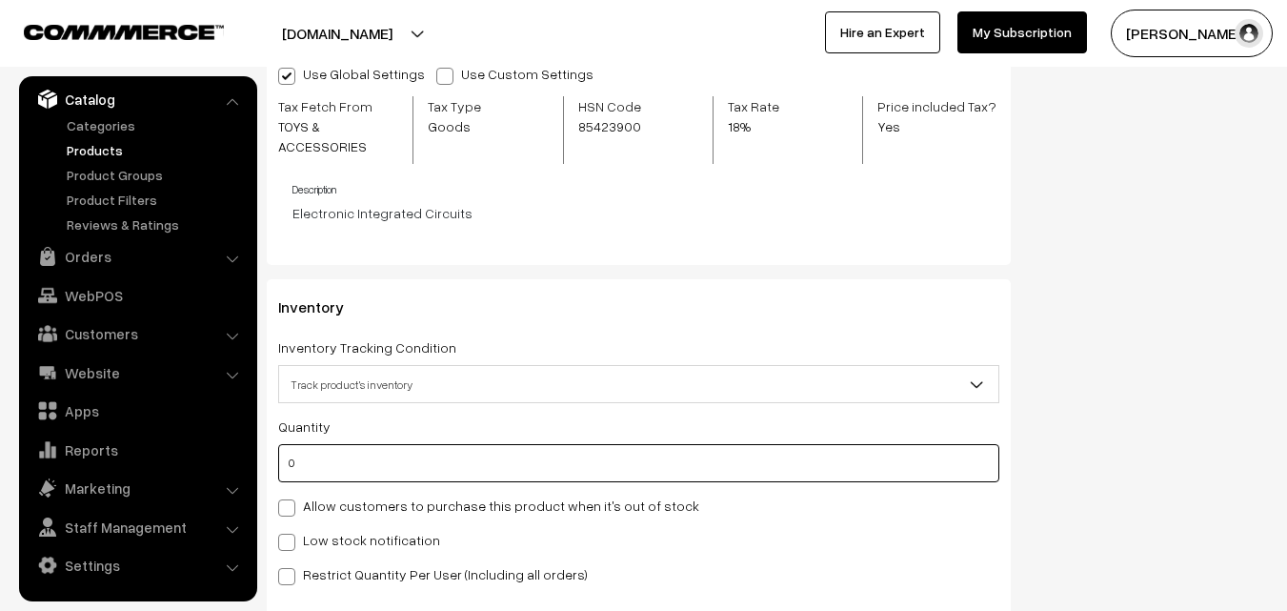
type input "39"
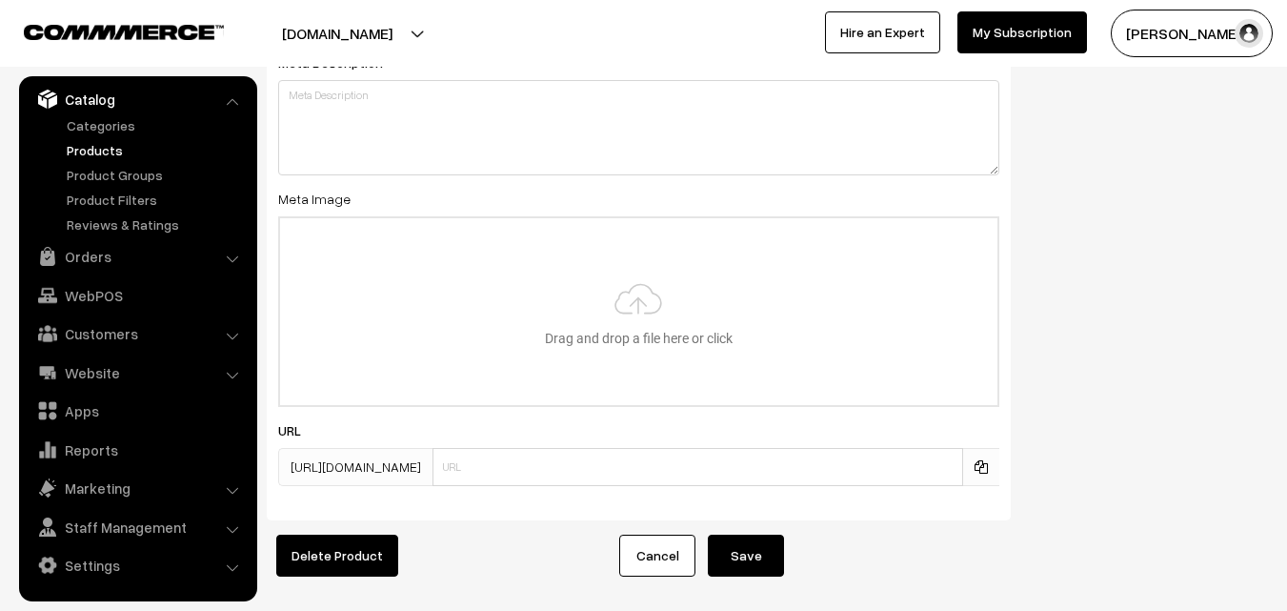
scroll to position [3305, 0]
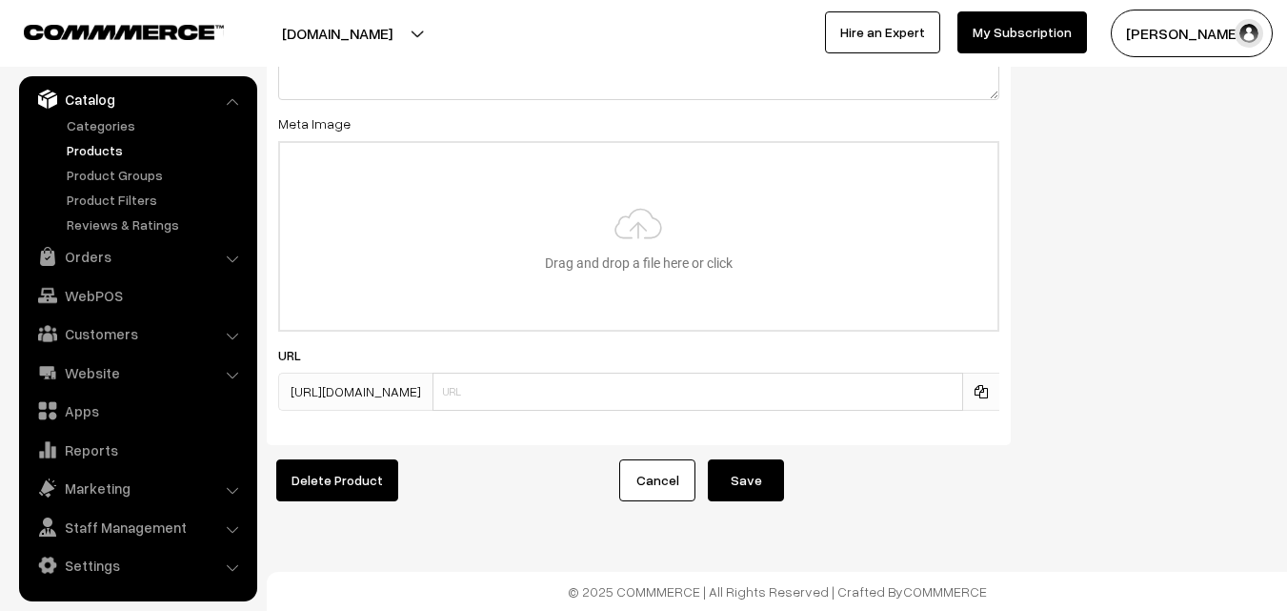
type input "0"
click at [737, 459] on button "Save" at bounding box center [746, 480] width 76 height 42
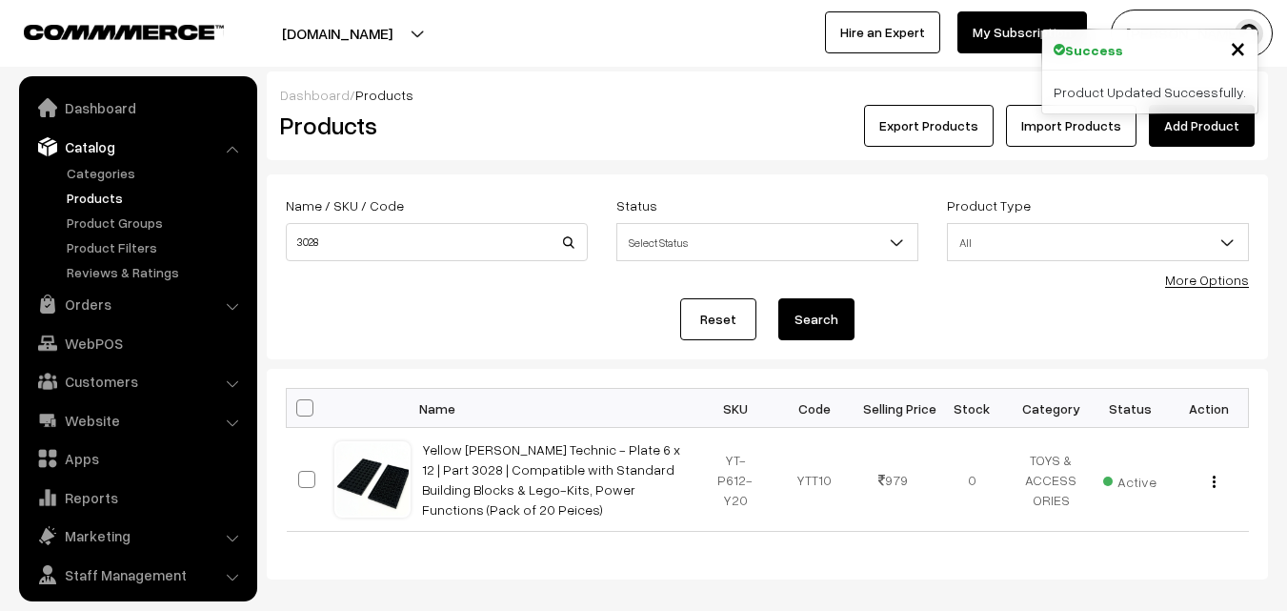
scroll to position [48, 0]
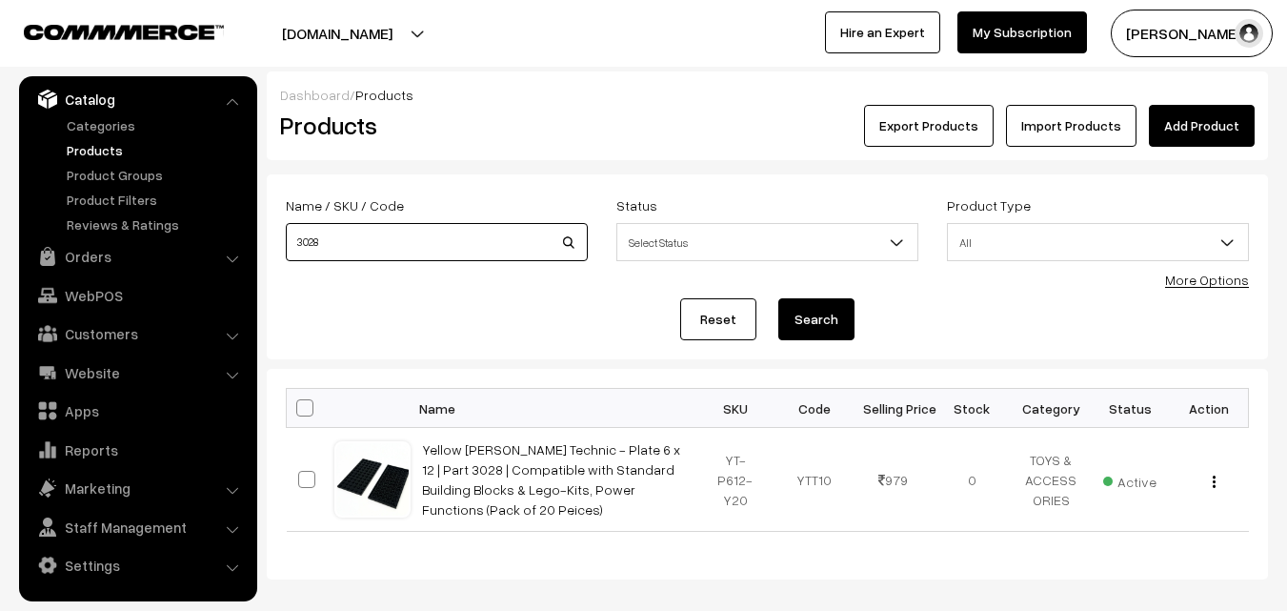
click at [377, 238] on input "3028" at bounding box center [437, 242] width 302 height 38
type input "3"
type input "JUMPER"
click at [790, 316] on button "Search" at bounding box center [816, 319] width 76 height 42
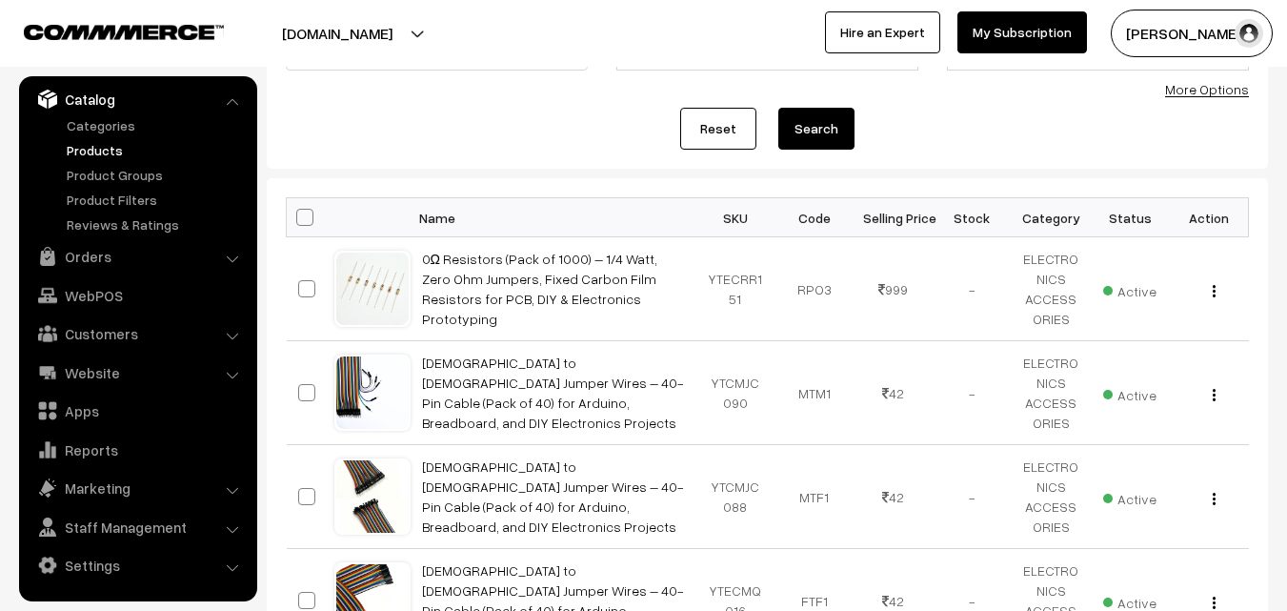
scroll to position [286, 0]
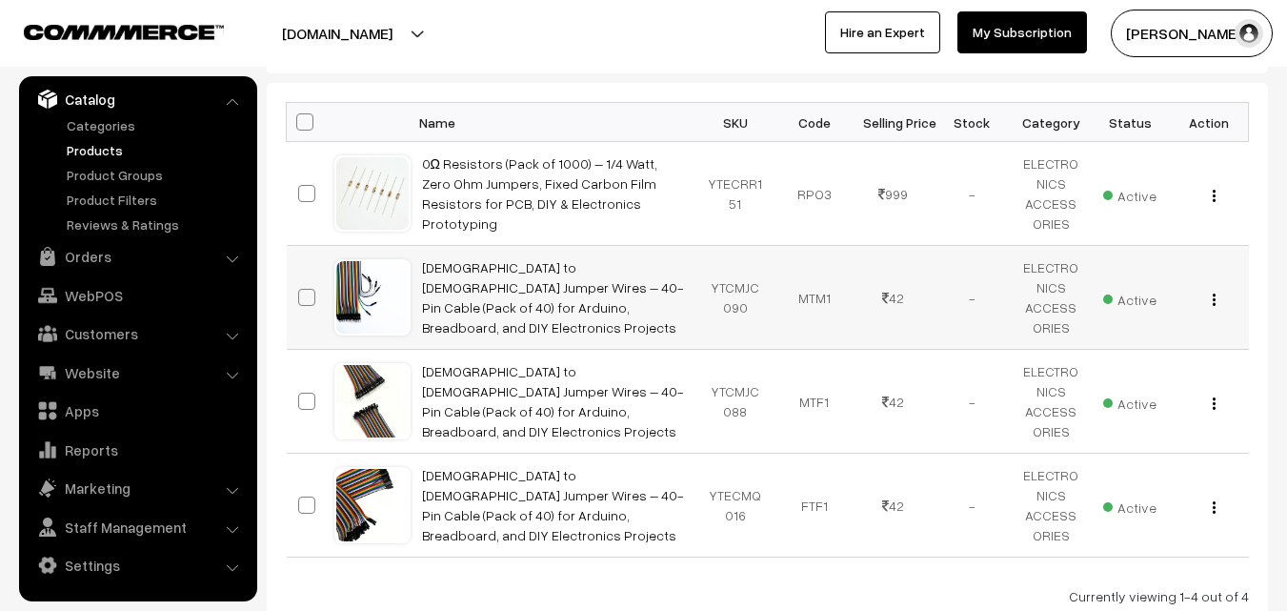
click at [1218, 296] on div "View Edit Delete" at bounding box center [1209, 298] width 56 height 20
click at [1212, 301] on button "button" at bounding box center [1214, 299] width 5 height 15
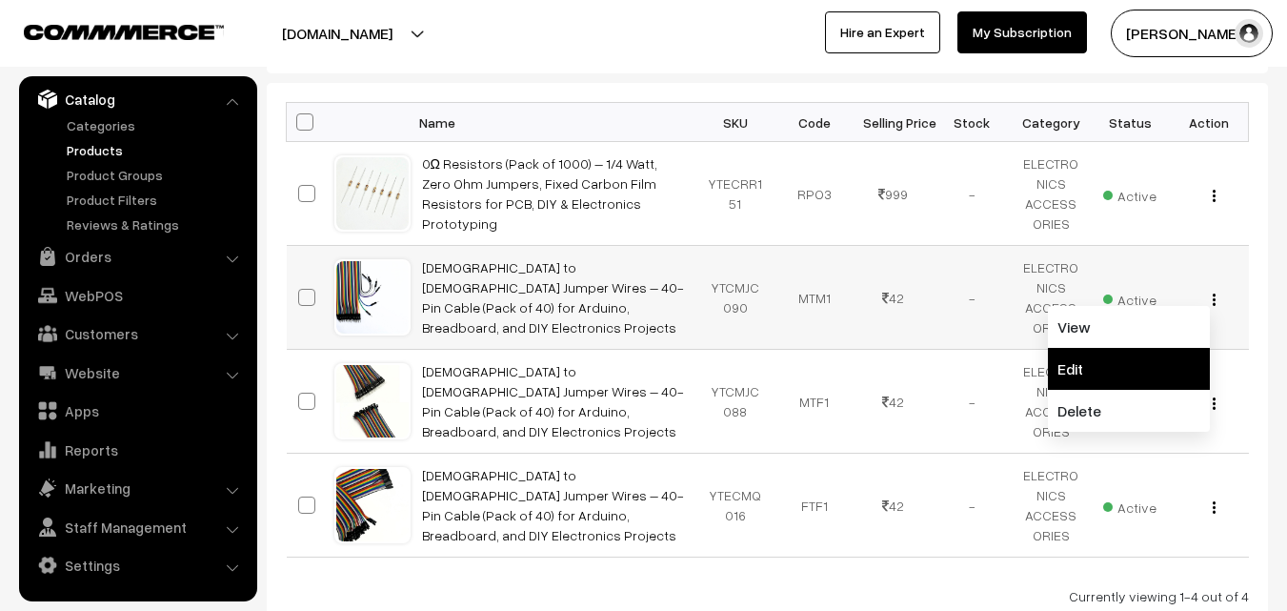
click at [1118, 375] on link "Edit" at bounding box center [1129, 369] width 162 height 42
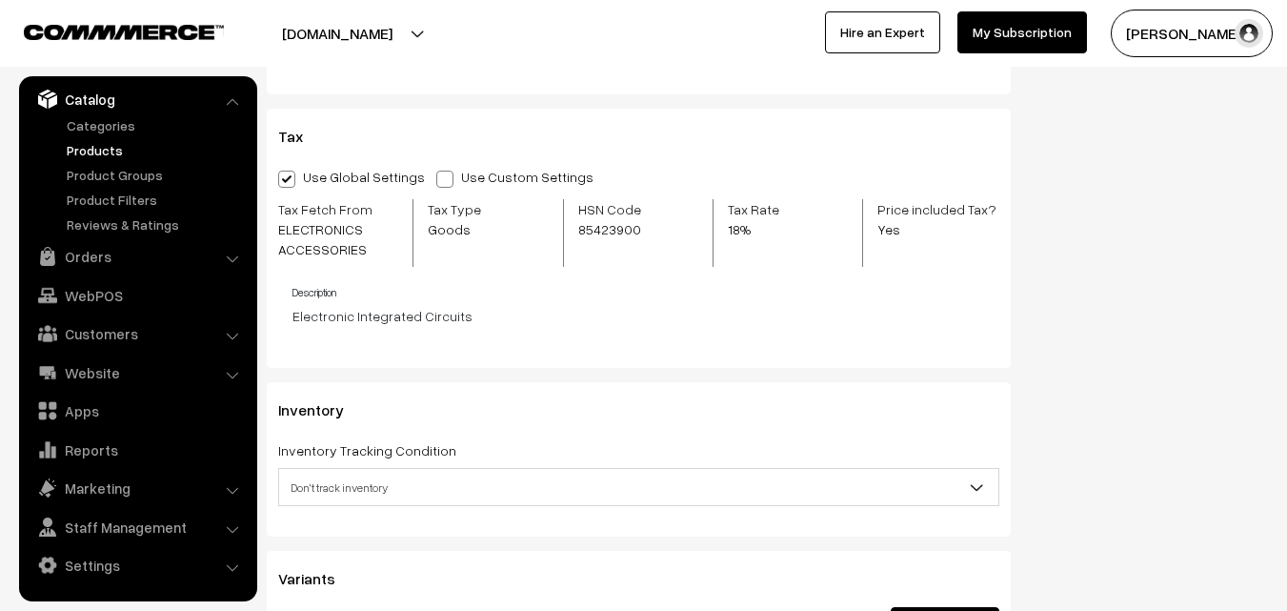
scroll to position [2191, 0]
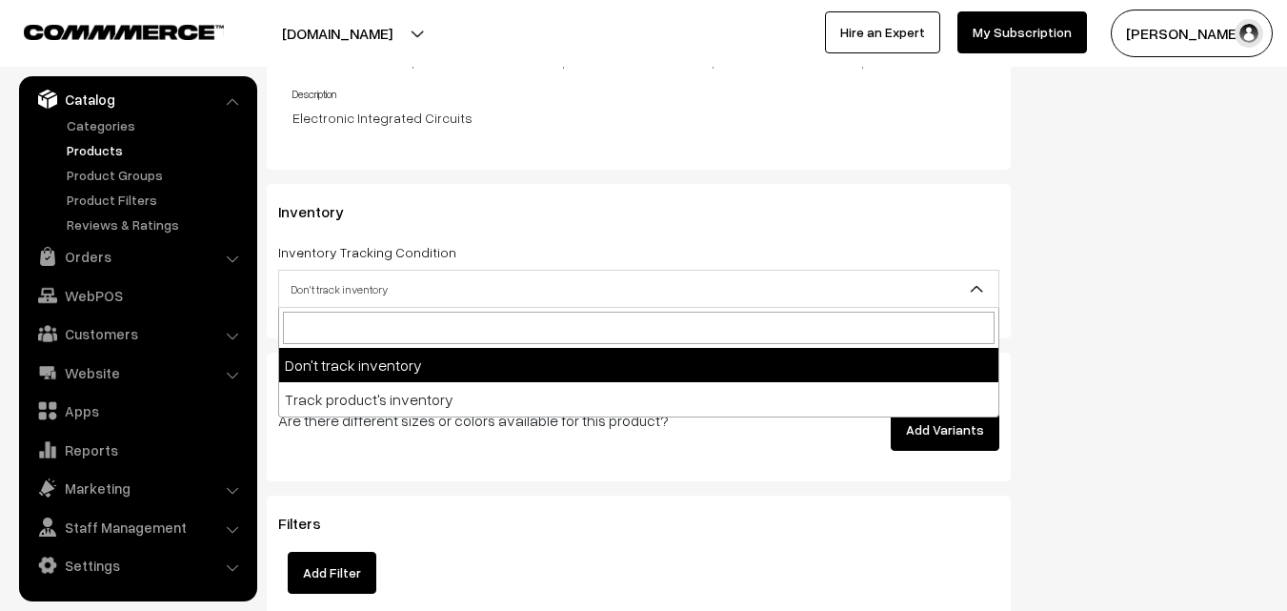
click at [448, 290] on span "Don't track inventory" at bounding box center [638, 288] width 719 height 33
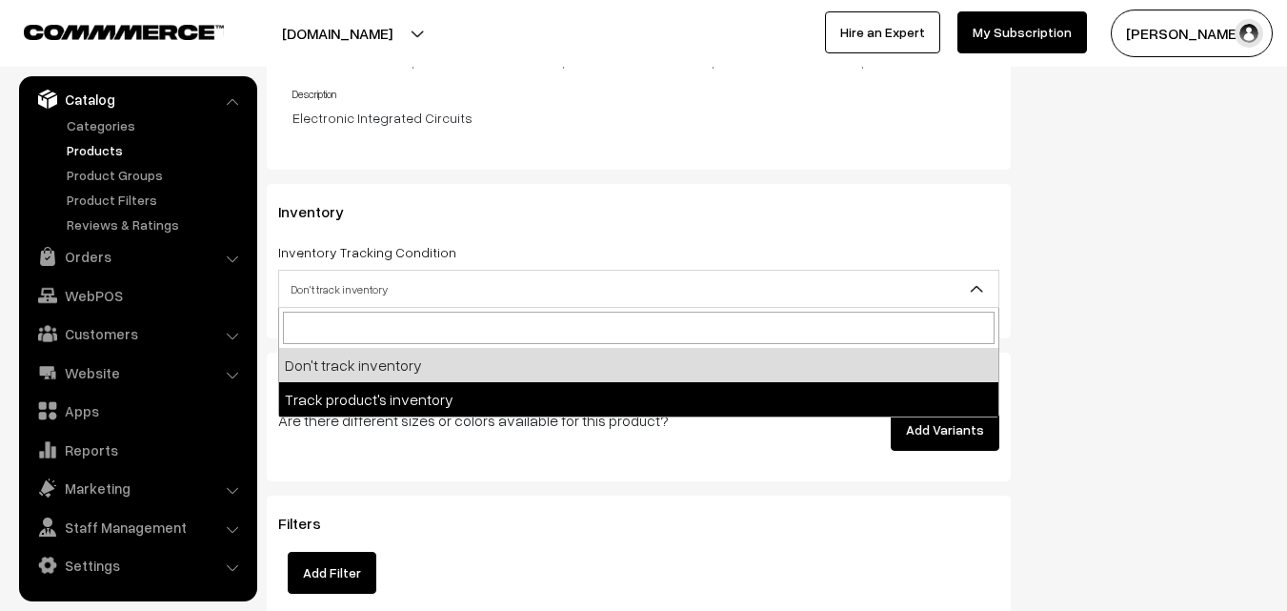
select select "2"
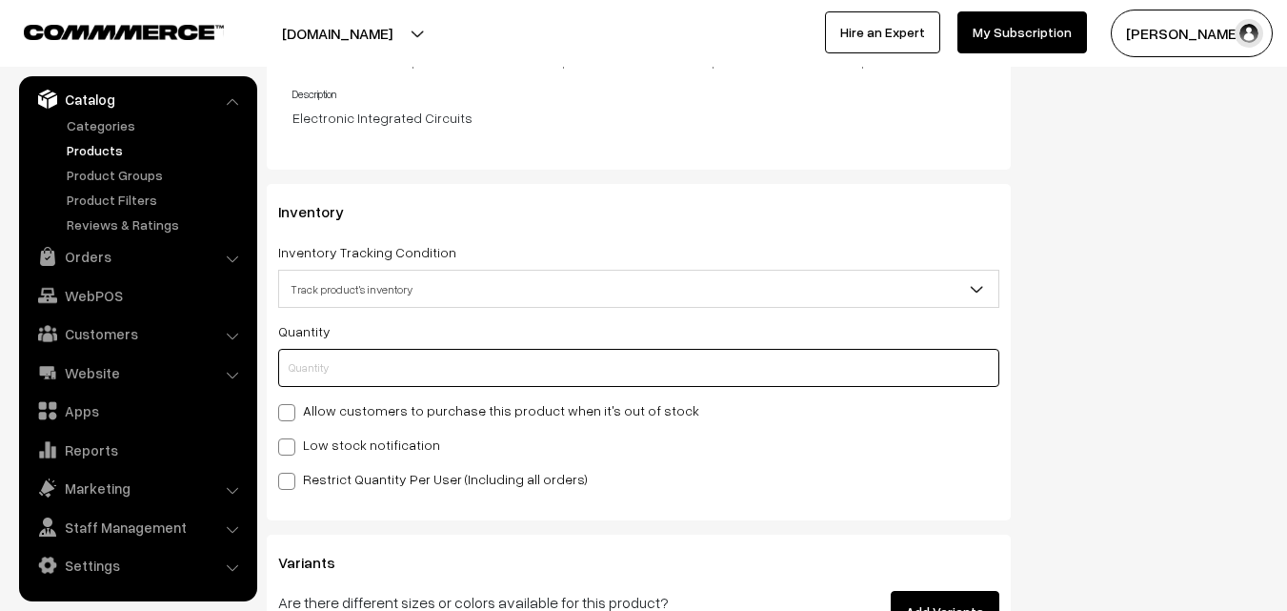
click at [401, 369] on input "text" at bounding box center [638, 368] width 721 height 38
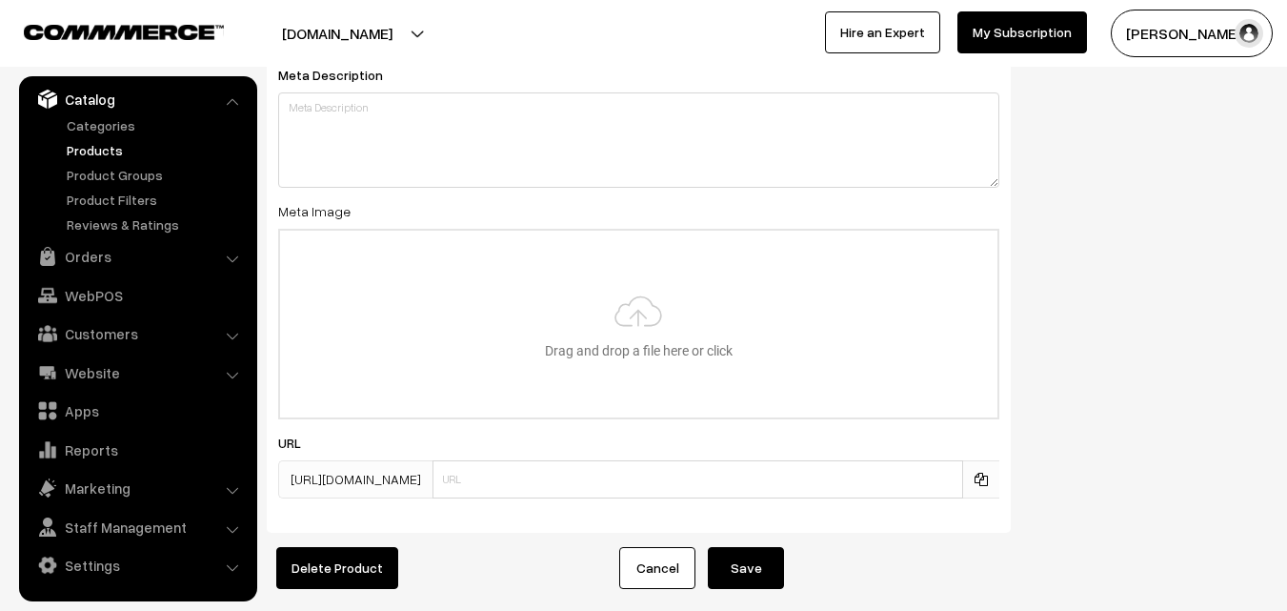
scroll to position [3305, 0]
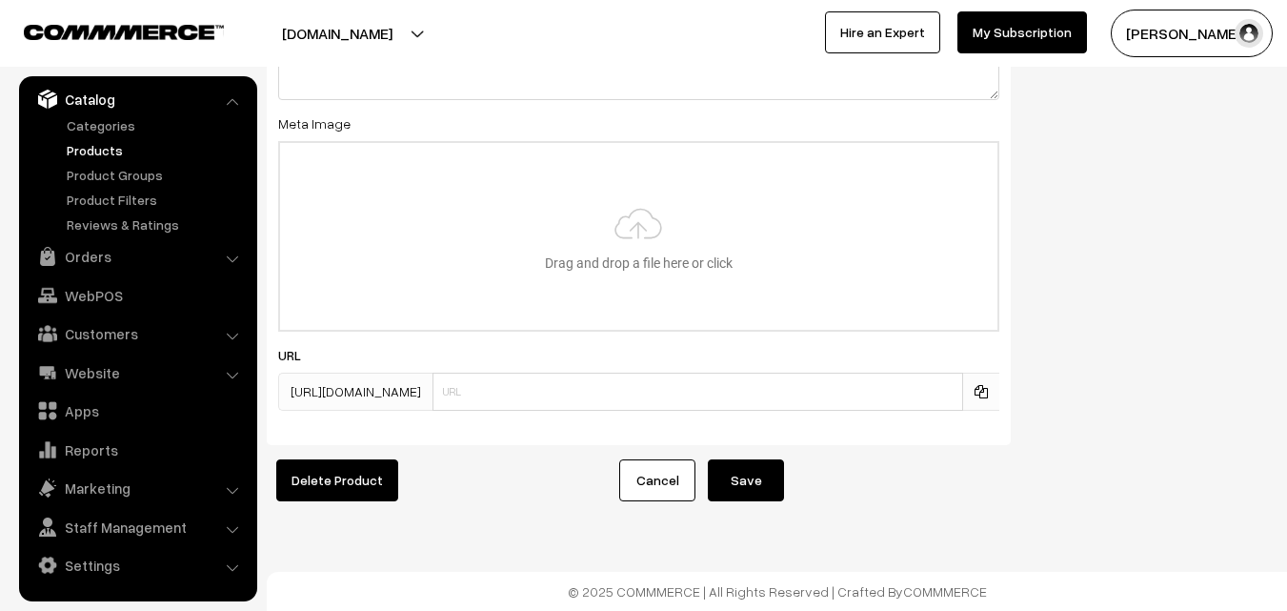
type input "0"
click at [759, 465] on button "Save" at bounding box center [746, 480] width 76 height 42
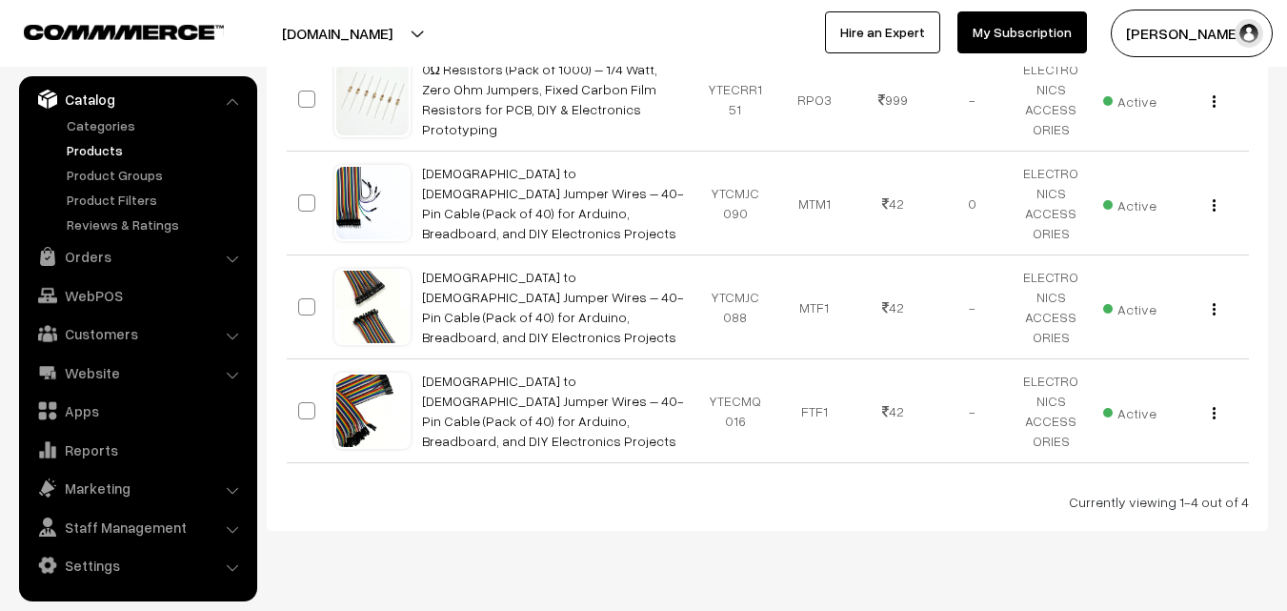
scroll to position [381, 0]
click at [1216, 310] on button "button" at bounding box center [1214, 307] width 5 height 15
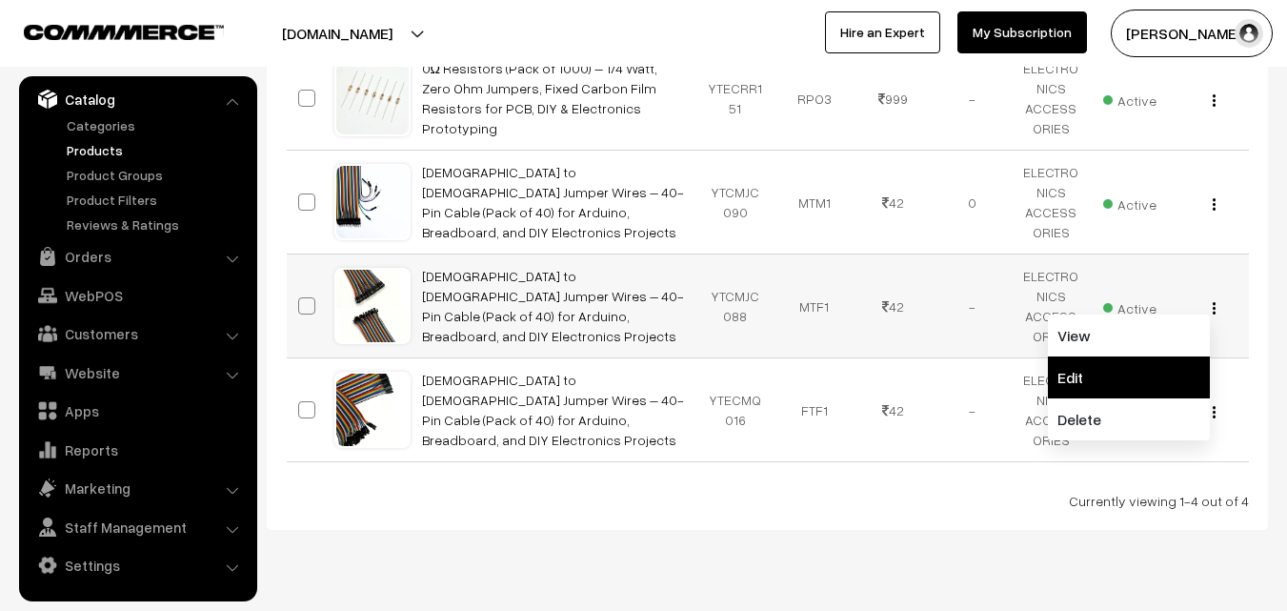
click at [1123, 375] on link "Edit" at bounding box center [1129, 377] width 162 height 42
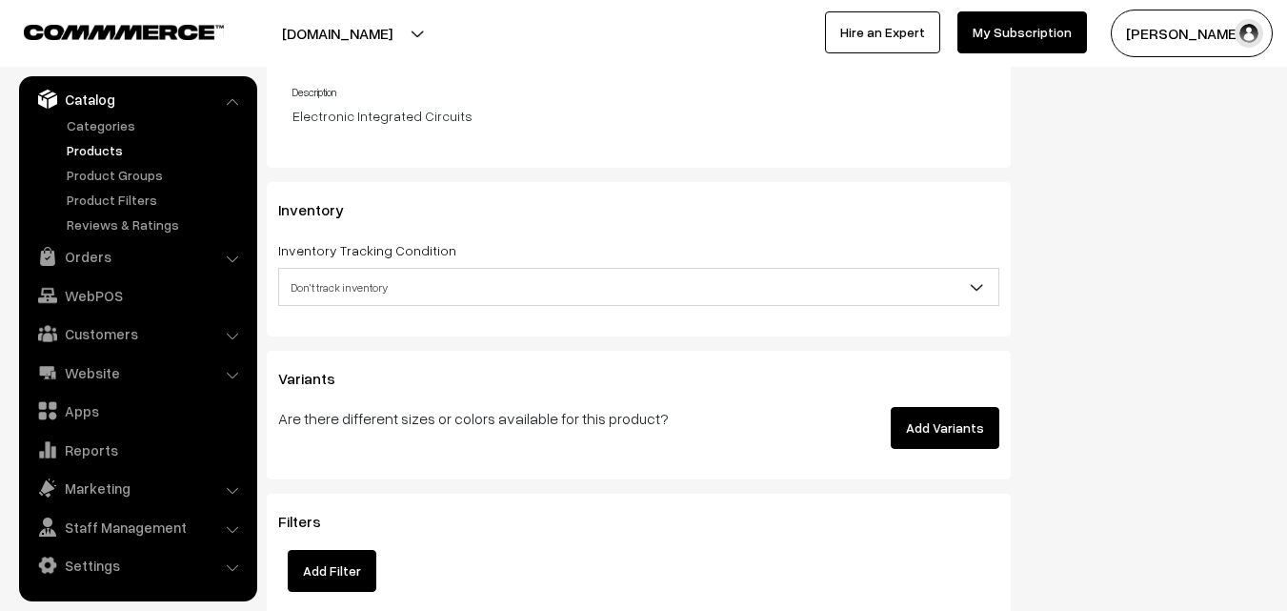
scroll to position [2191, 0]
click at [427, 292] on span "Don't track inventory" at bounding box center [638, 288] width 719 height 33
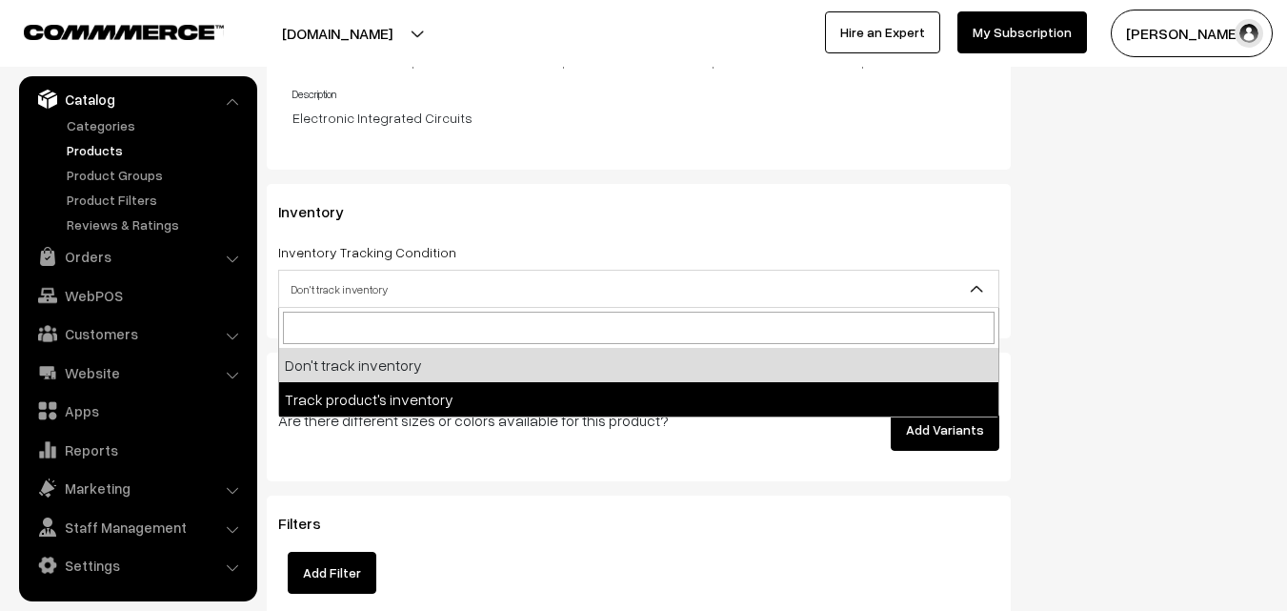
select select "2"
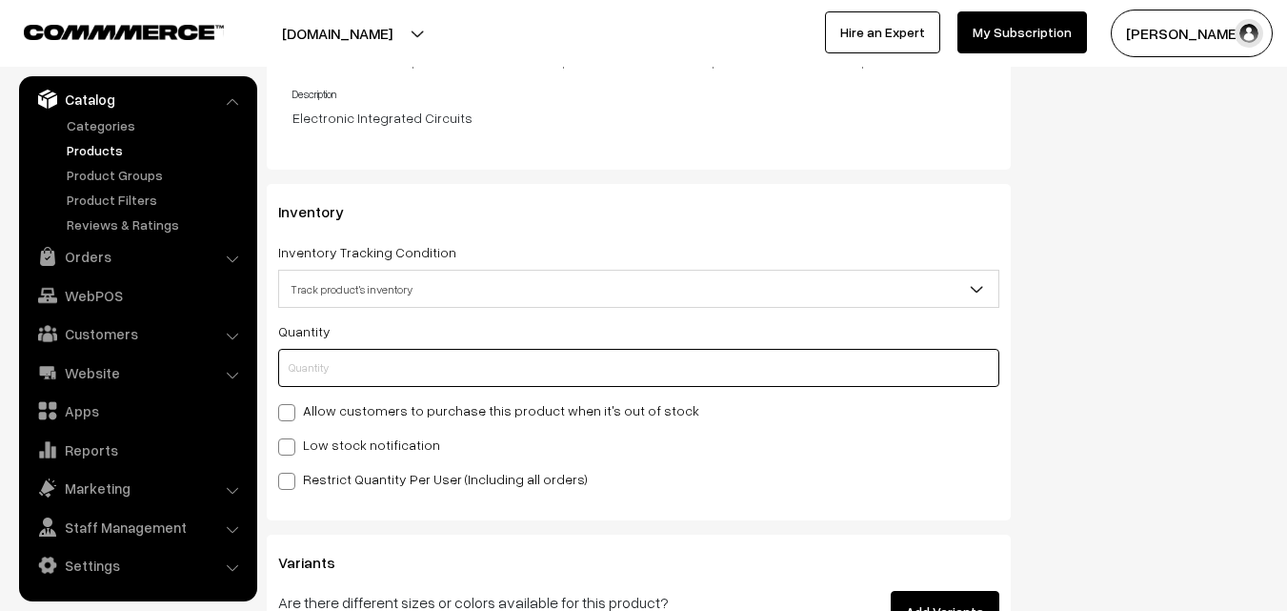
click at [407, 351] on input "text" at bounding box center [638, 368] width 721 height 38
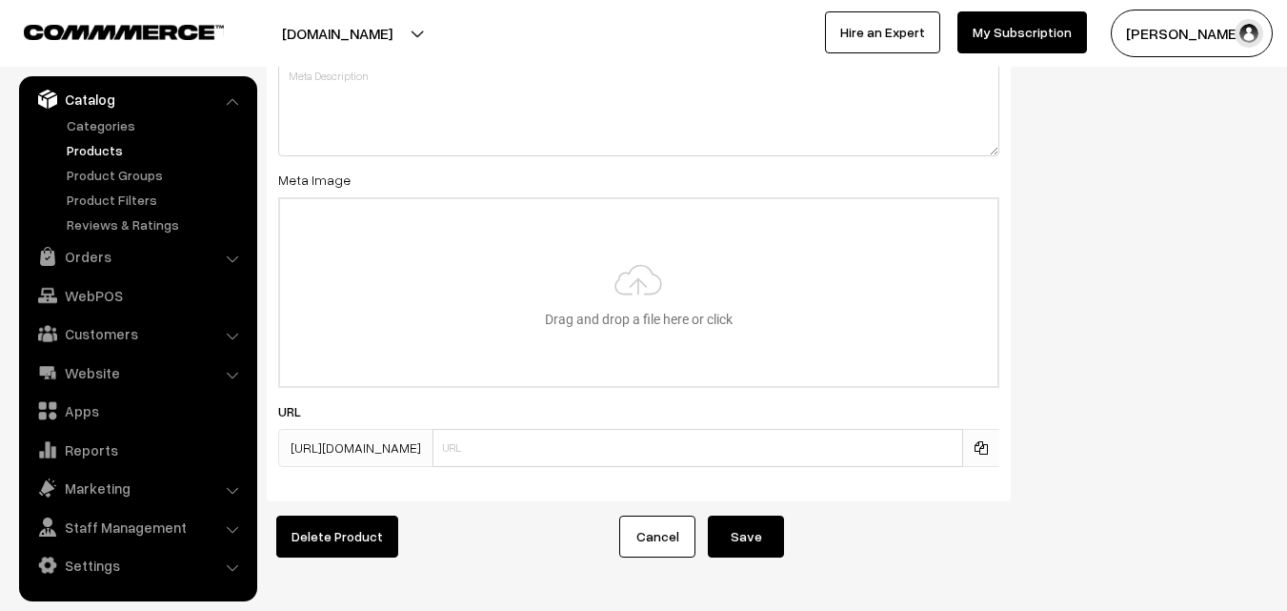
scroll to position [3305, 0]
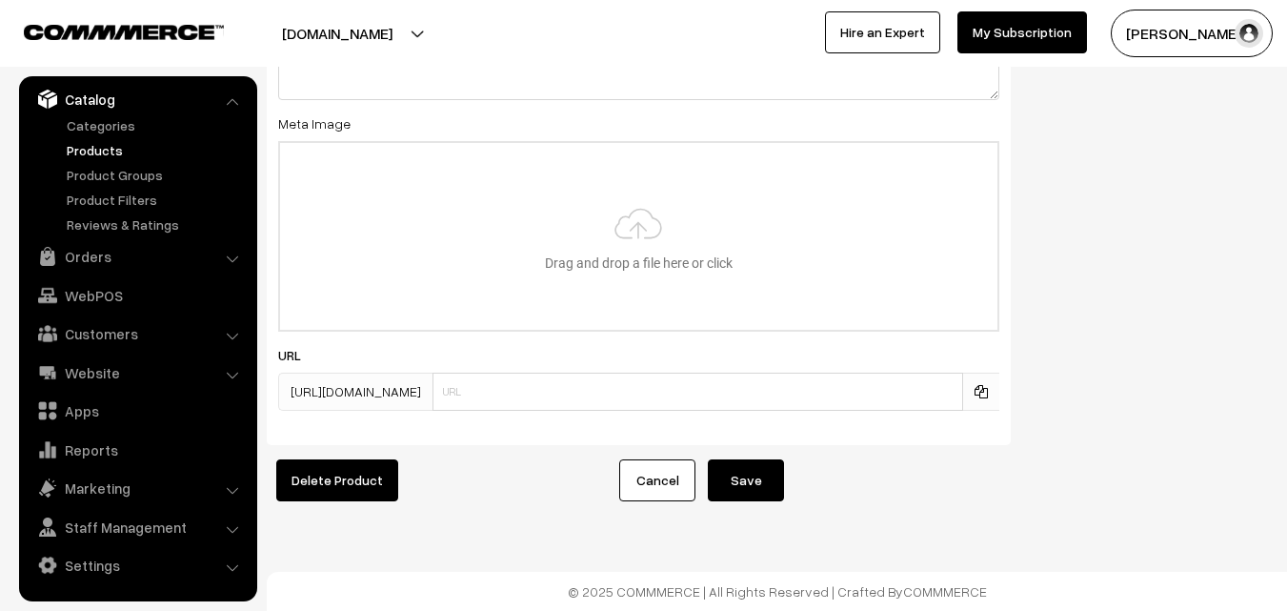
type input "0"
click at [744, 473] on button "Save" at bounding box center [746, 480] width 76 height 42
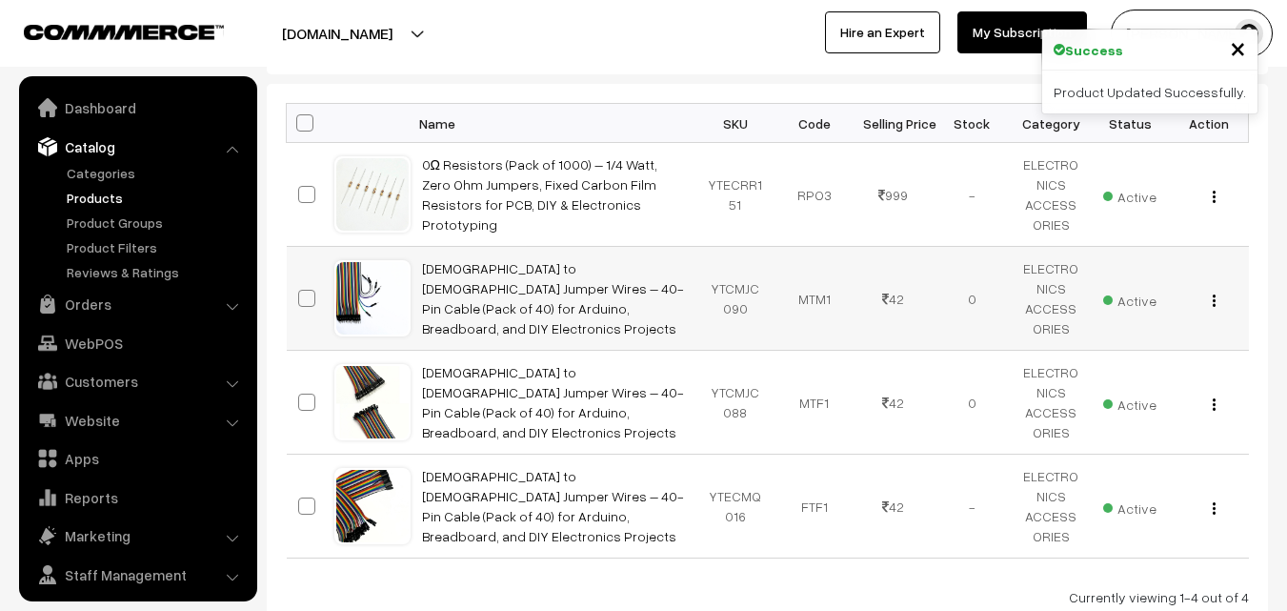
scroll to position [48, 0]
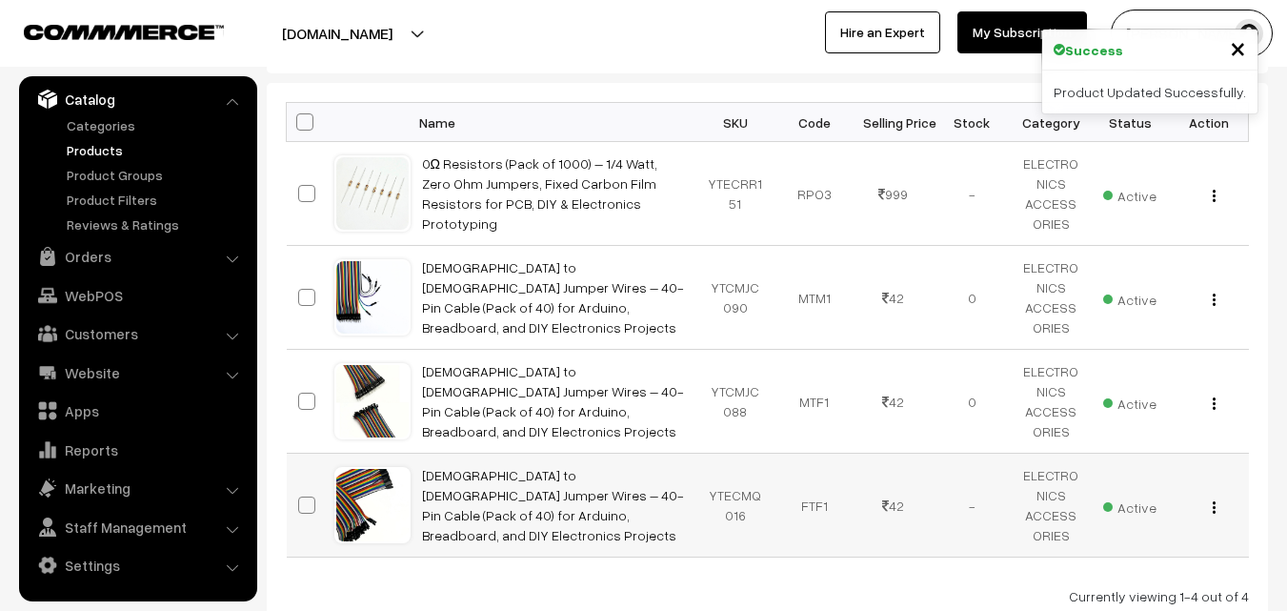
click at [1209, 501] on div "View Edit Delete" at bounding box center [1209, 505] width 56 height 20
click at [1212, 508] on button "button" at bounding box center [1214, 506] width 5 height 15
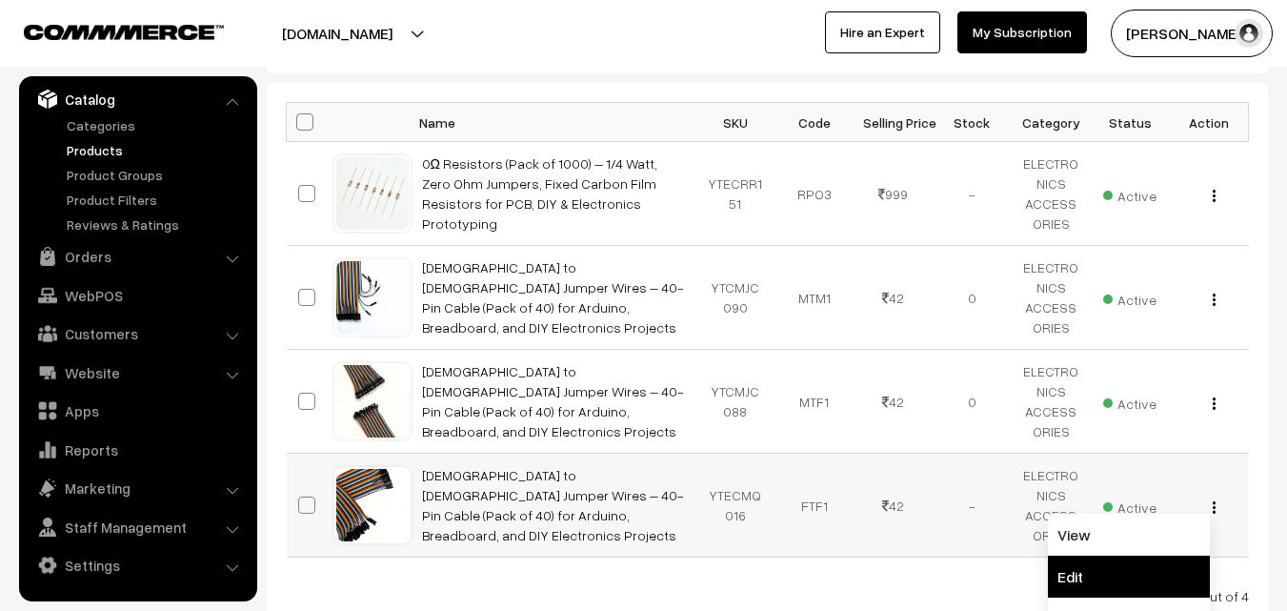
click at [1153, 572] on link "Edit" at bounding box center [1129, 576] width 162 height 42
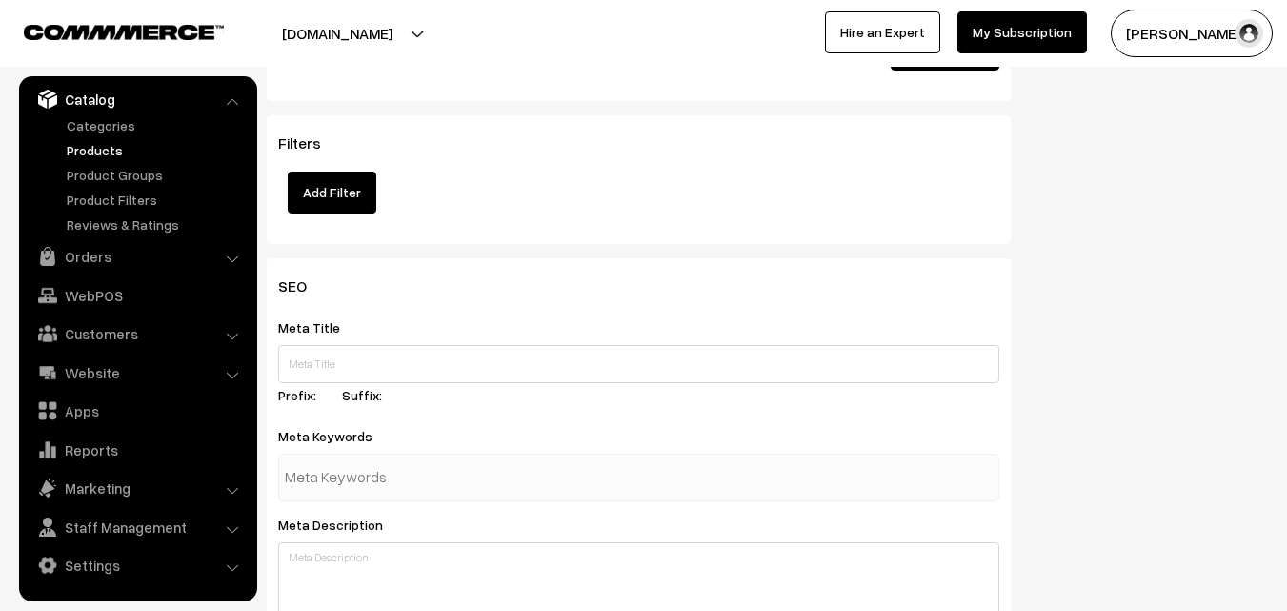
scroll to position [2286, 0]
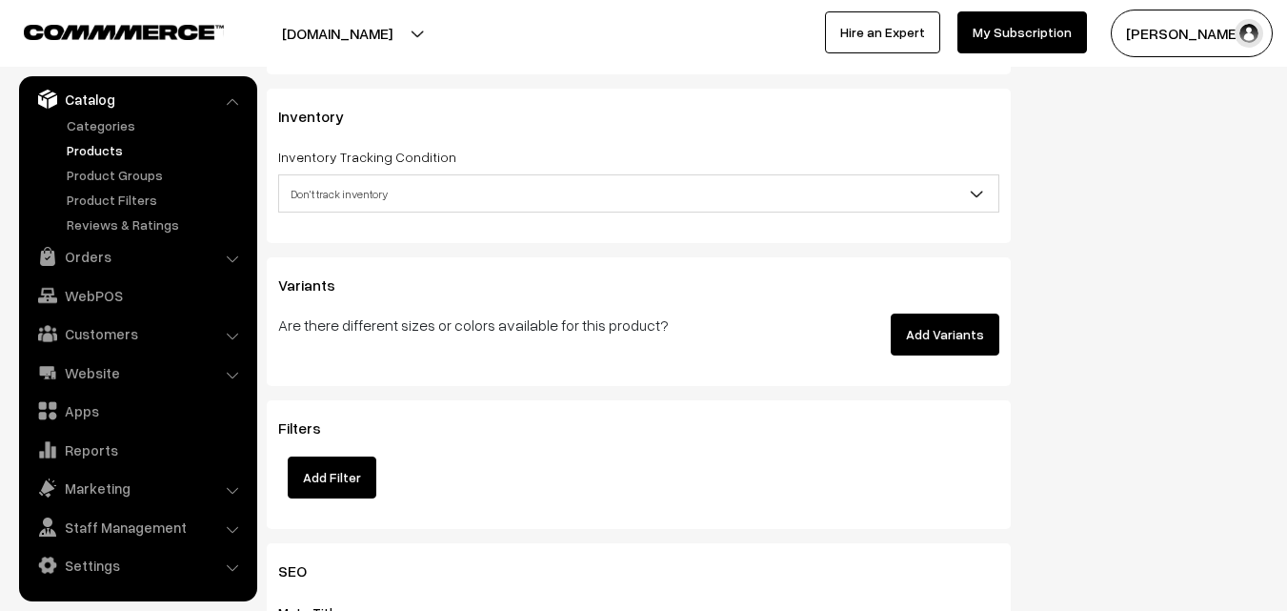
click at [662, 205] on span "Don't track inventory" at bounding box center [638, 193] width 719 height 33
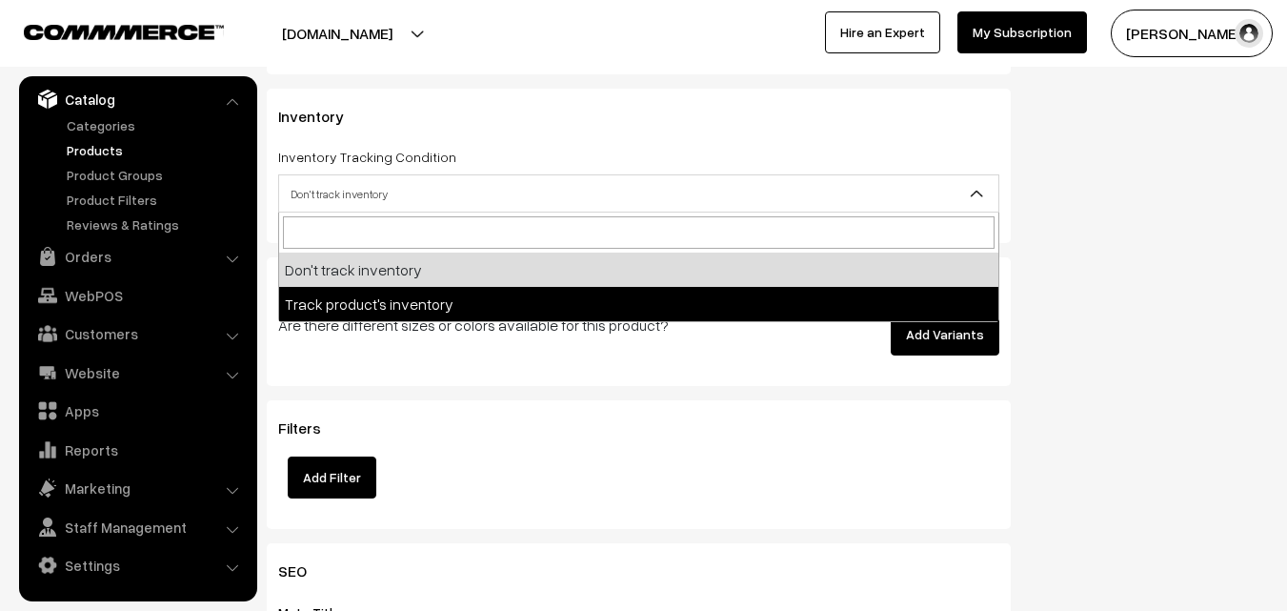
select select "2"
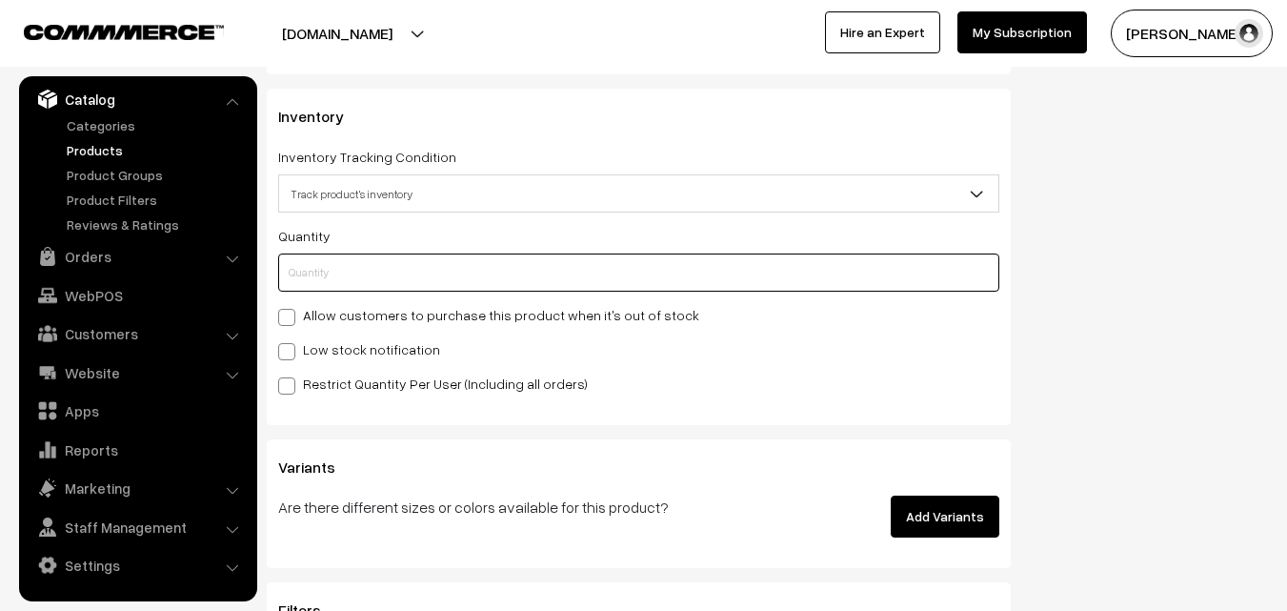
click at [444, 284] on input "text" at bounding box center [638, 272] width 721 height 38
type input "1"
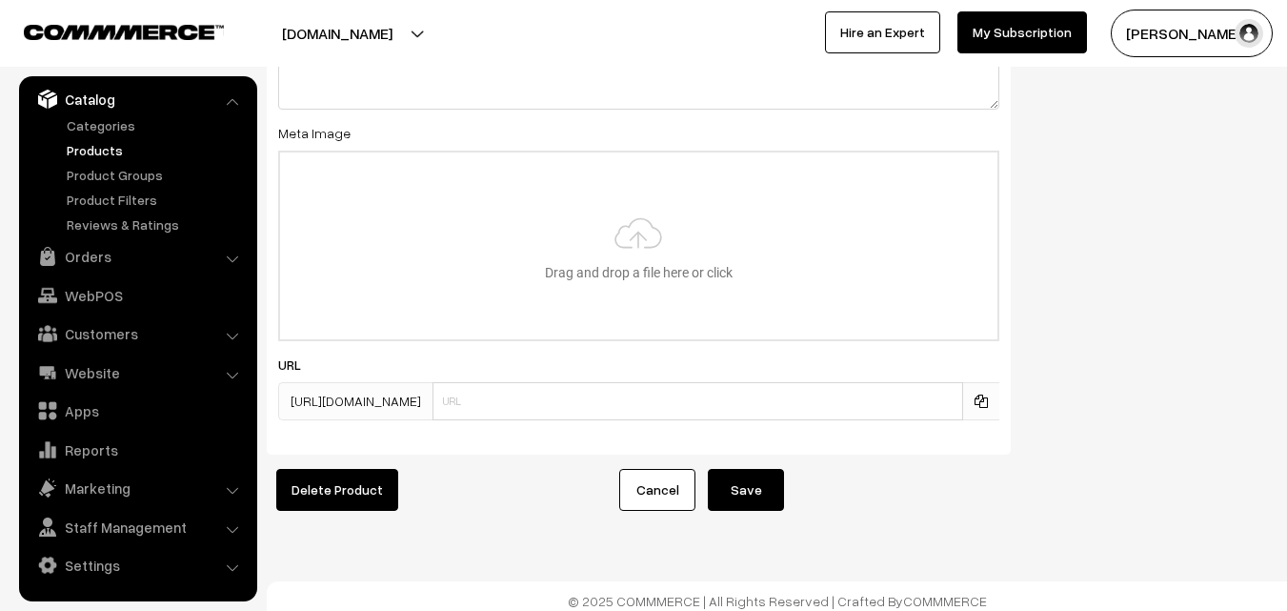
scroll to position [3305, 0]
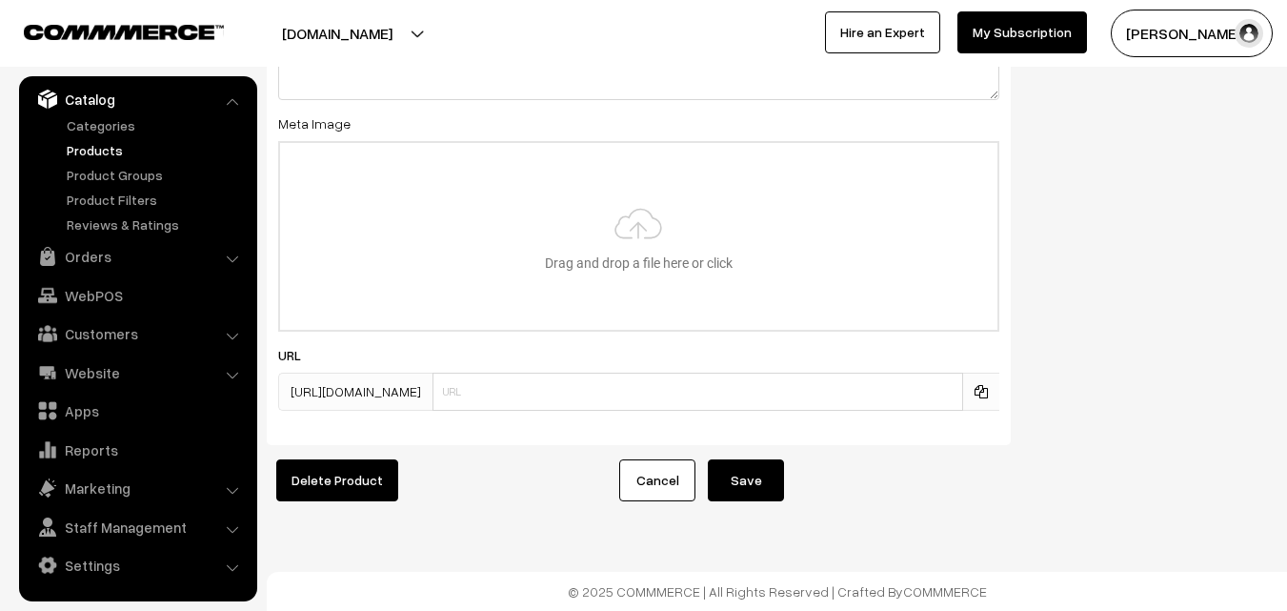
type input "1"
click at [741, 462] on button "Save" at bounding box center [746, 480] width 76 height 42
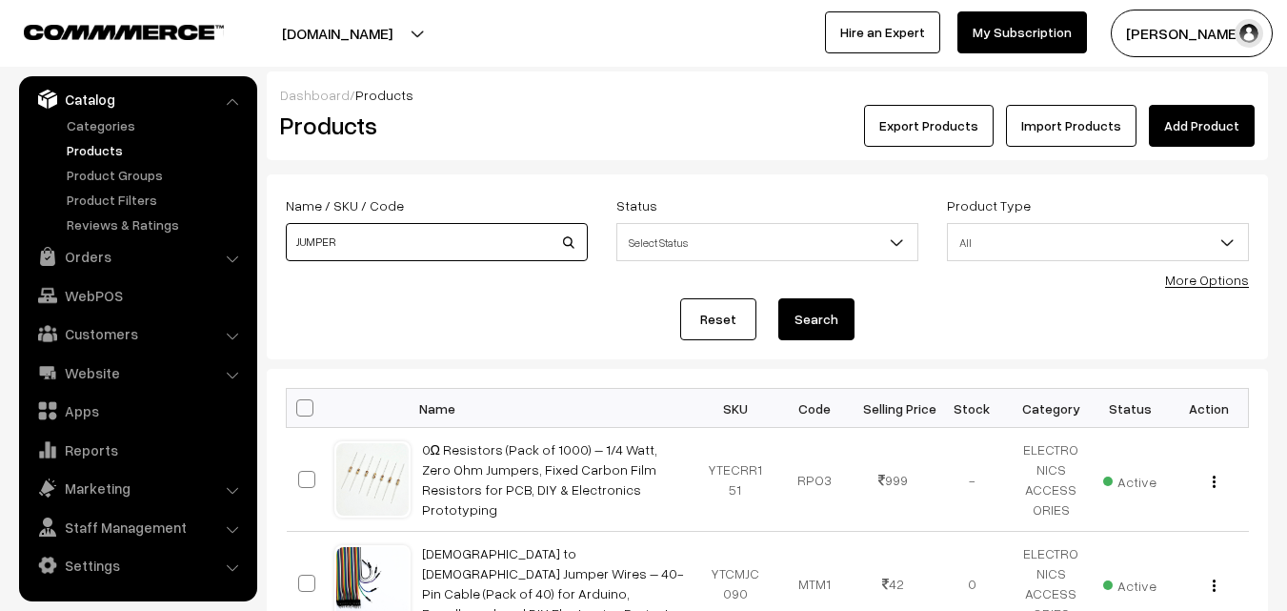
click at [361, 251] on input "JUMPER" at bounding box center [437, 242] width 302 height 38
type input "J"
type input "TTS 55"
click at [813, 312] on button "Search" at bounding box center [816, 319] width 76 height 42
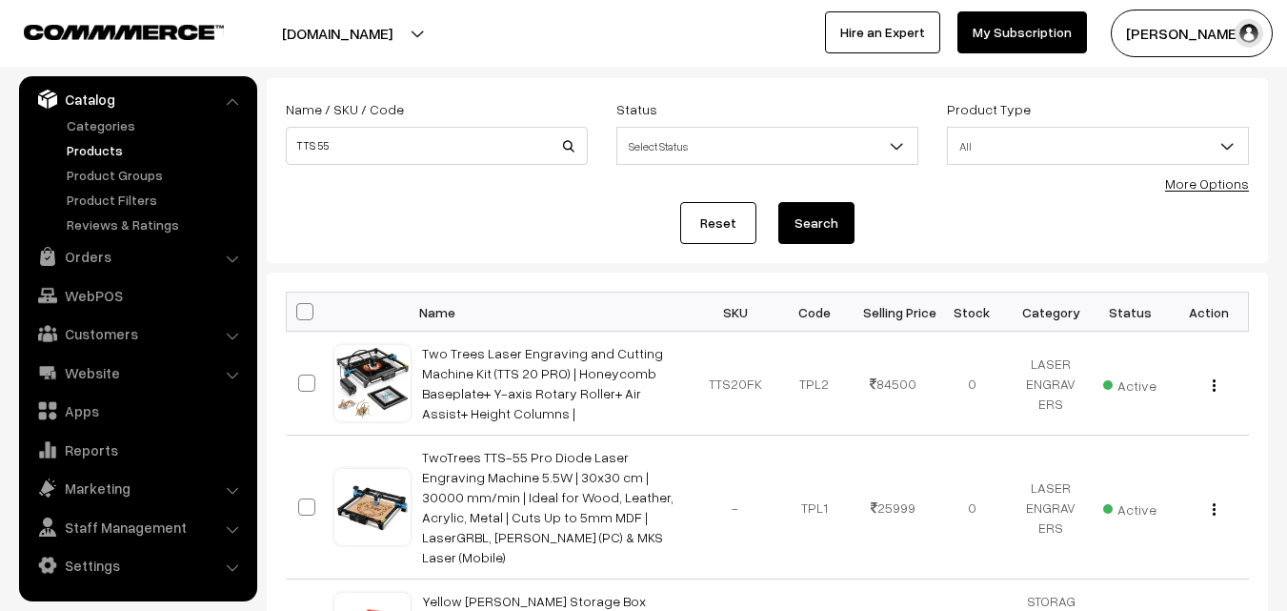
scroll to position [95, 0]
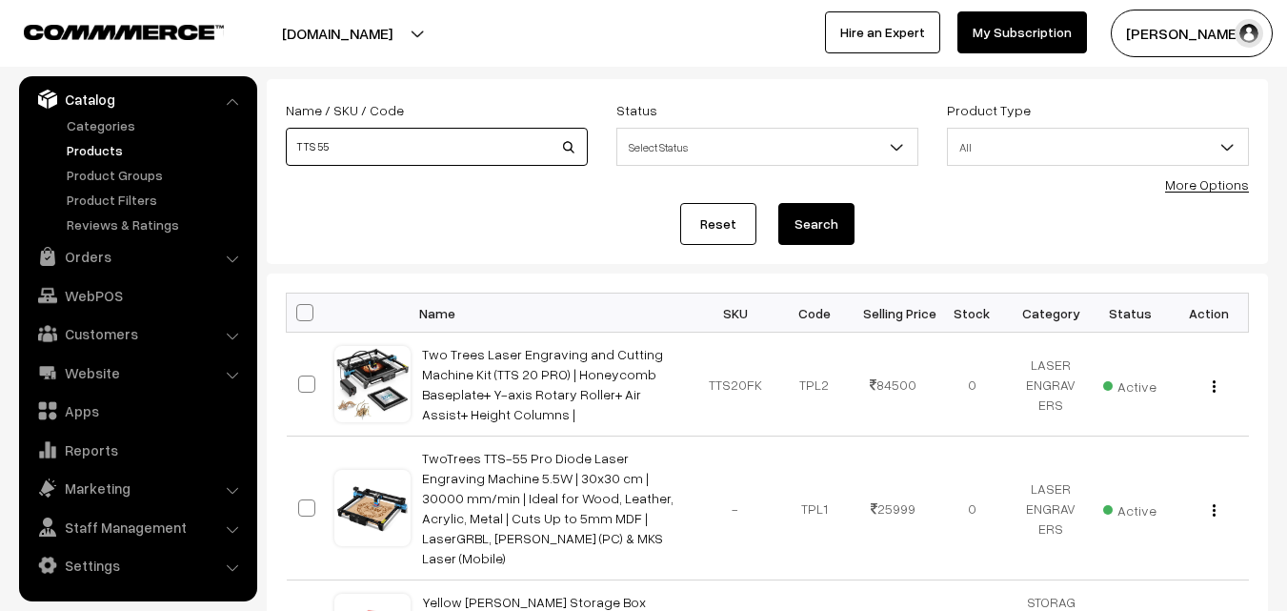
click at [407, 140] on input "TTS 55" at bounding box center [437, 147] width 302 height 38
type input "T"
type input "FNIRSI LCR-P1"
click at [829, 226] on button "Search" at bounding box center [816, 224] width 76 height 42
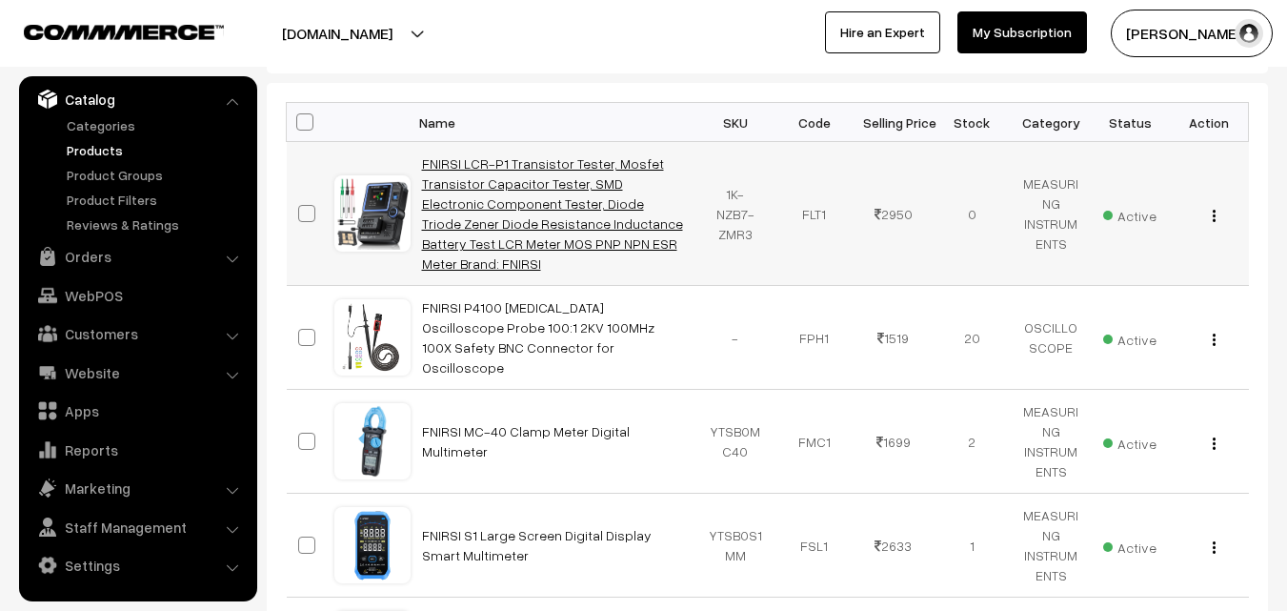
scroll to position [191, 0]
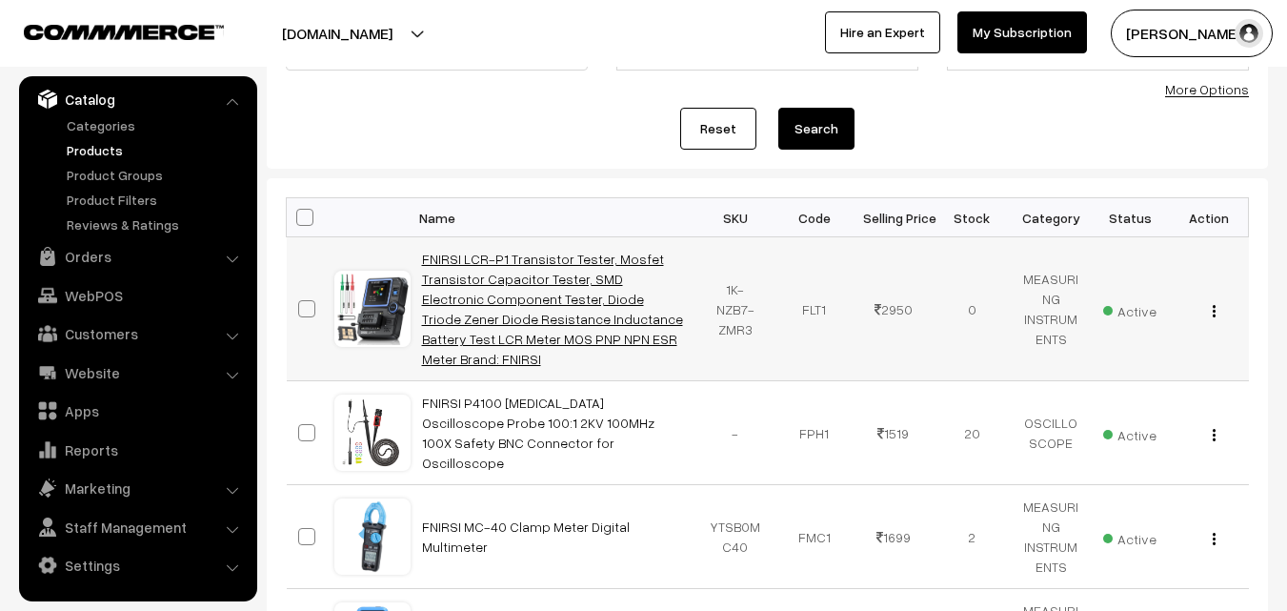
click at [540, 302] on link "FNIRSI LCR-P1 Transistor Tester, Mosfet Transistor Capacitor Tester, SMD Electr…" at bounding box center [552, 309] width 261 height 116
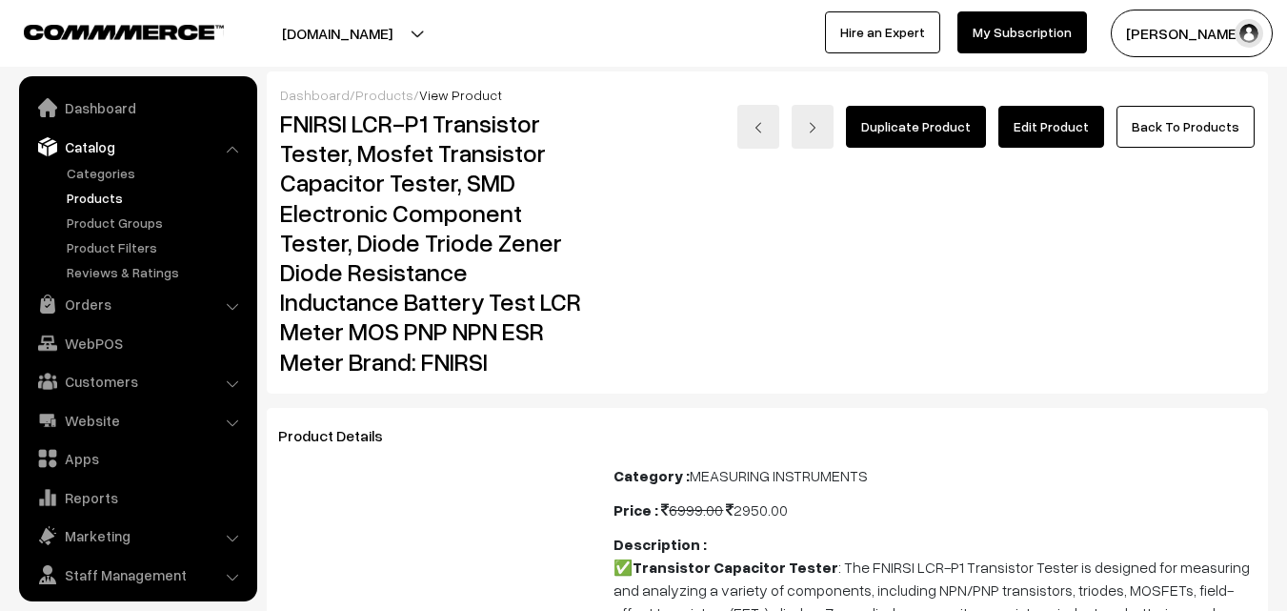
scroll to position [48, 0]
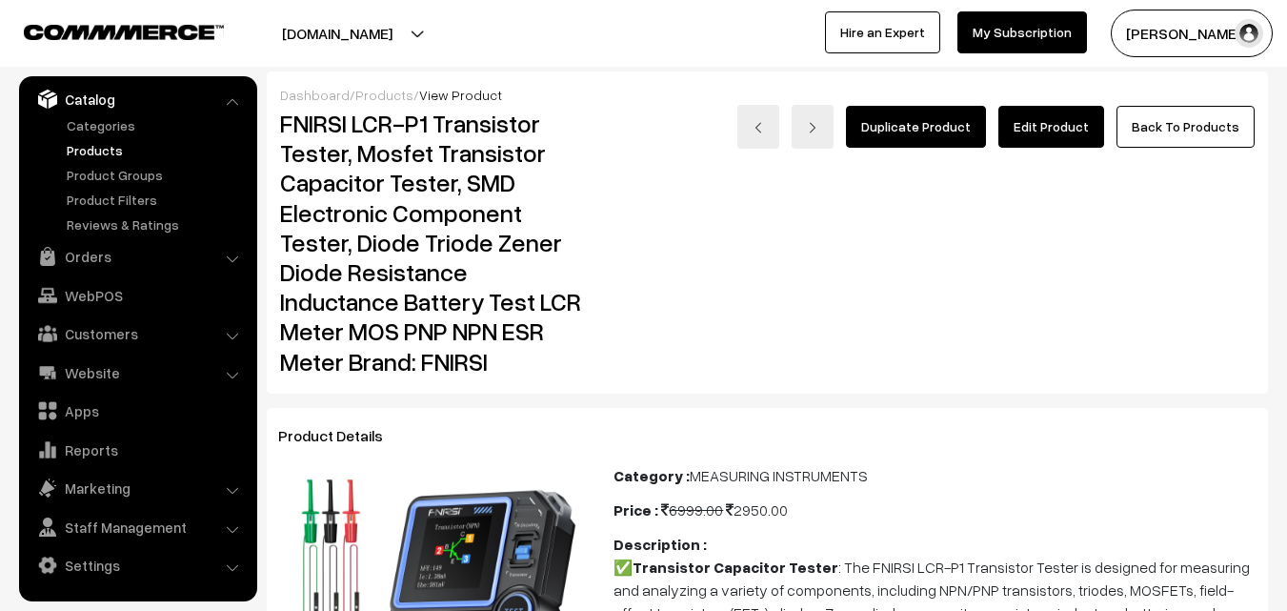
click at [1037, 127] on link "Edit Product" at bounding box center [1051, 127] width 106 height 42
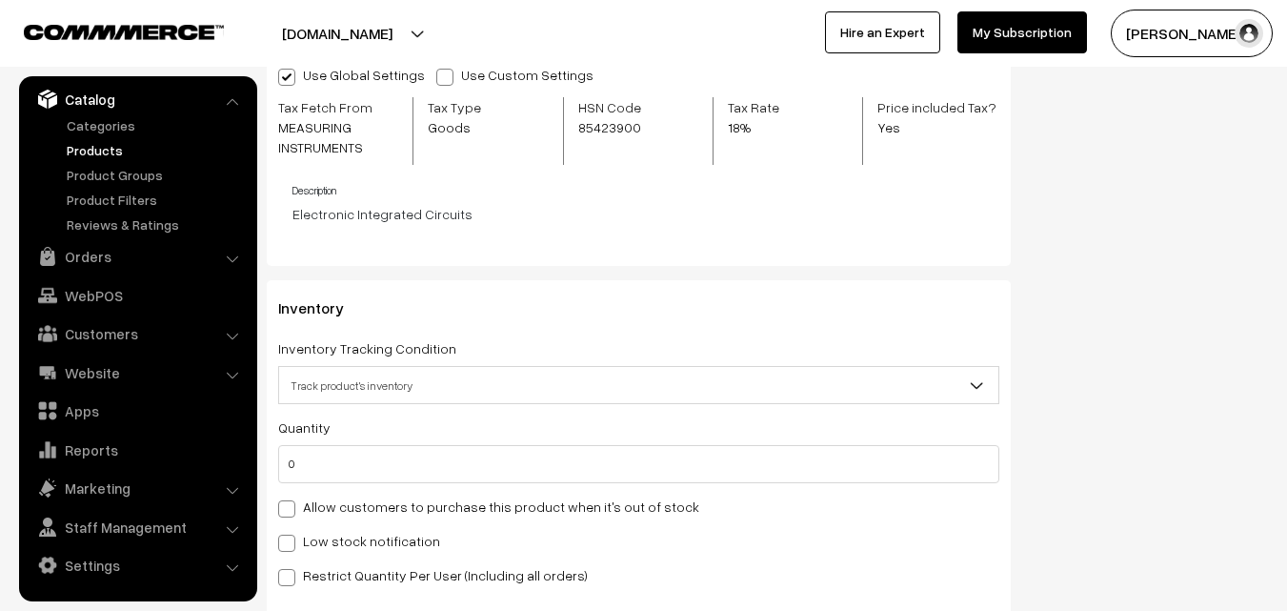
scroll to position [2096, 0]
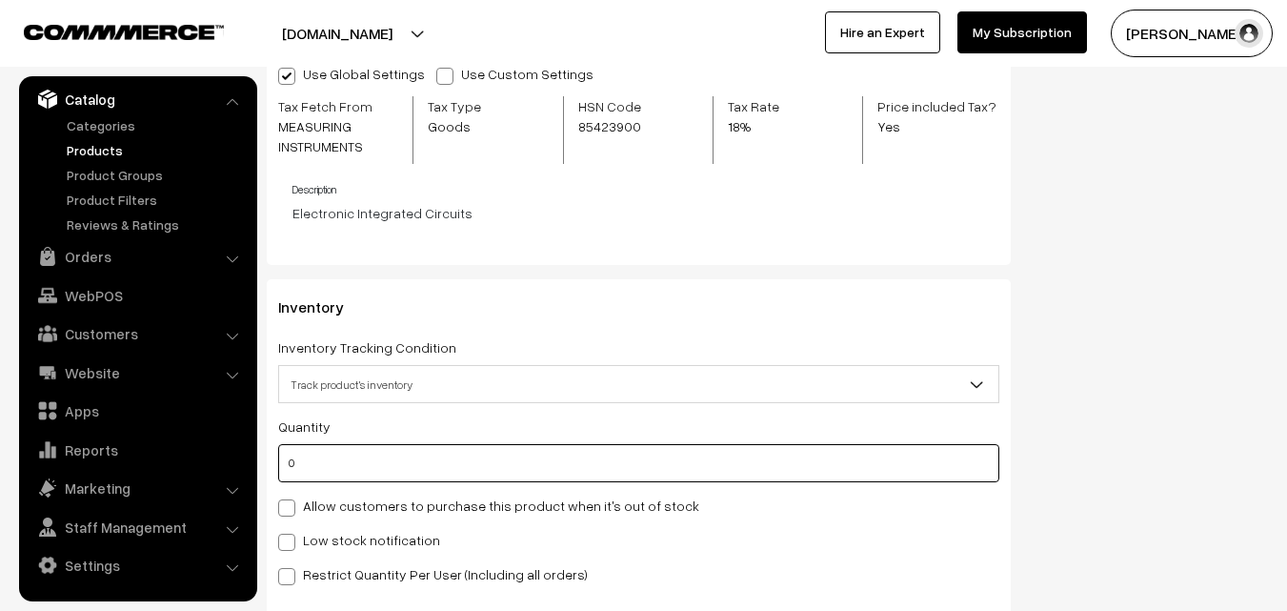
click at [356, 474] on input "0" at bounding box center [638, 463] width 721 height 38
type input "1"
type input "10"
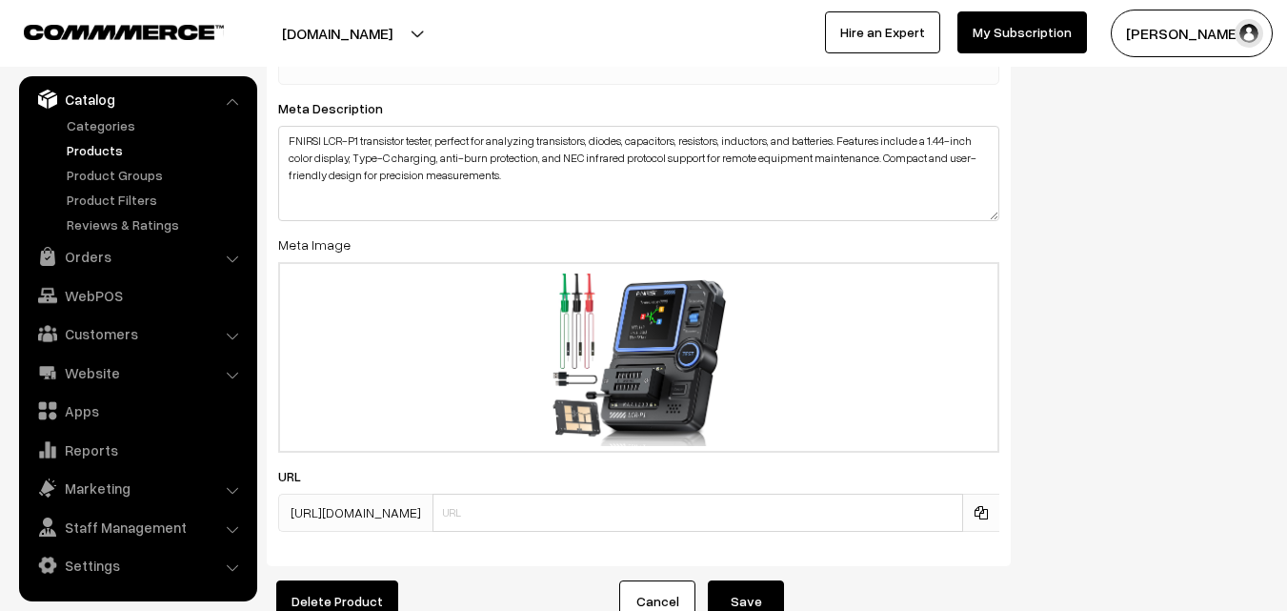
scroll to position [3945, 0]
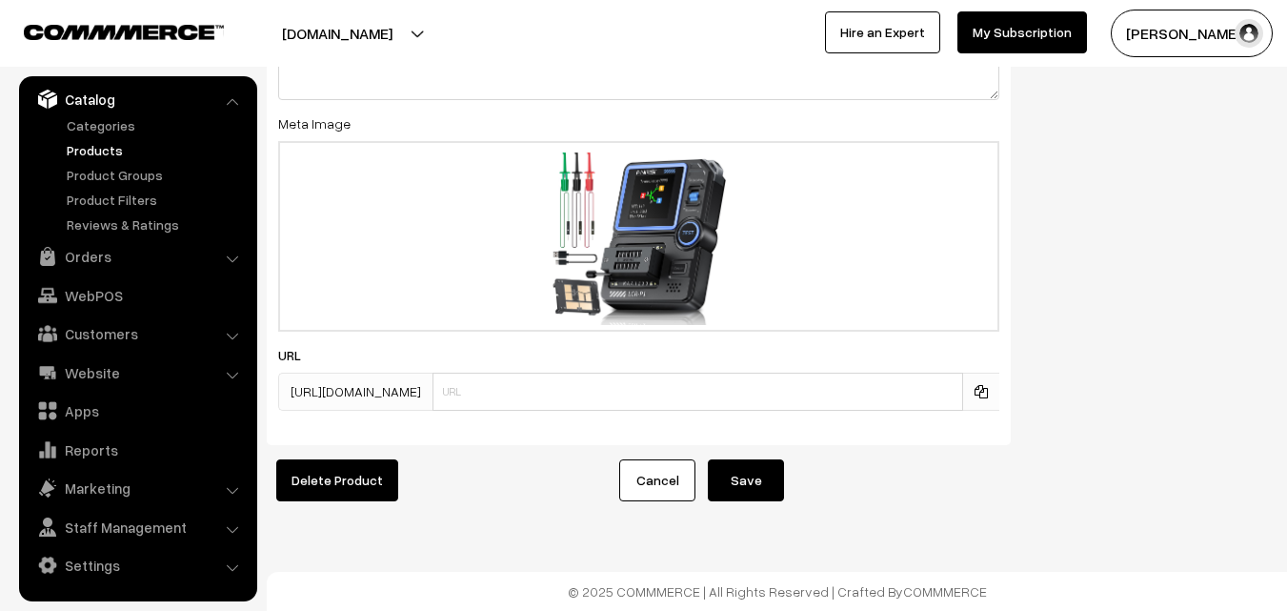
type input "10"
click at [750, 462] on button "Save" at bounding box center [746, 480] width 76 height 42
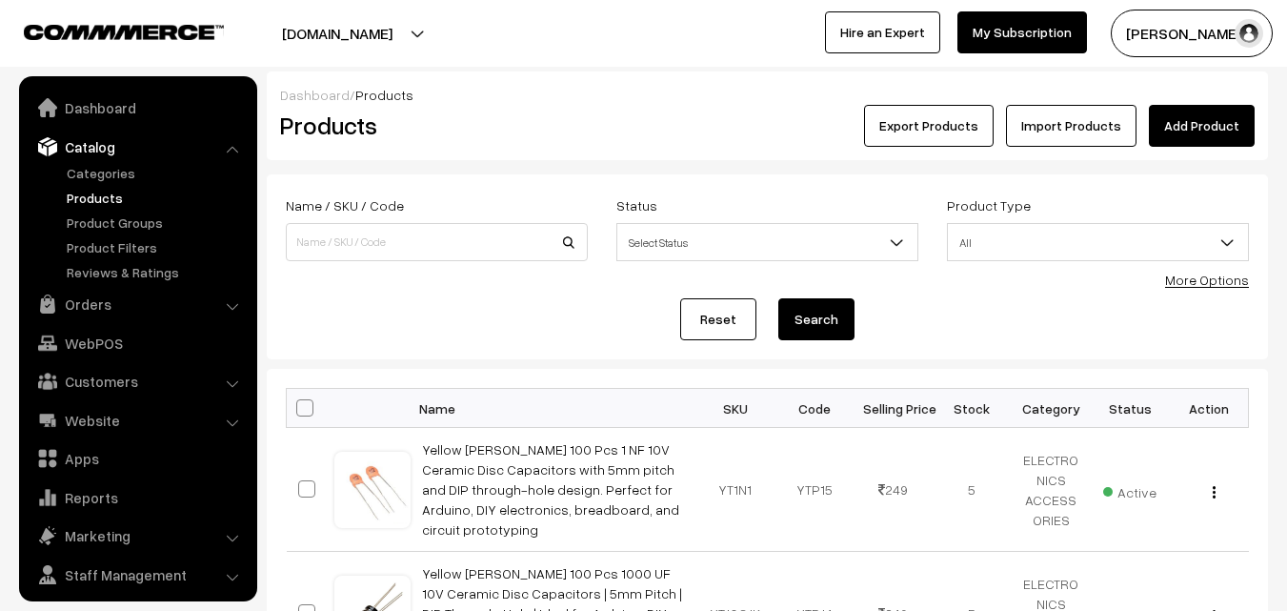
scroll to position [48, 0]
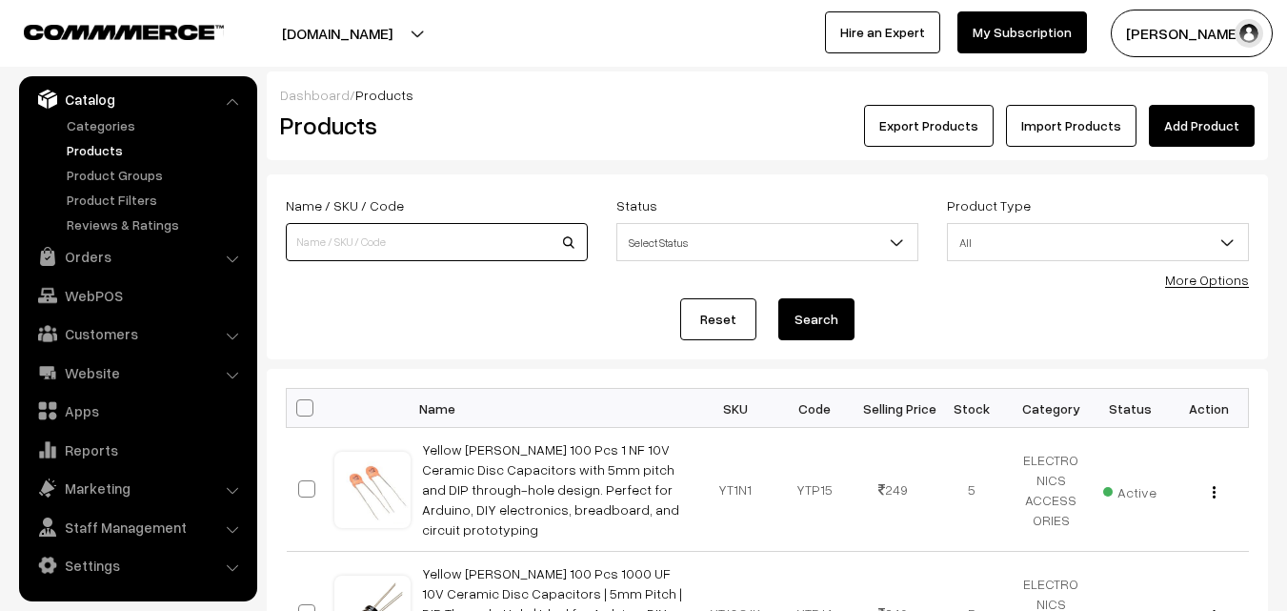
click at [352, 235] on input at bounding box center [437, 242] width 302 height 38
type input "LCR-ST1"
click at [807, 312] on button "Search" at bounding box center [816, 319] width 76 height 42
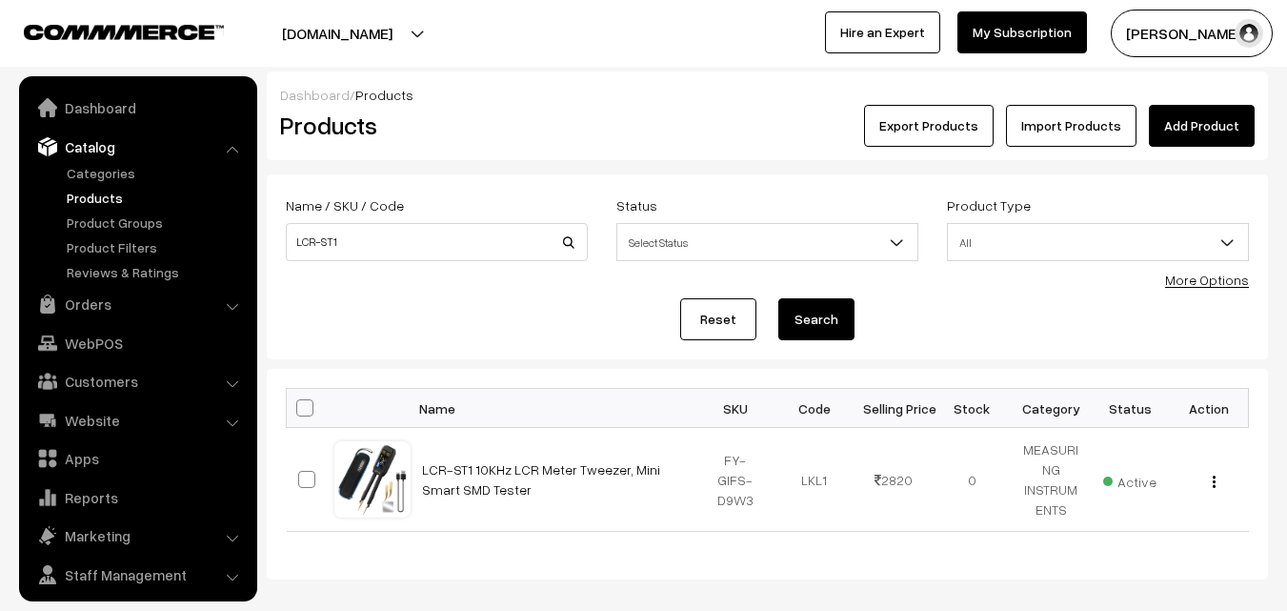
scroll to position [48, 0]
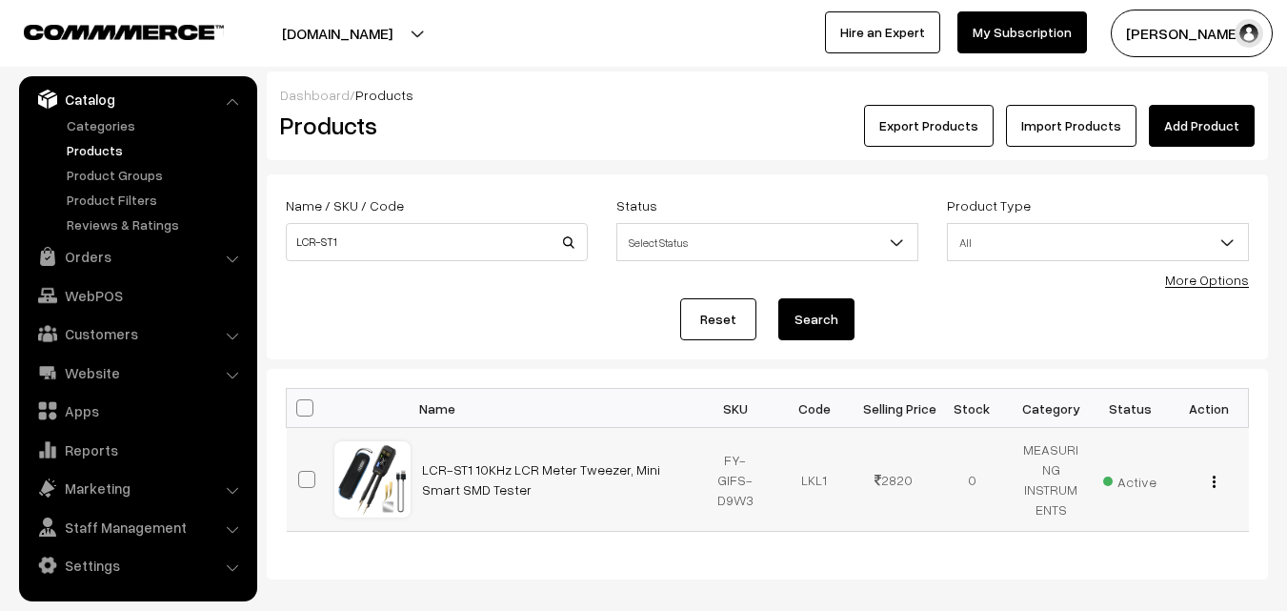
click at [1213, 485] on img "button" at bounding box center [1214, 481] width 3 height 12
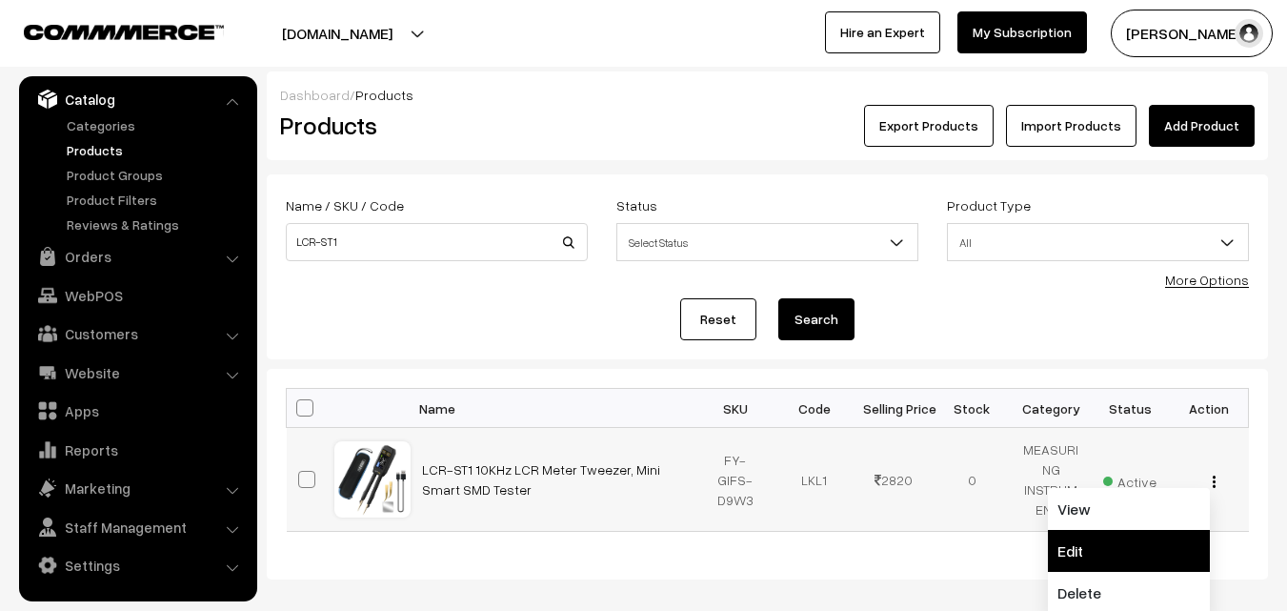
click at [1122, 549] on link "Edit" at bounding box center [1129, 551] width 162 height 42
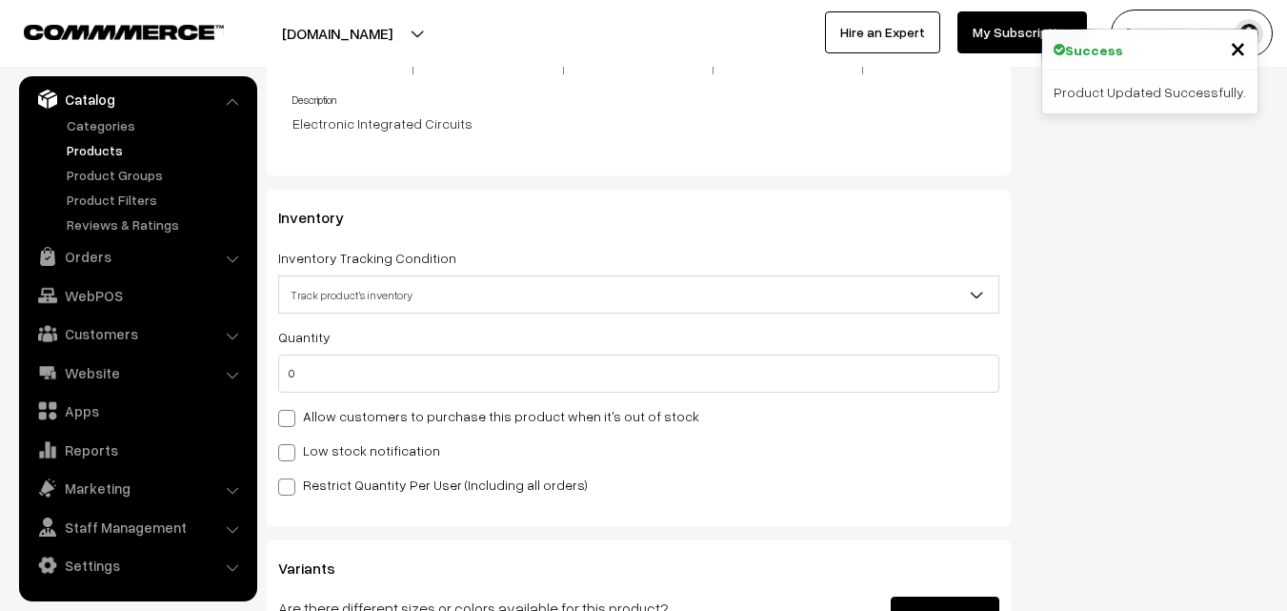
scroll to position [2191, 0]
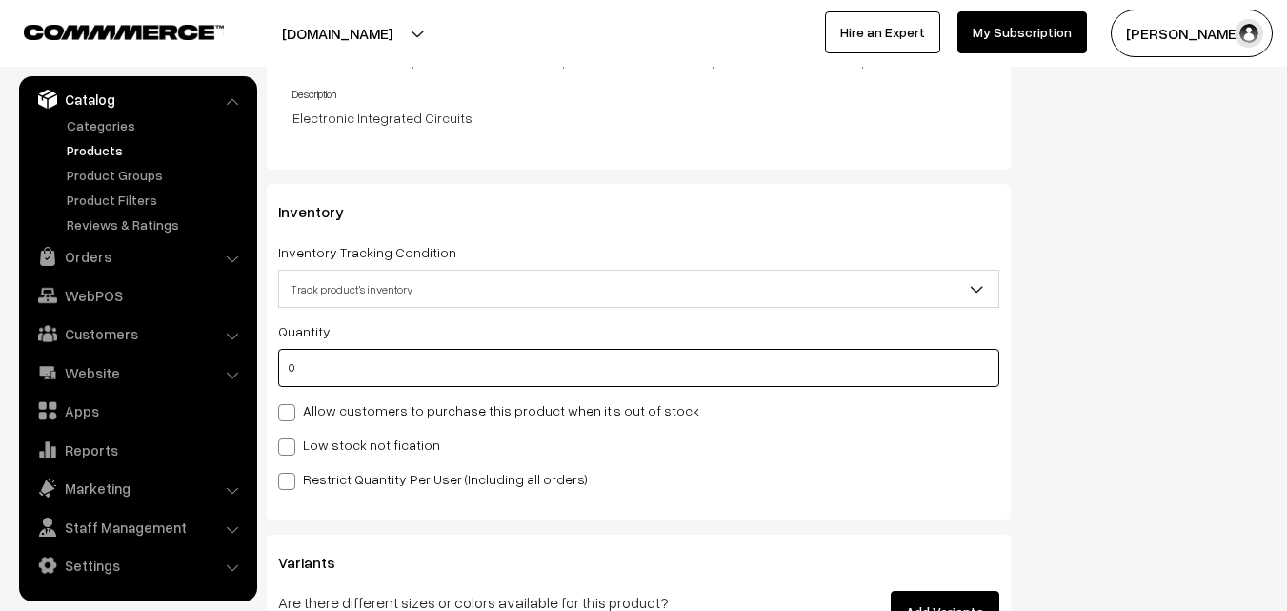
click at [403, 361] on input "0" at bounding box center [638, 368] width 721 height 38
type input "7"
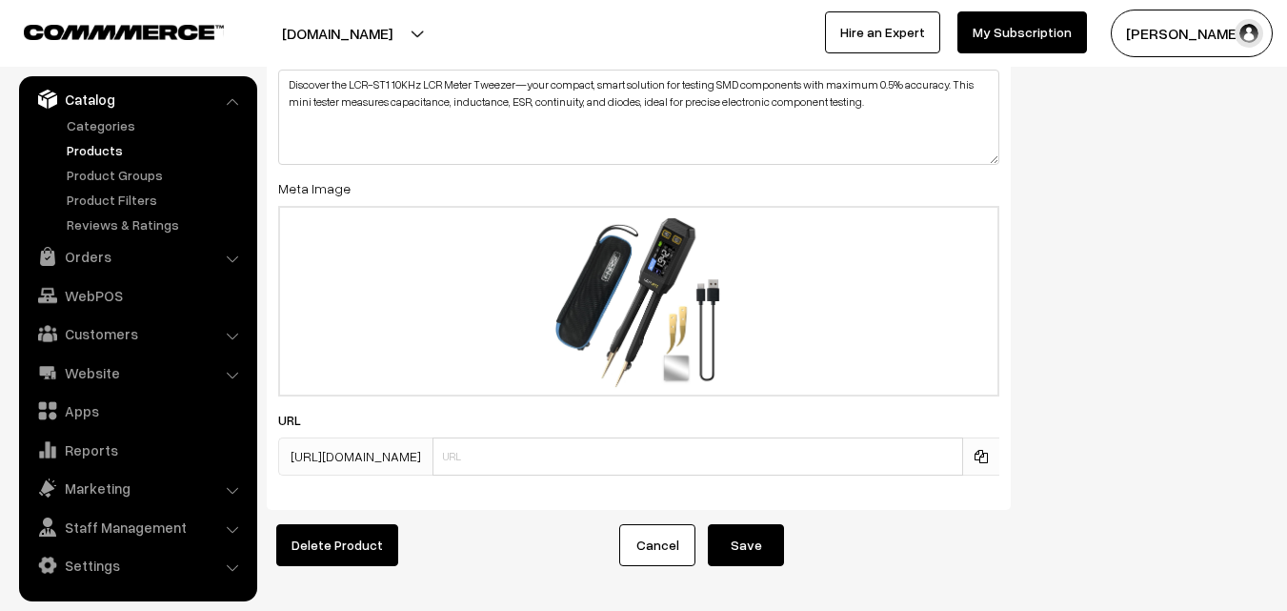
scroll to position [3396, 0]
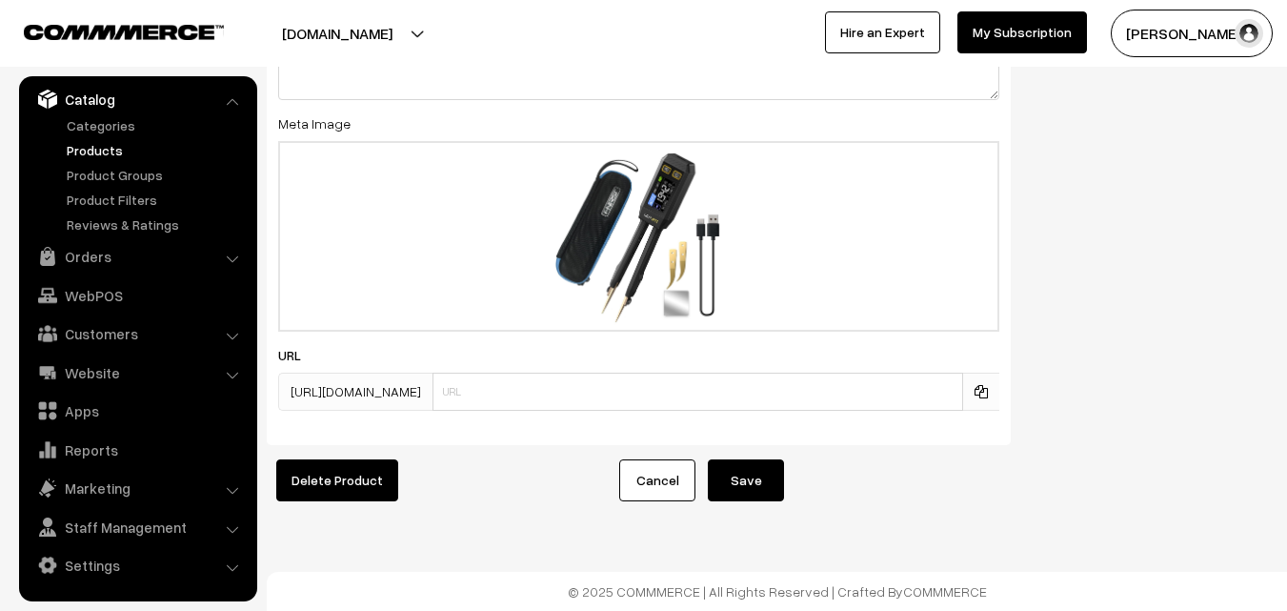
type input "7"
click at [739, 459] on button "Save" at bounding box center [746, 480] width 76 height 42
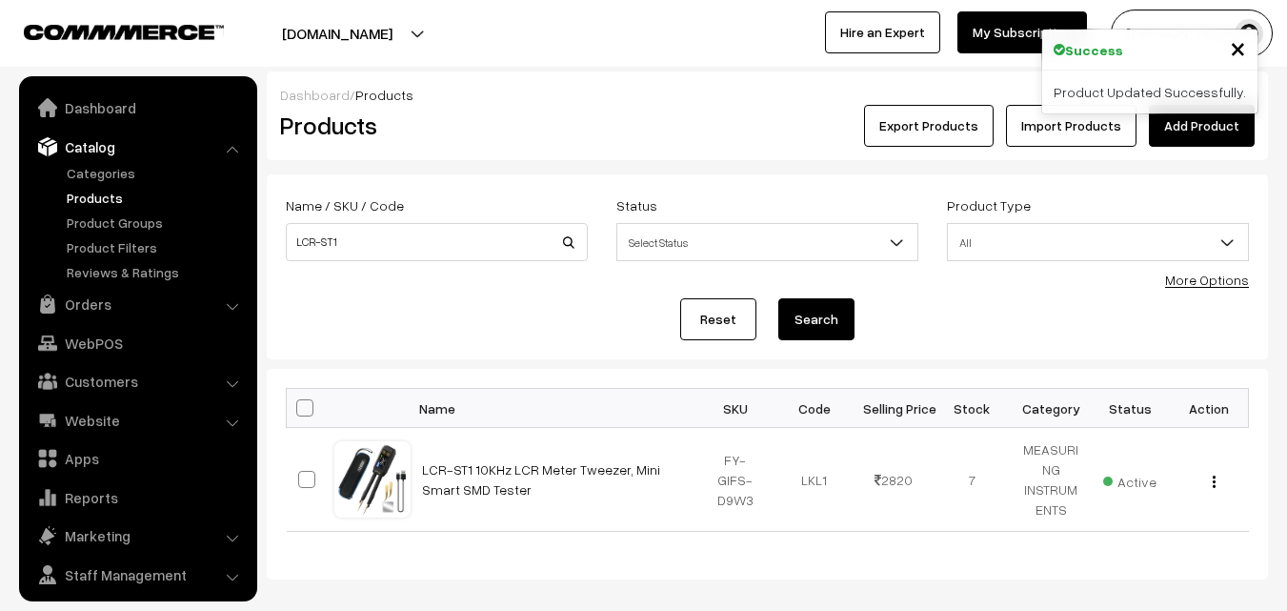
scroll to position [48, 0]
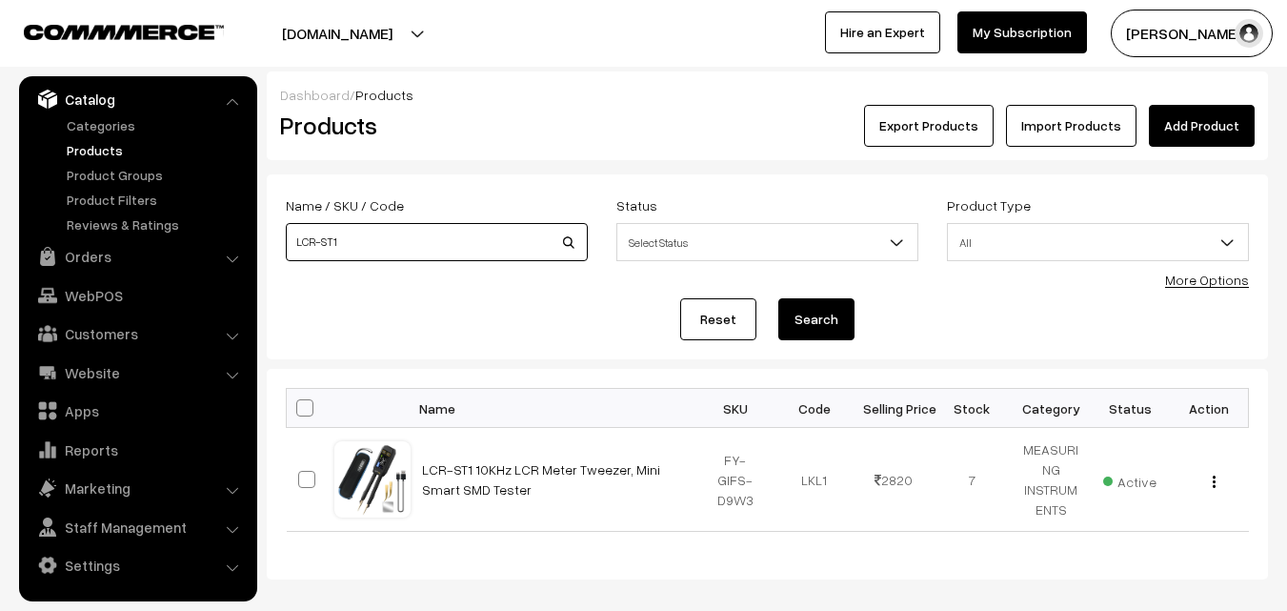
drag, startPoint x: 377, startPoint y: 239, endPoint x: 278, endPoint y: 263, distance: 101.9
click at [278, 263] on div "Name / SKU / Code LCR-ST1" at bounding box center [437, 232] width 331 height 79
type input "SG003"
click at [778, 298] on button "Search" at bounding box center [816, 319] width 76 height 42
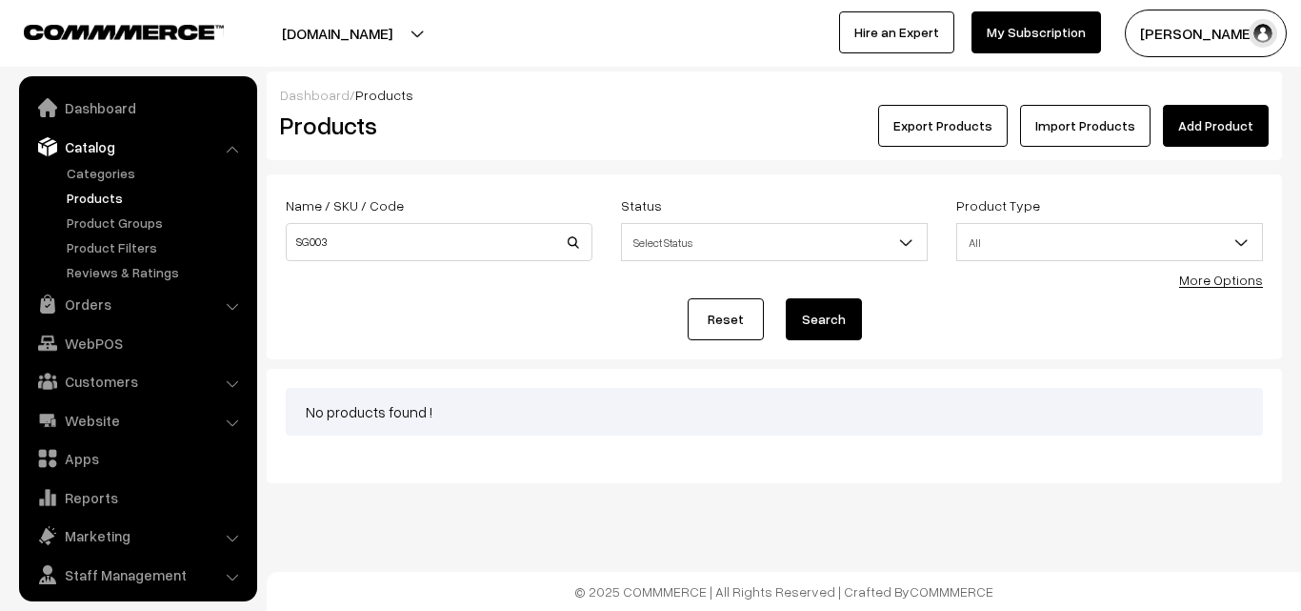
scroll to position [48, 0]
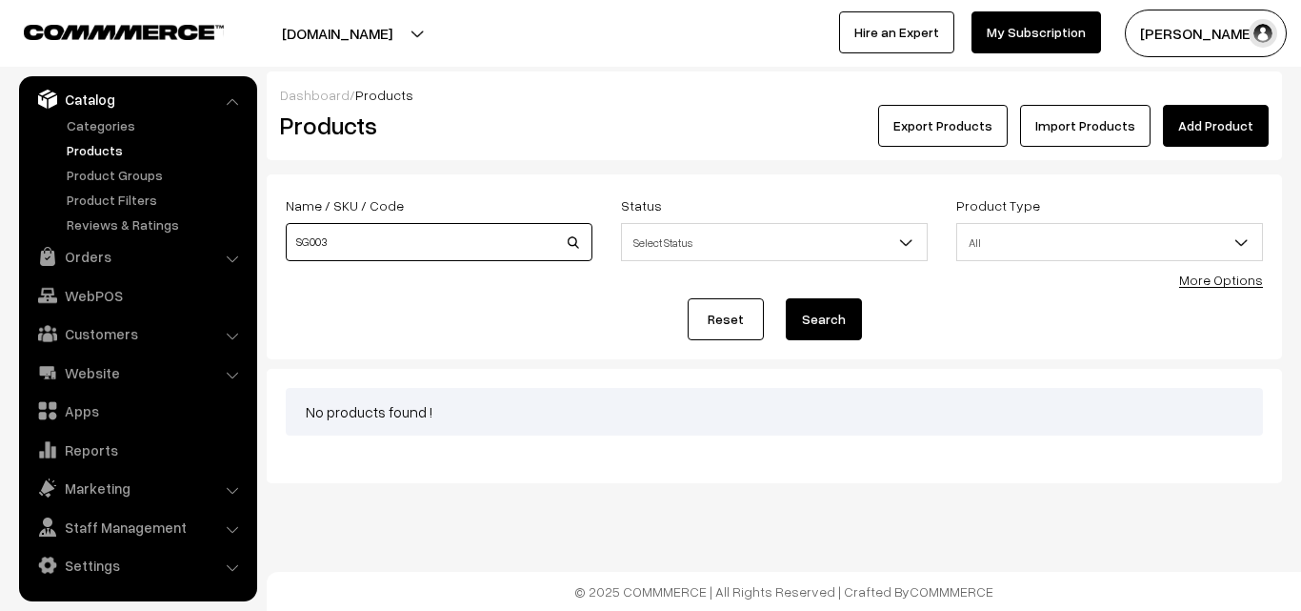
click at [348, 224] on input "SG003" at bounding box center [439, 242] width 307 height 38
type input "S"
type input "YTSB038"
click at [813, 312] on button "Search" at bounding box center [824, 319] width 76 height 42
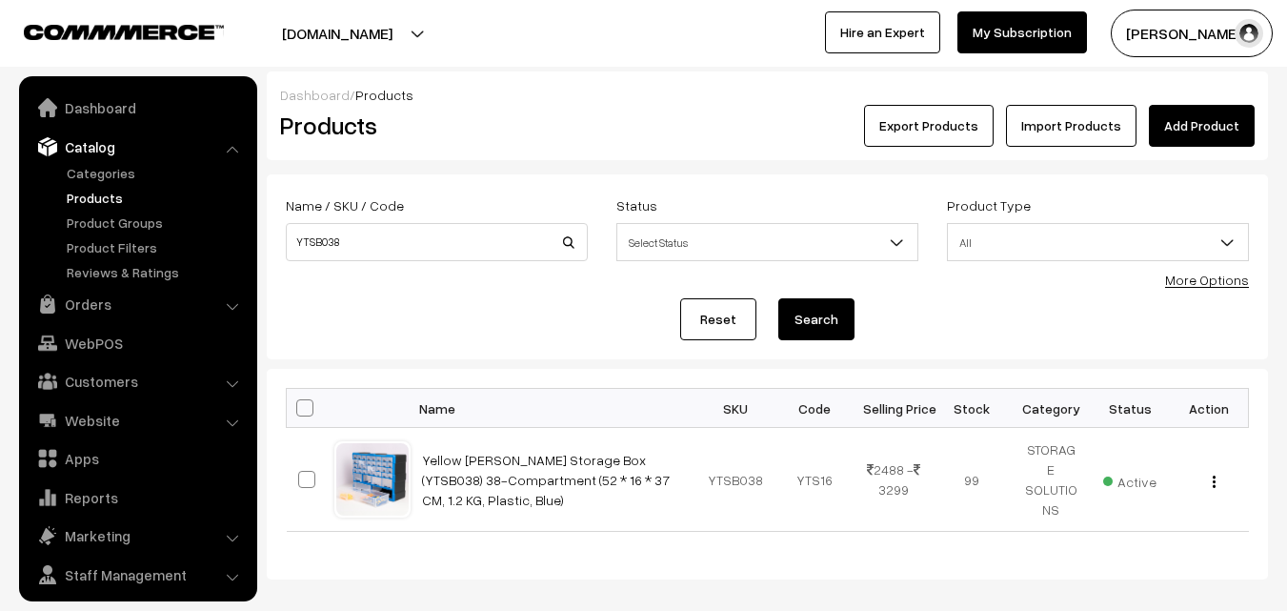
scroll to position [48, 0]
